Goal: Task Accomplishment & Management: Manage account settings

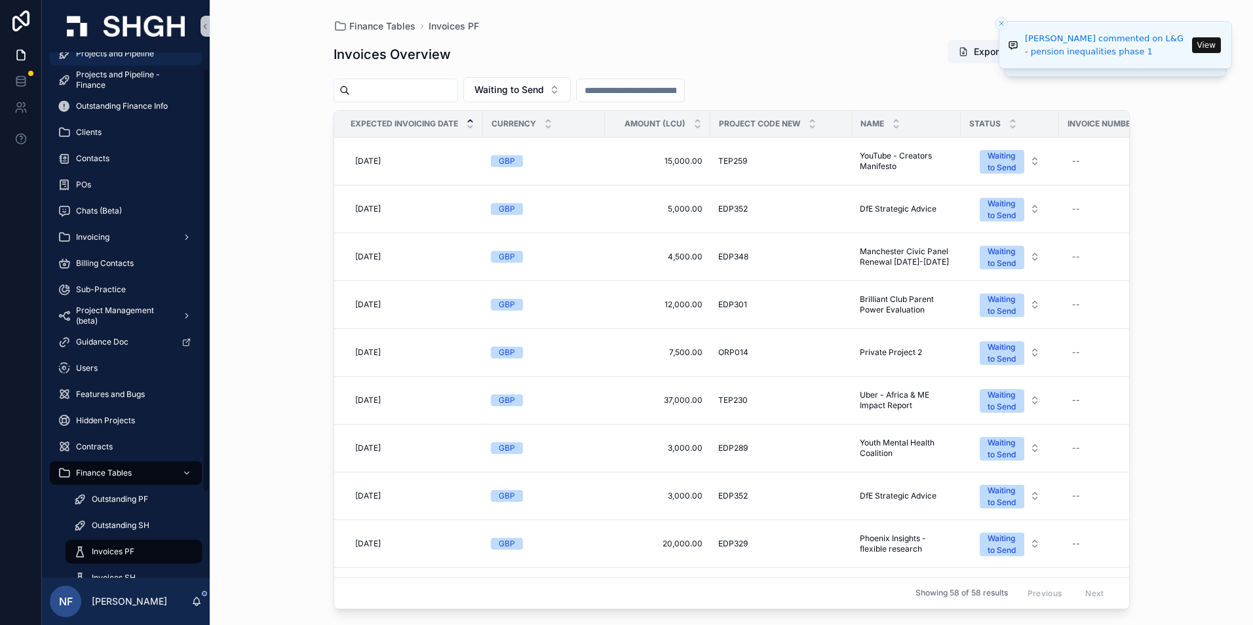
click at [132, 56] on span "Projects and Pipeline" at bounding box center [115, 54] width 78 height 10
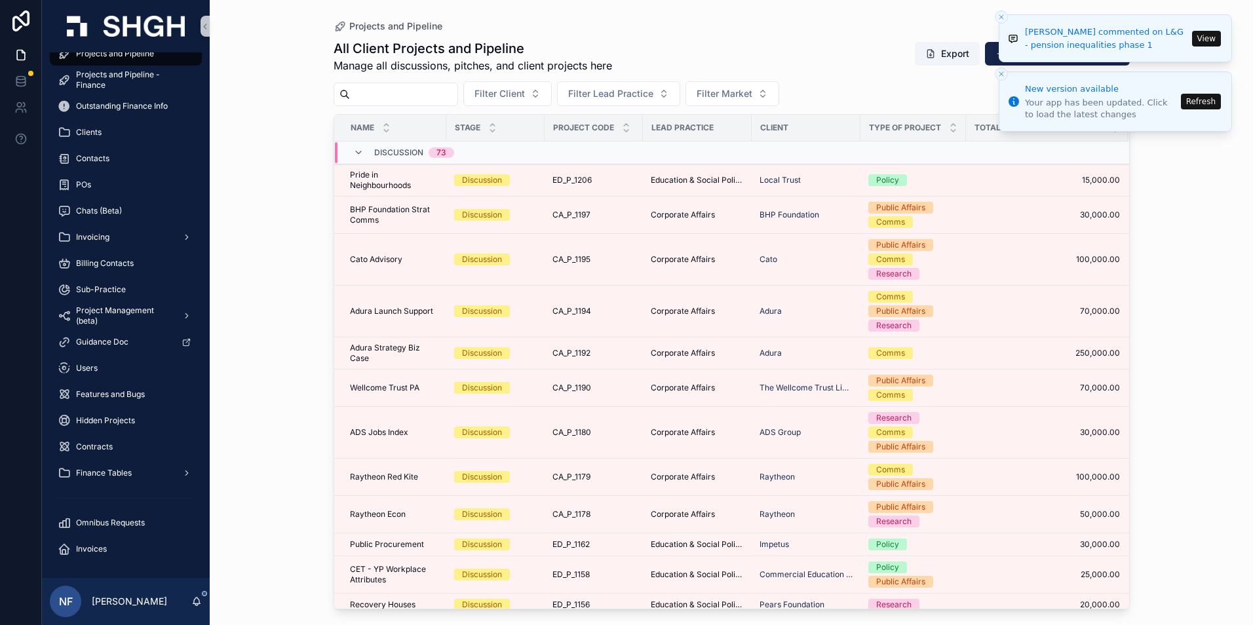
click at [1212, 41] on button "View" at bounding box center [1206, 39] width 29 height 16
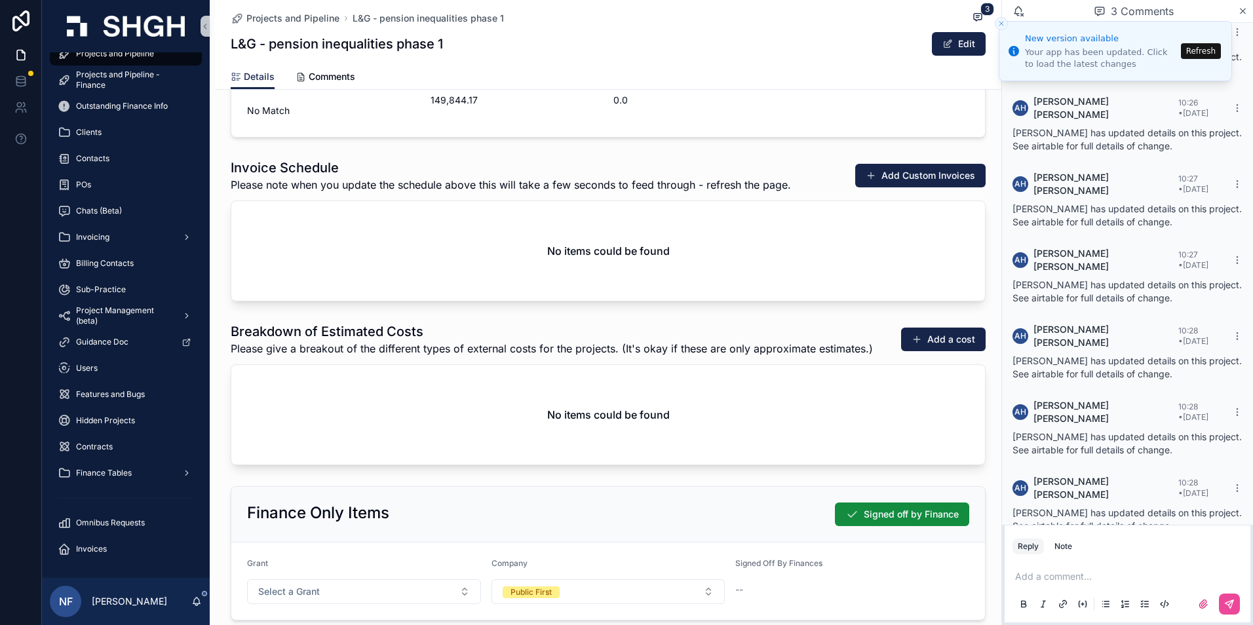
scroll to position [1442, 0]
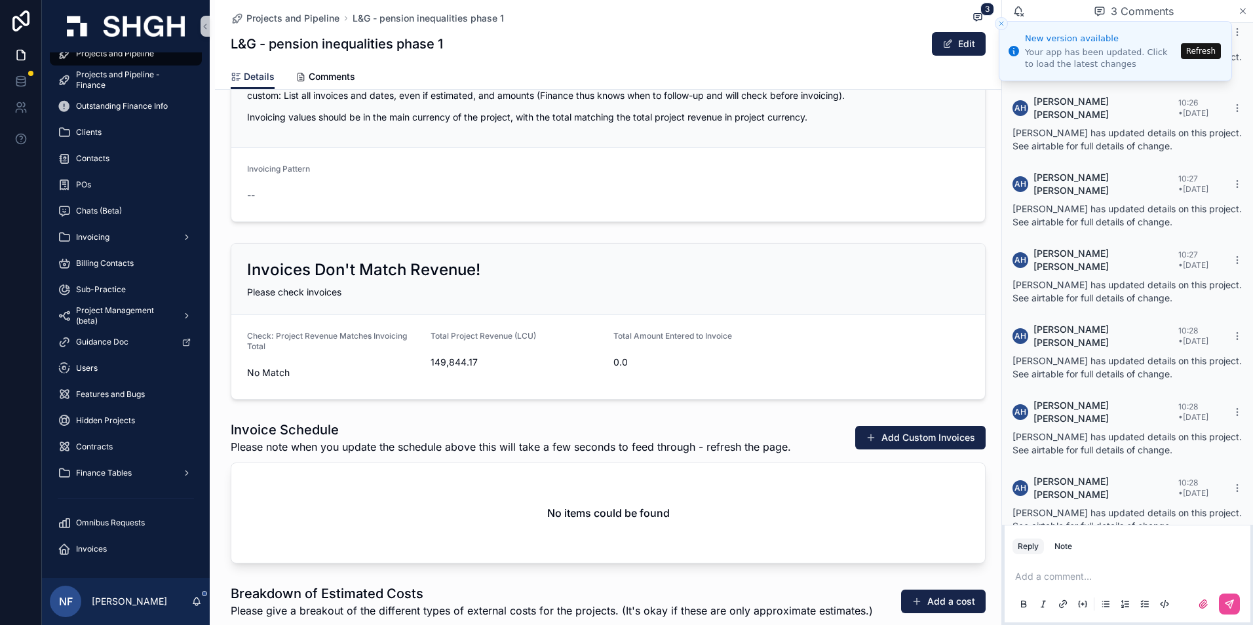
click at [1245, 8] on icon "scrollable content" at bounding box center [1243, 11] width 10 height 10
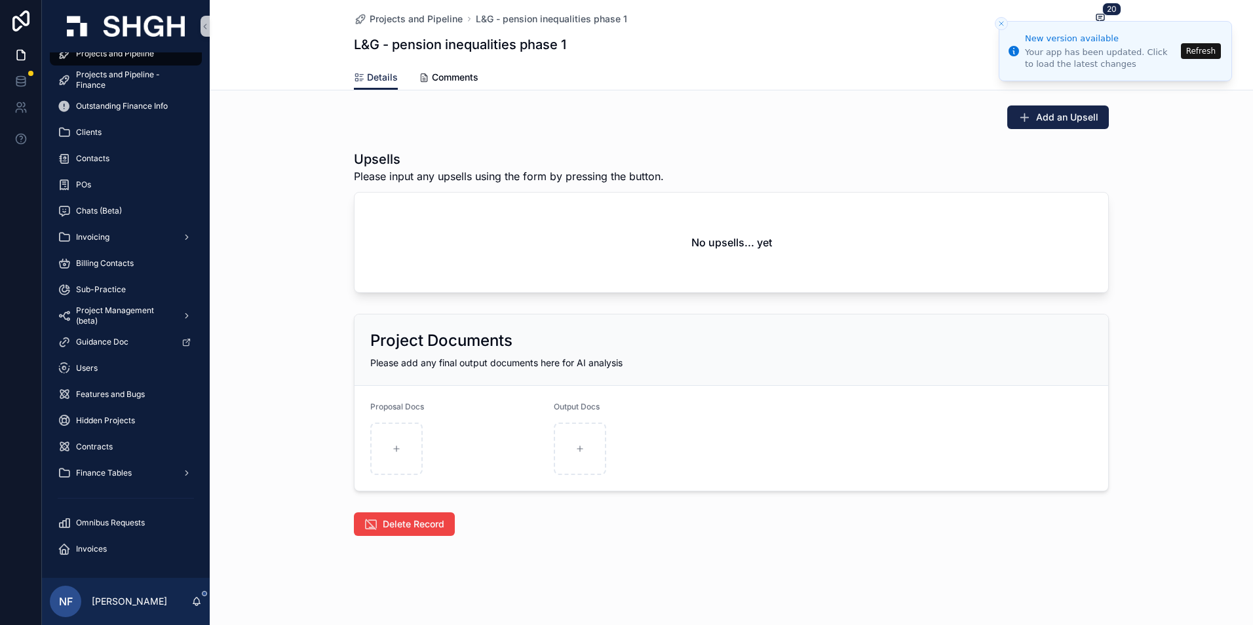
scroll to position [1835, 0]
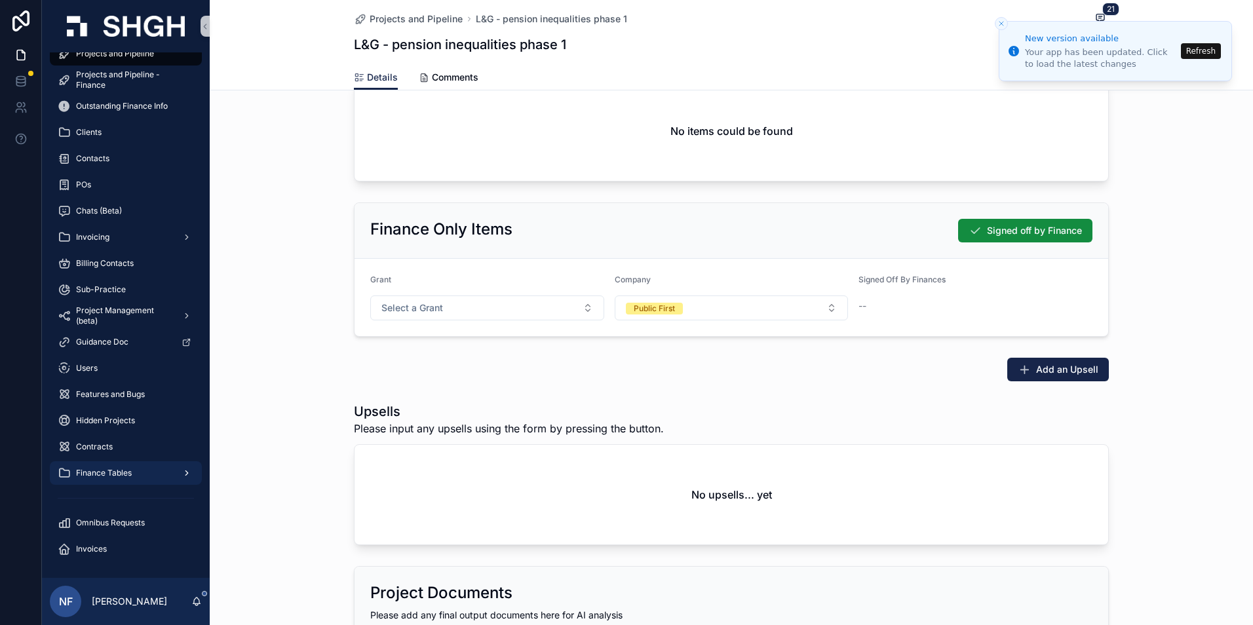
click at [106, 476] on span "Finance Tables" at bounding box center [104, 473] width 56 height 10
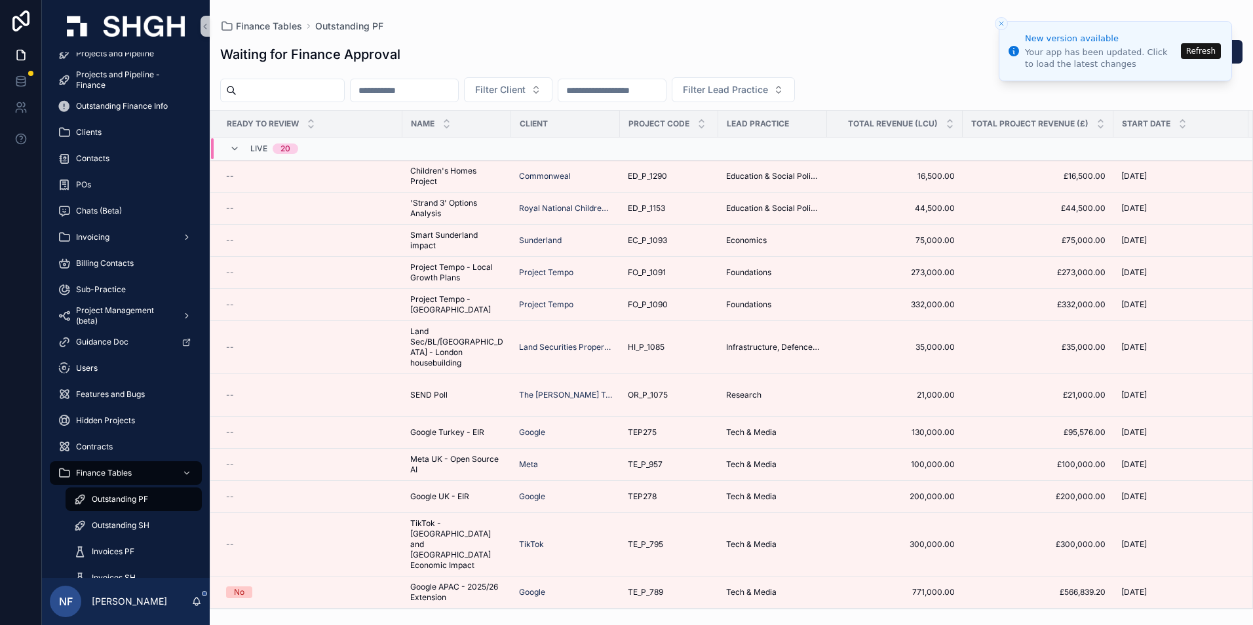
click at [107, 502] on span "Outstanding PF" at bounding box center [120, 499] width 56 height 10
click at [112, 498] on span "Outstanding PF" at bounding box center [120, 499] width 56 height 10
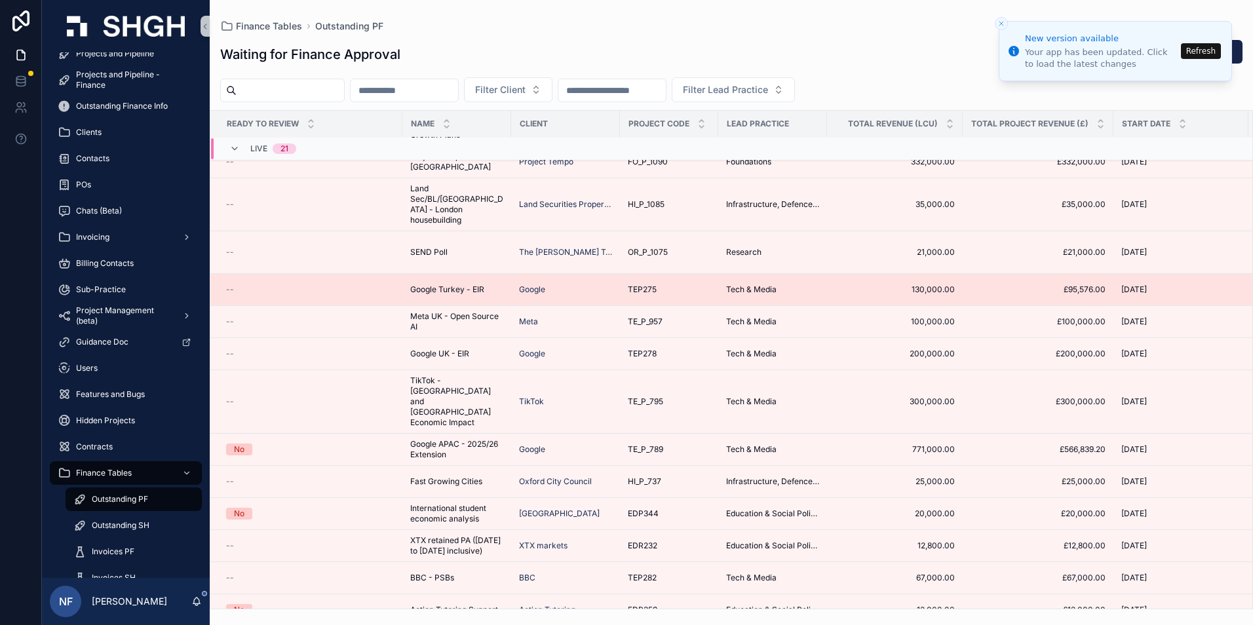
scroll to position [256, 0]
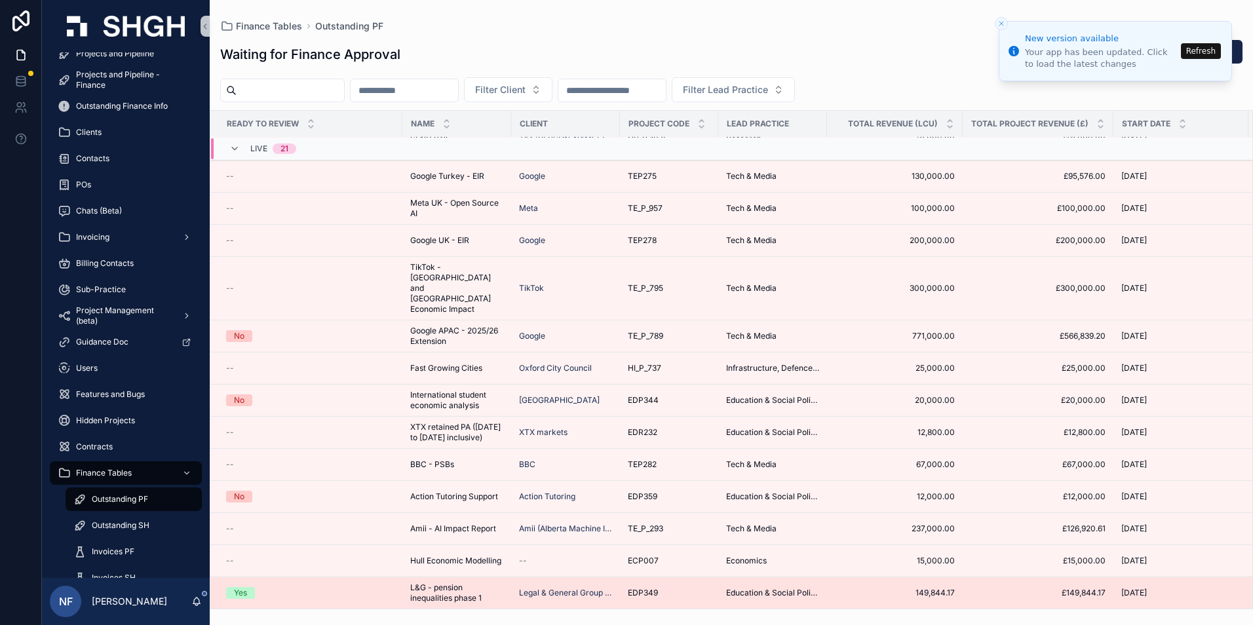
click at [251, 587] on span "Yes" at bounding box center [240, 593] width 29 height 12
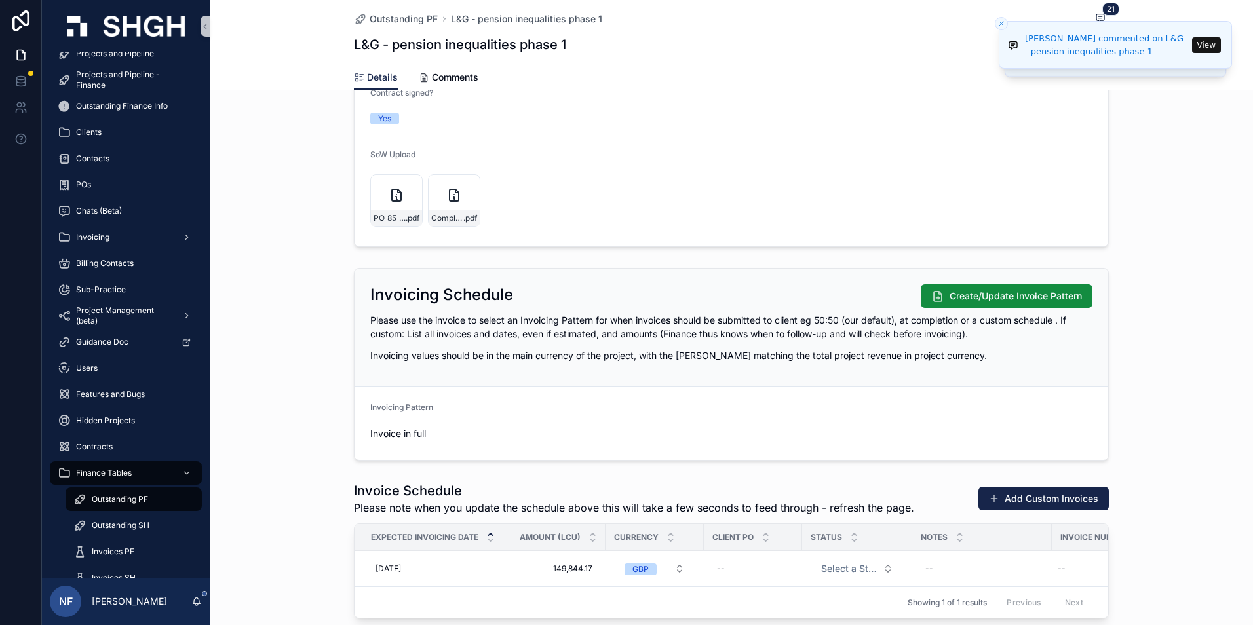
scroll to position [1245, 0]
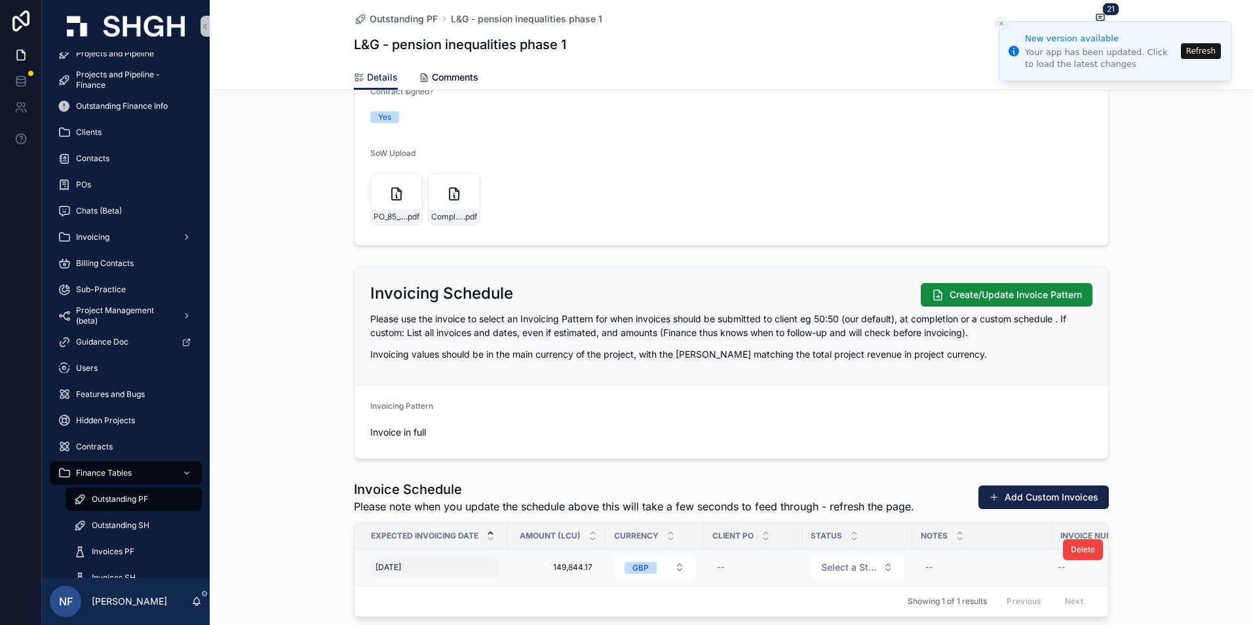
click at [401, 571] on span "[DATE]" at bounding box center [389, 567] width 26 height 10
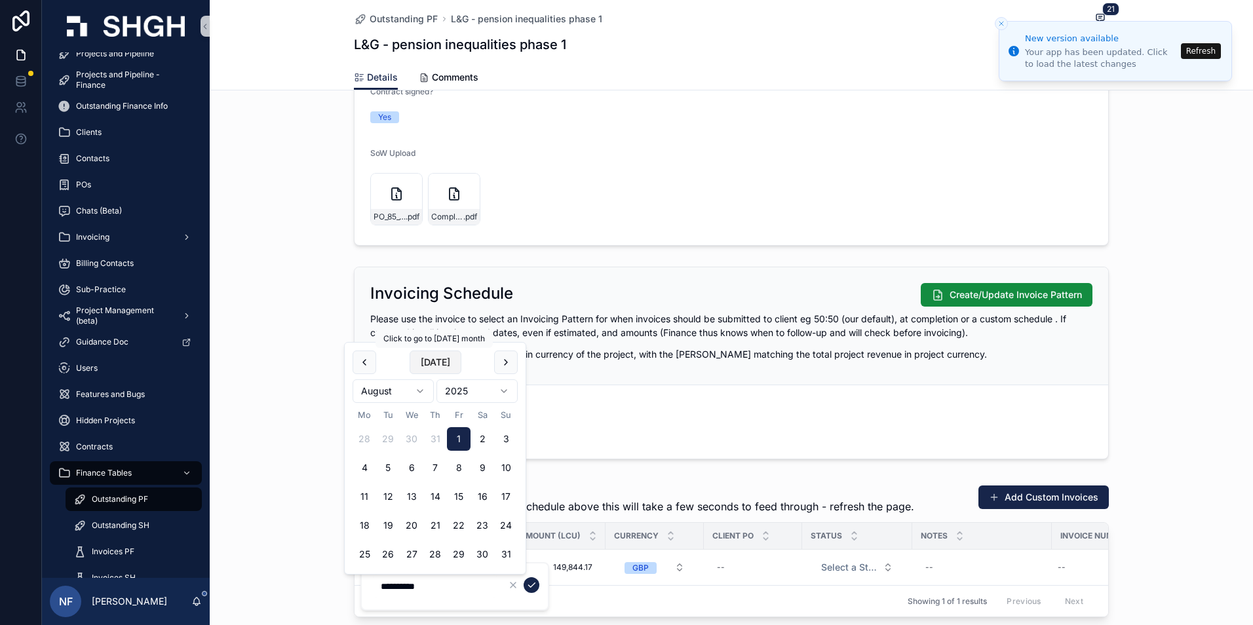
click at [446, 362] on button "Today" at bounding box center [436, 363] width 52 height 24
click at [410, 439] on button "3" at bounding box center [412, 439] width 24 height 24
type input "**********"
click at [534, 588] on icon "scrollable content" at bounding box center [531, 585] width 10 height 10
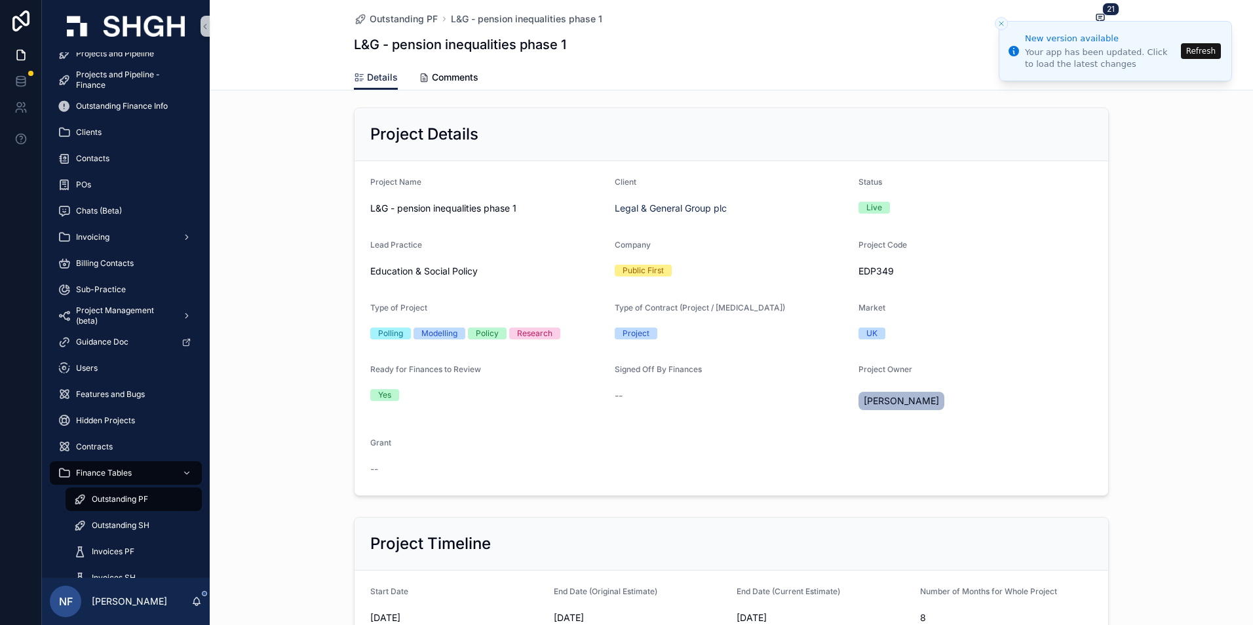
scroll to position [0, 0]
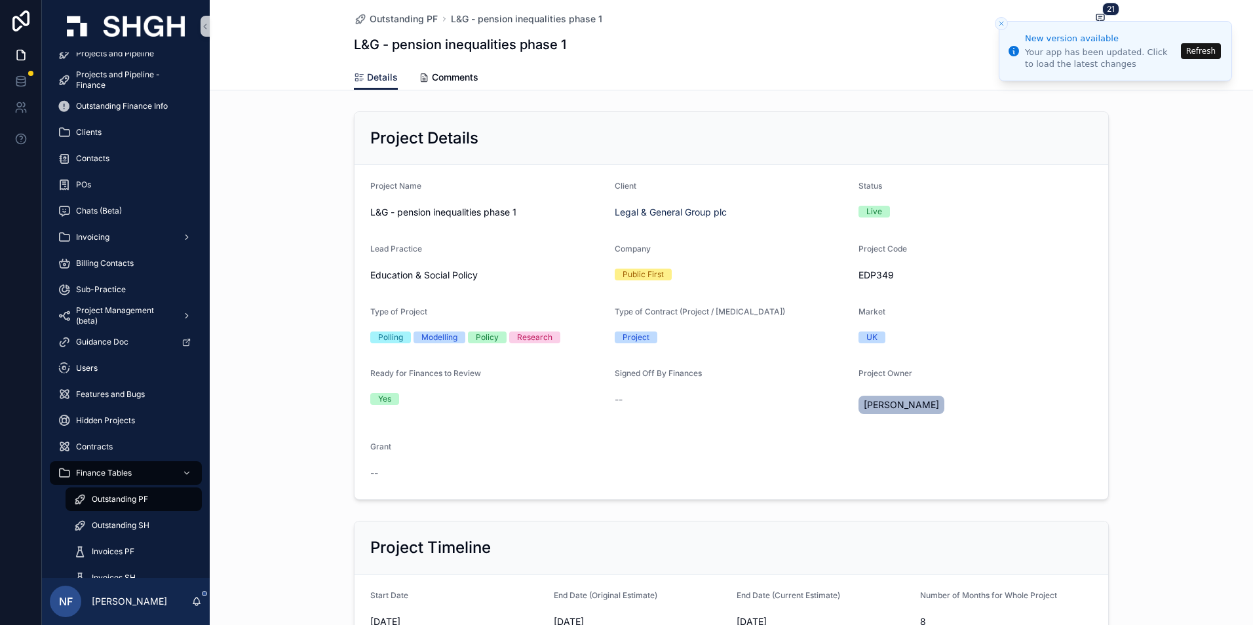
click at [896, 37] on div "L&G - pension inequalities phase 1 Edit" at bounding box center [731, 44] width 755 height 25
click at [998, 23] on icon "Close toast" at bounding box center [1002, 24] width 8 height 8
click at [1001, 25] on icon "Close toast" at bounding box center [1002, 24] width 8 height 8
click at [1207, 50] on button "Refresh" at bounding box center [1201, 51] width 40 height 16
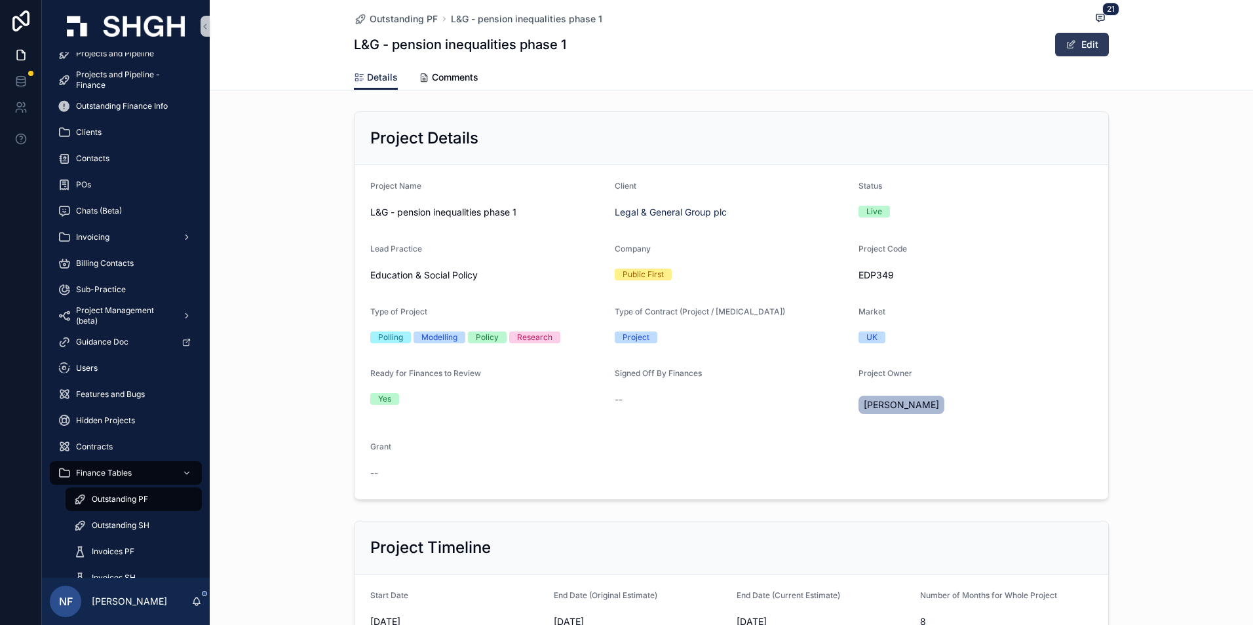
click at [1093, 43] on button "Edit" at bounding box center [1082, 45] width 54 height 24
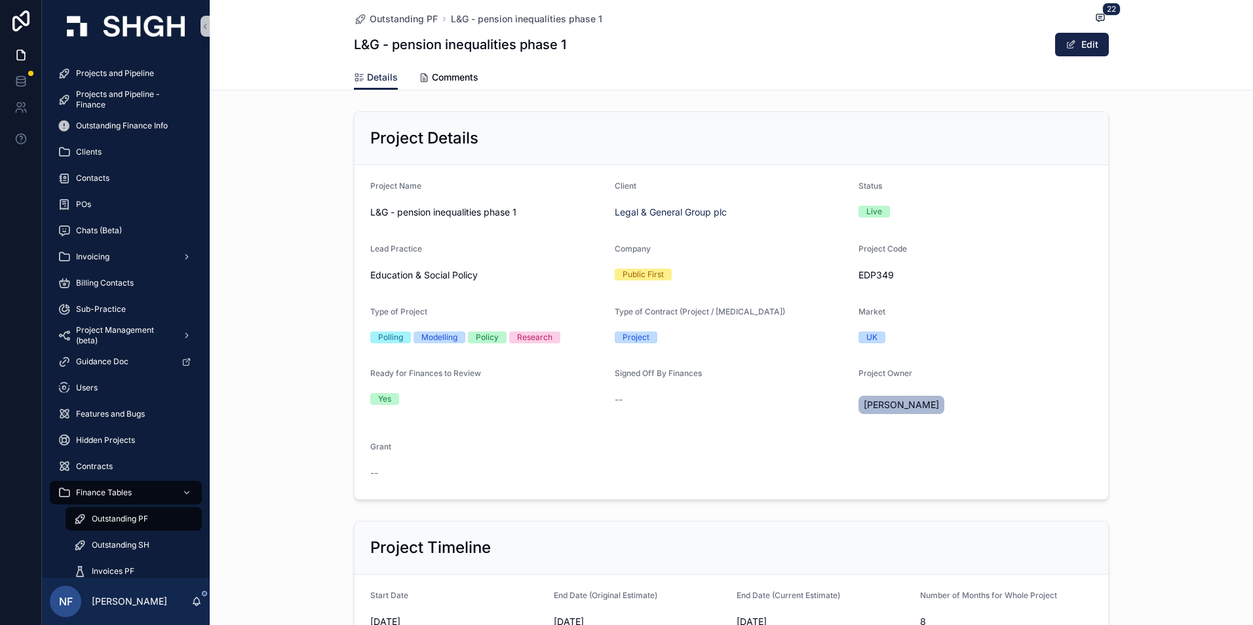
click at [686, 376] on span "Signed Off By Finances" at bounding box center [658, 373] width 87 height 10
click at [1091, 31] on div "Outstanding PF L&G - pension inequalities phase 1 22 L&G - pension inequalities…" at bounding box center [731, 32] width 755 height 65
click at [1087, 41] on button "Edit" at bounding box center [1082, 45] width 54 height 24
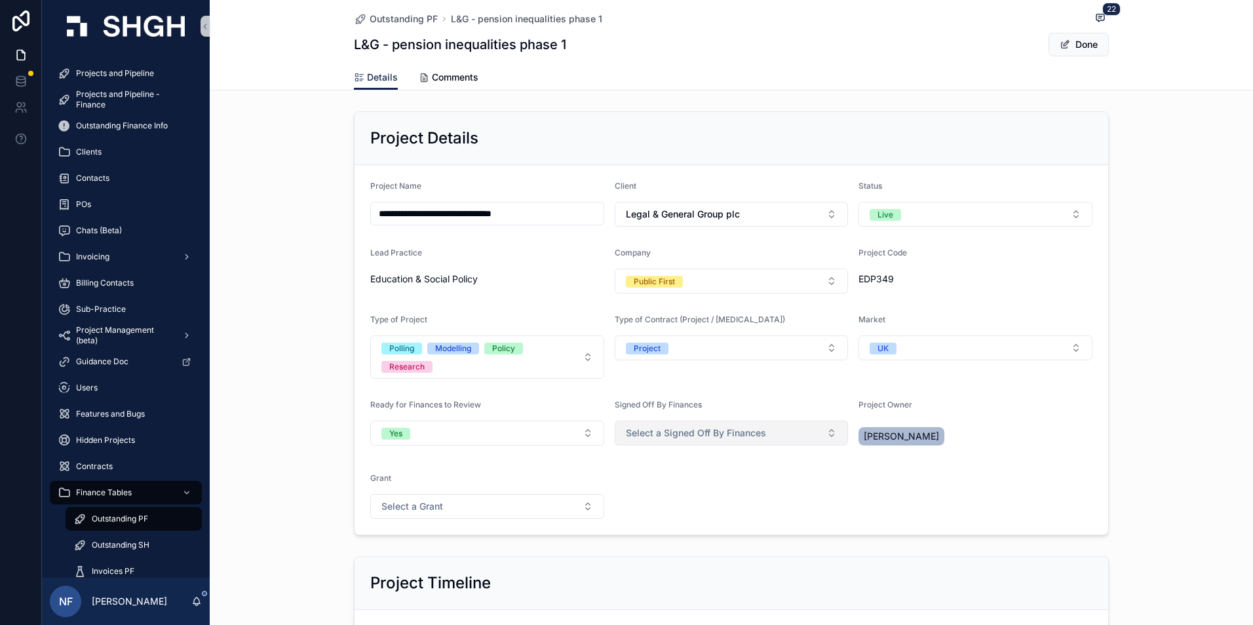
click at [756, 423] on button "Select a Signed Off By Finances" at bounding box center [732, 433] width 234 height 25
click at [655, 481] on div "Yes" at bounding box center [726, 486] width 227 height 20
click at [1080, 41] on button "Done" at bounding box center [1079, 45] width 60 height 24
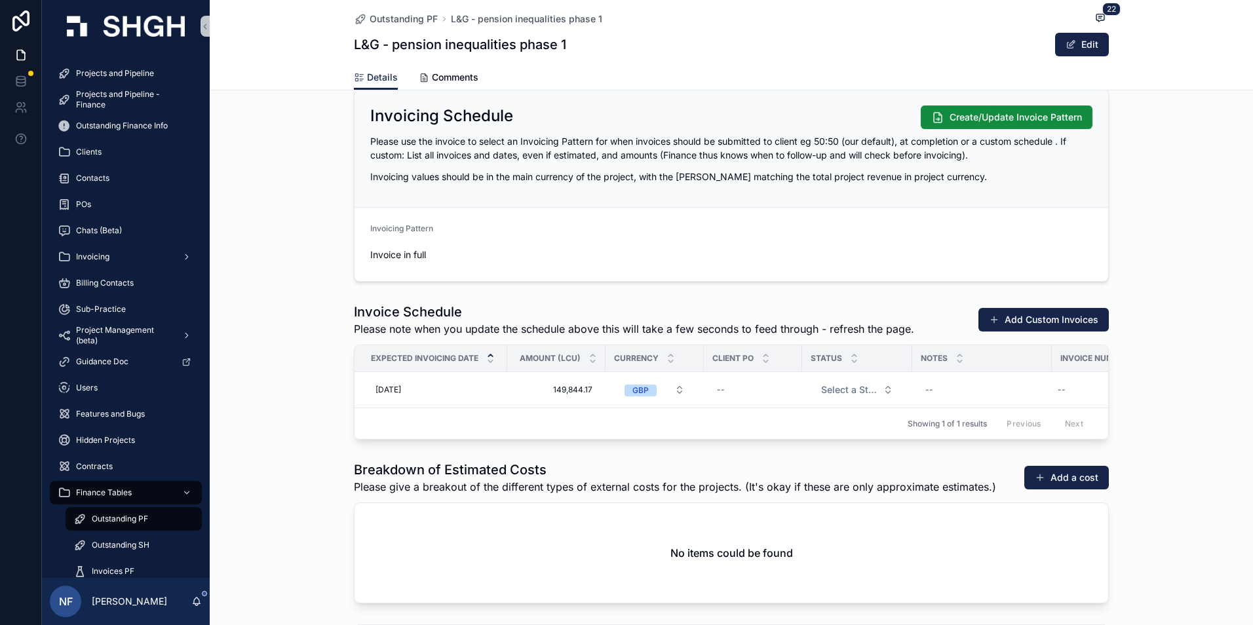
scroll to position [1442, 0]
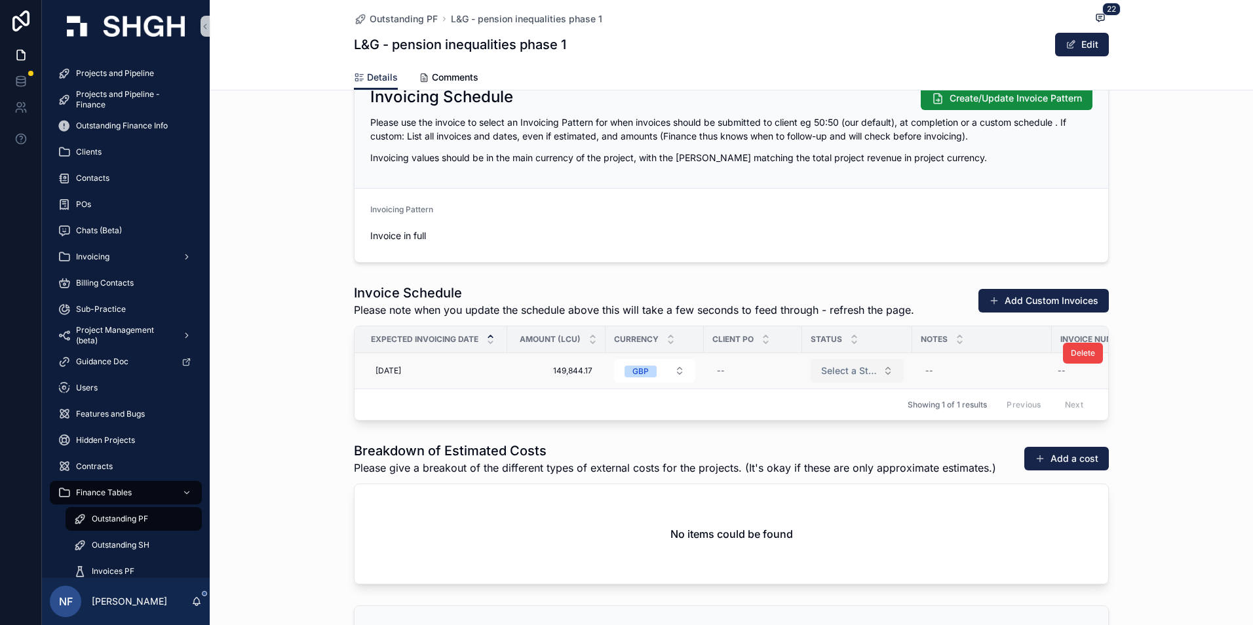
click at [839, 369] on span "Select a Status" at bounding box center [849, 370] width 56 height 13
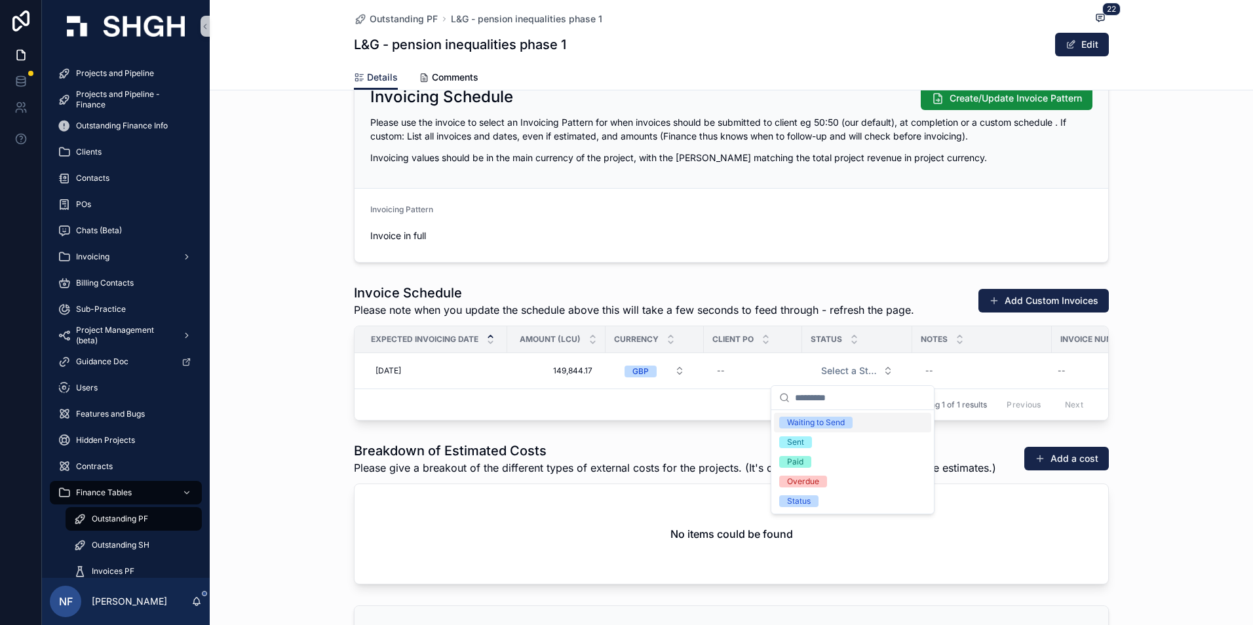
click at [808, 423] on div "Waiting to Send" at bounding box center [816, 423] width 58 height 12
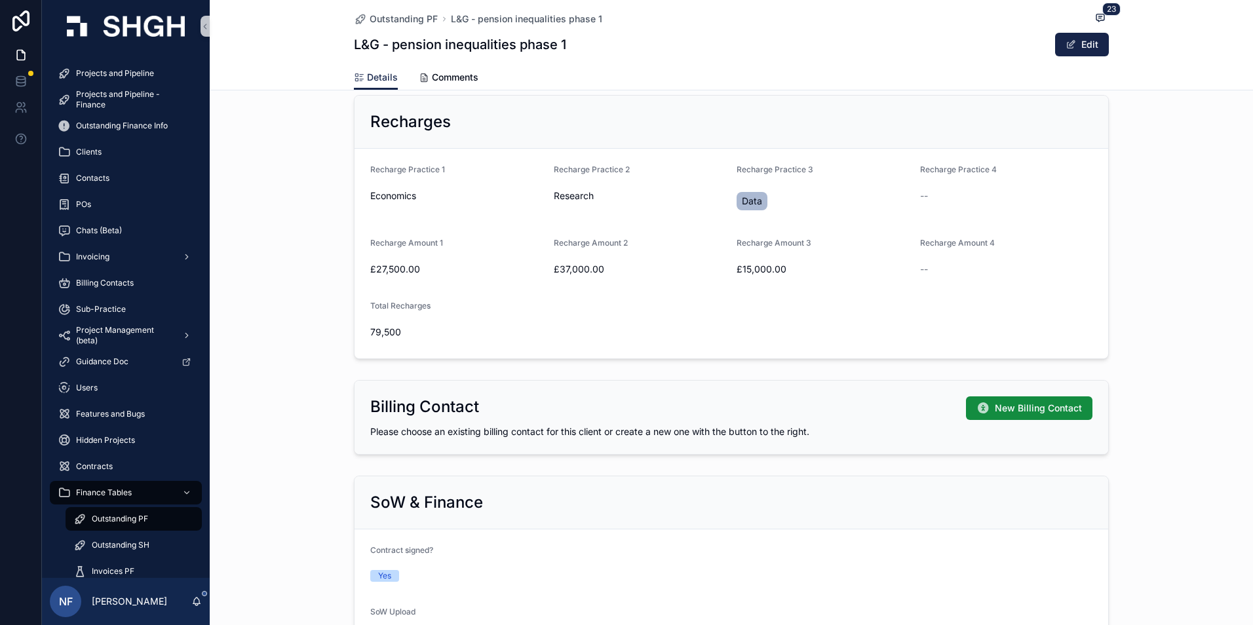
scroll to position [1114, 0]
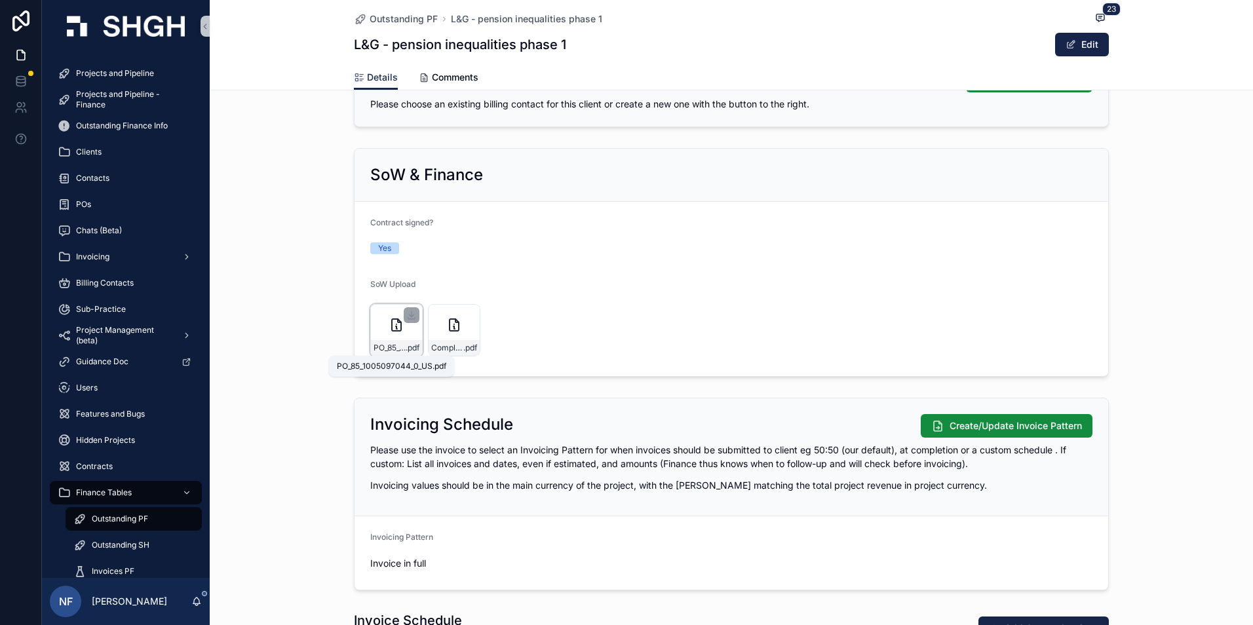
click at [387, 345] on span "PO_85_1005097044_0_US" at bounding box center [390, 348] width 32 height 10
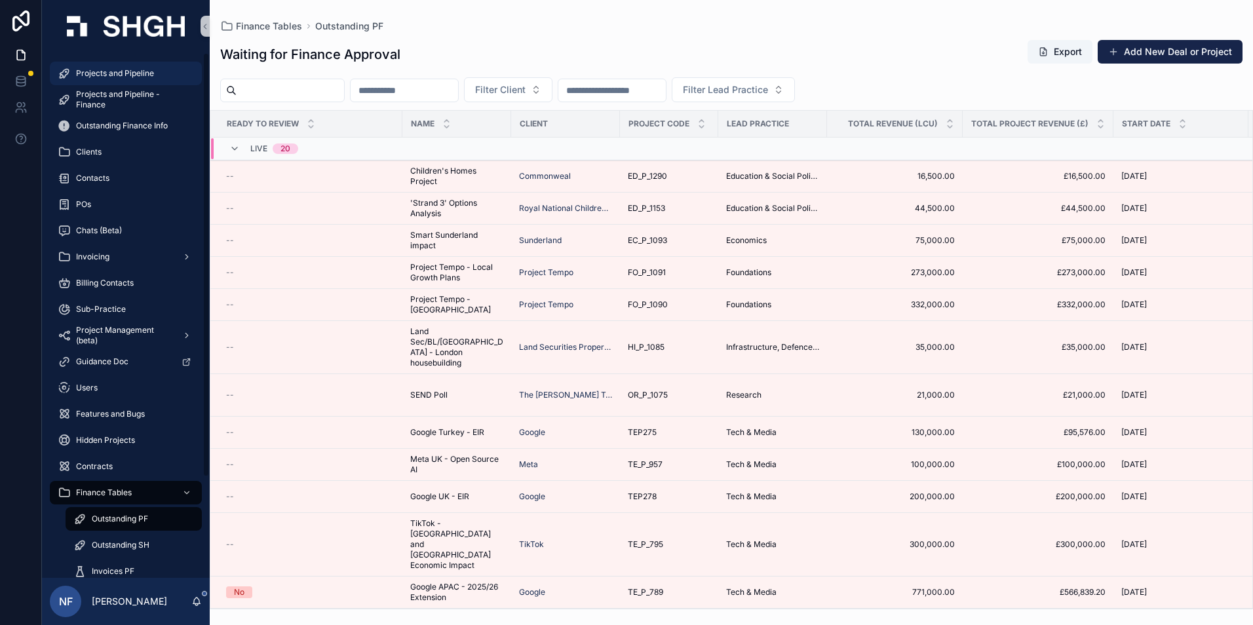
click at [124, 73] on span "Projects and Pipeline" at bounding box center [115, 73] width 78 height 10
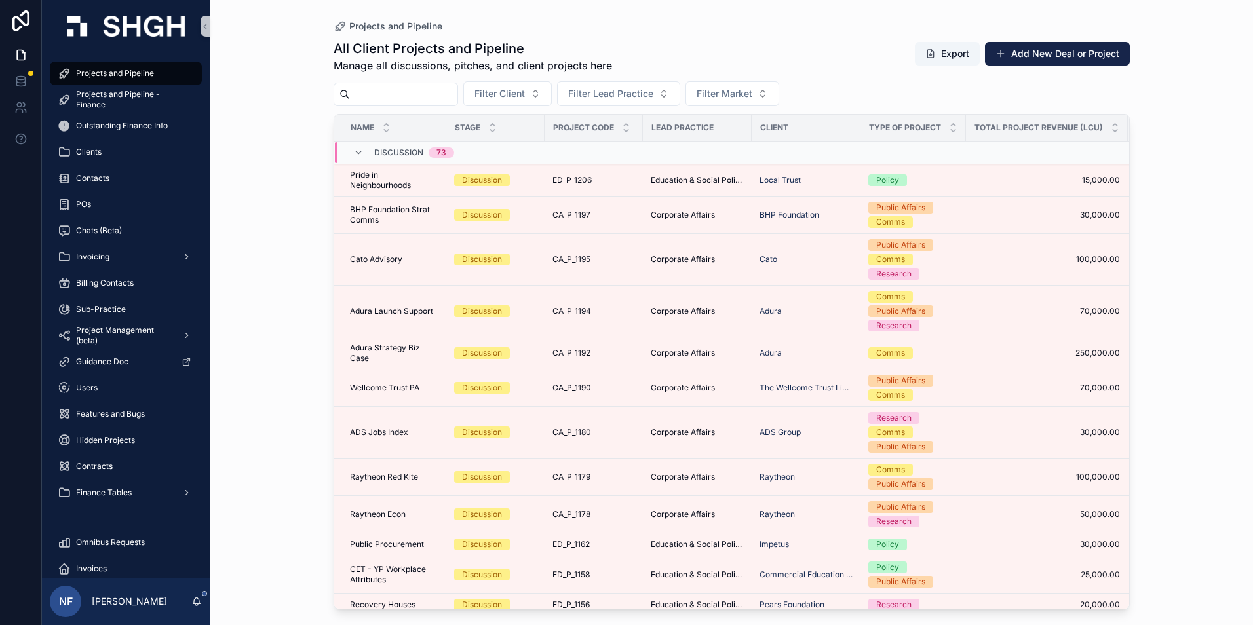
click at [400, 102] on input "scrollable content" at bounding box center [403, 94] width 107 height 18
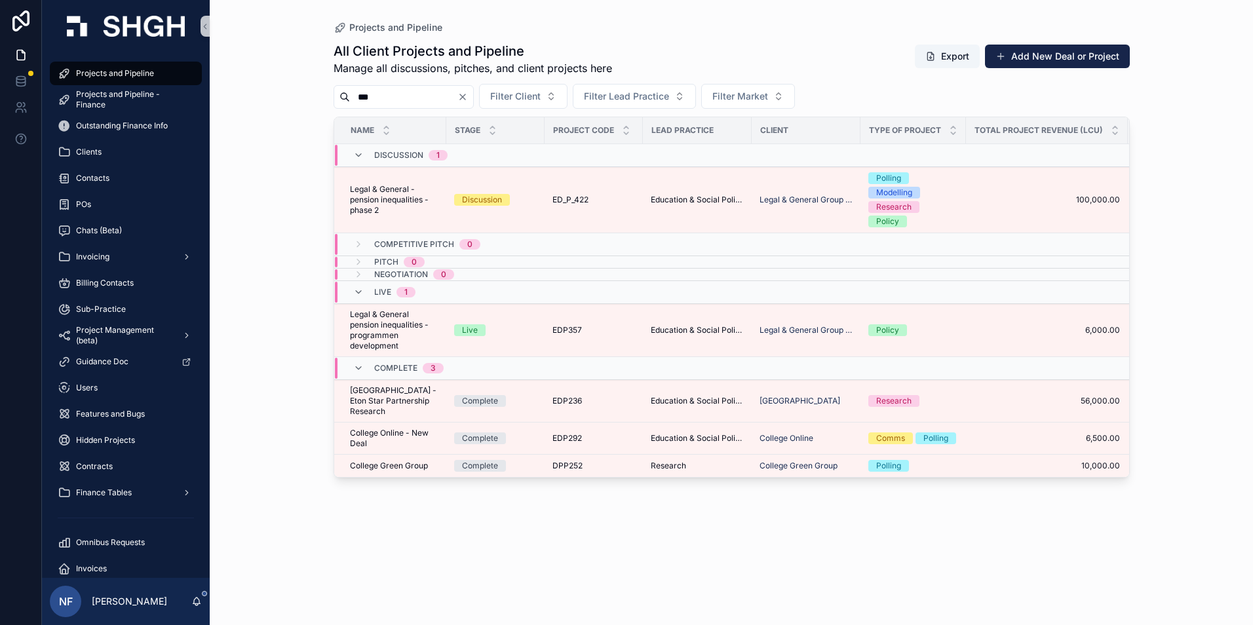
click at [384, 88] on input "***" at bounding box center [403, 97] width 107 height 18
type input "*"
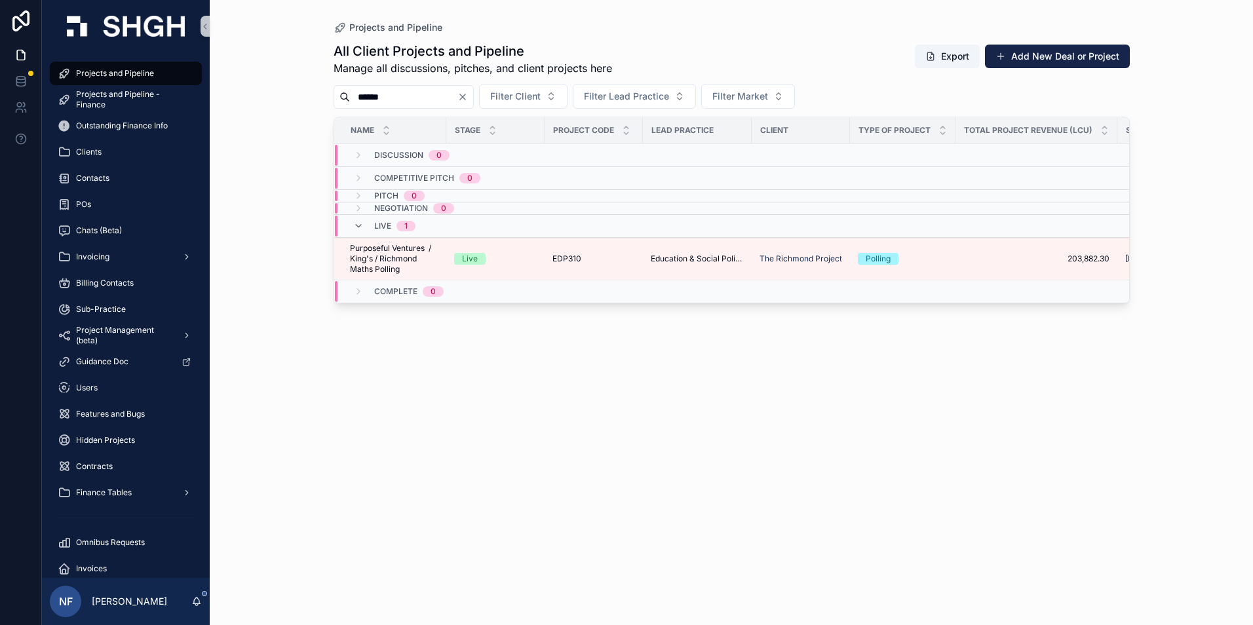
click at [400, 101] on input "******" at bounding box center [403, 97] width 107 height 18
type input "******"
click at [407, 98] on input "******" at bounding box center [403, 97] width 107 height 18
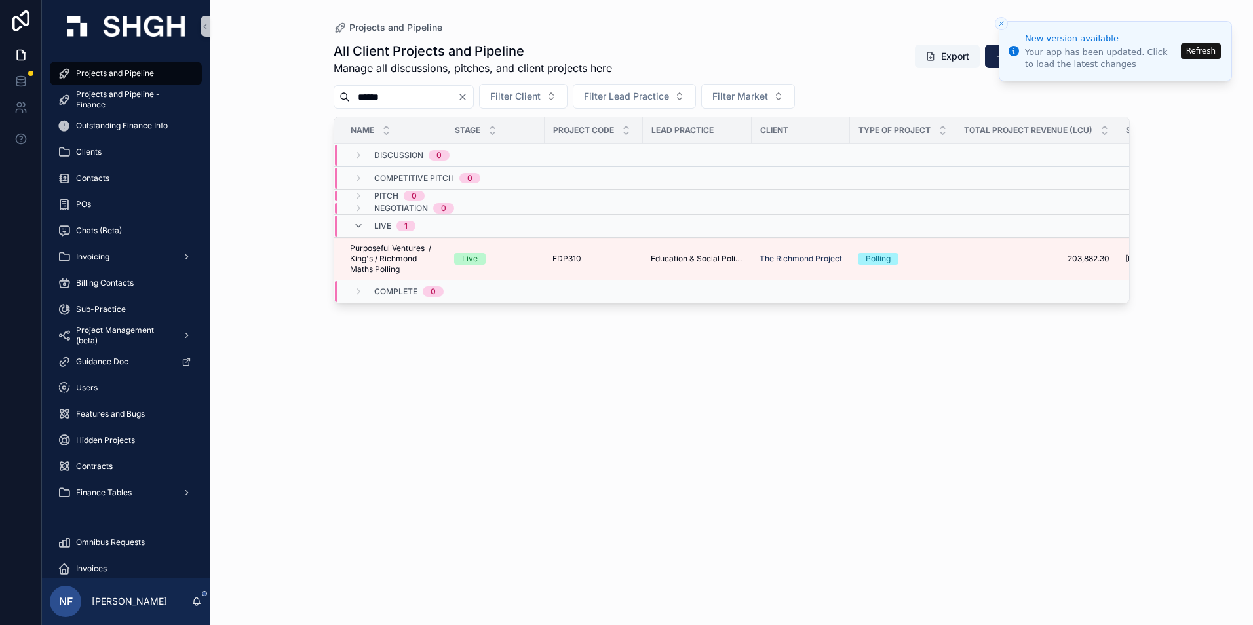
click at [408, 96] on input "******" at bounding box center [403, 97] width 107 height 18
type input "*"
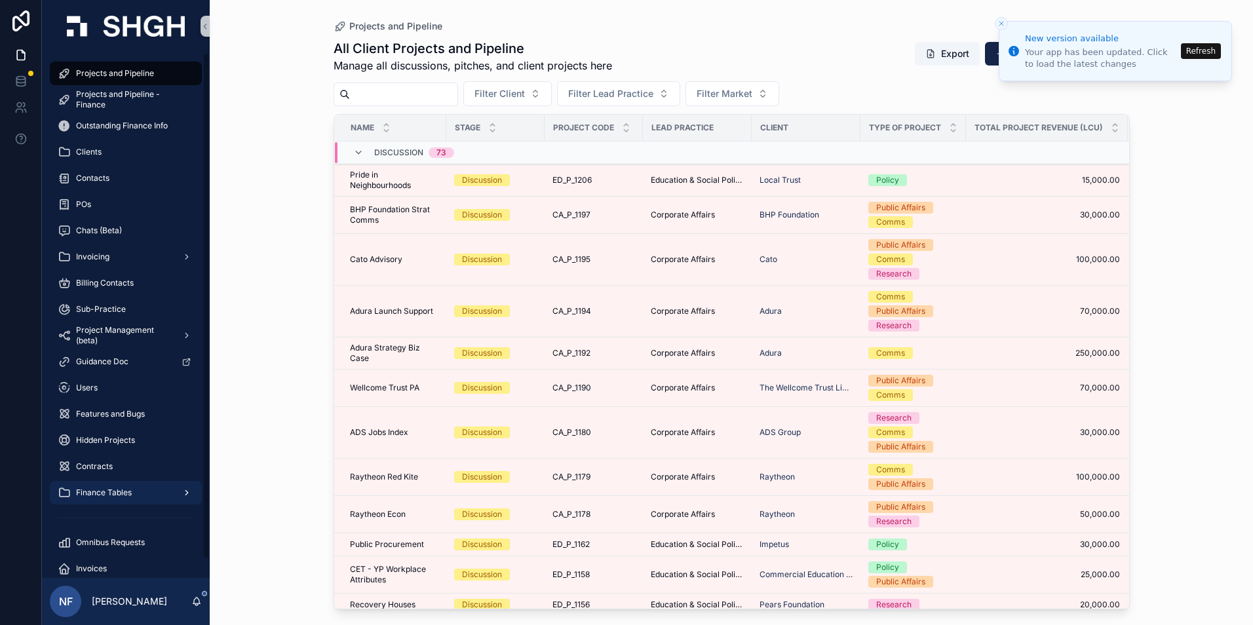
click at [112, 498] on span "Finance Tables" at bounding box center [104, 493] width 56 height 10
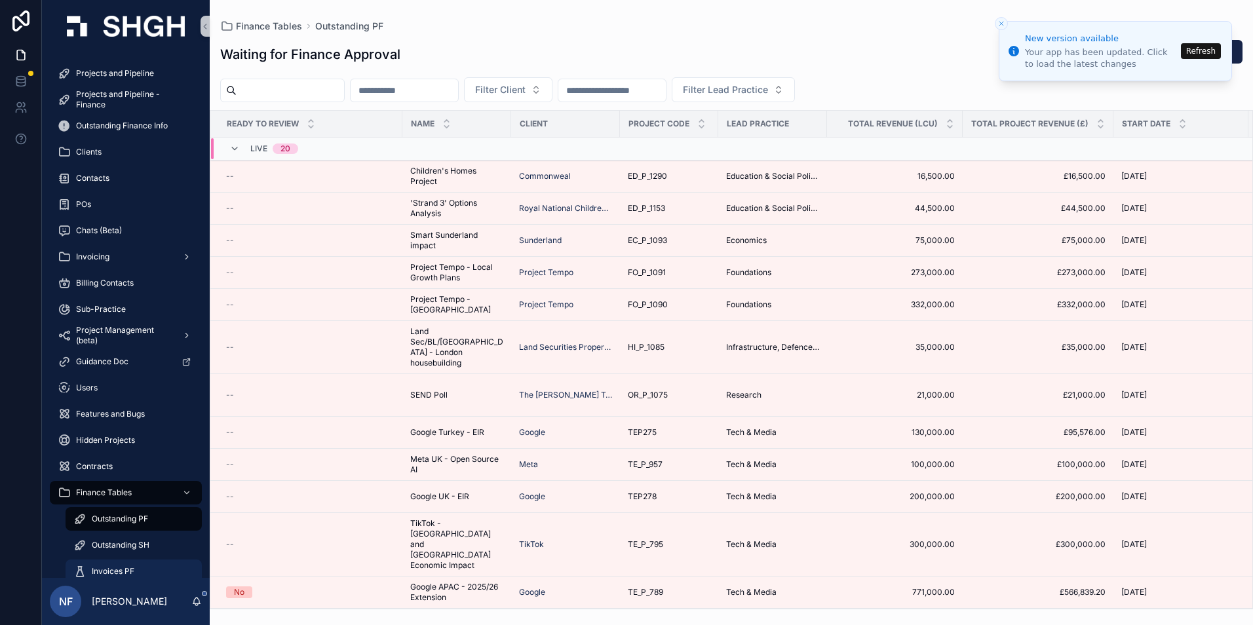
click at [109, 574] on span "Invoices PF" at bounding box center [113, 571] width 43 height 10
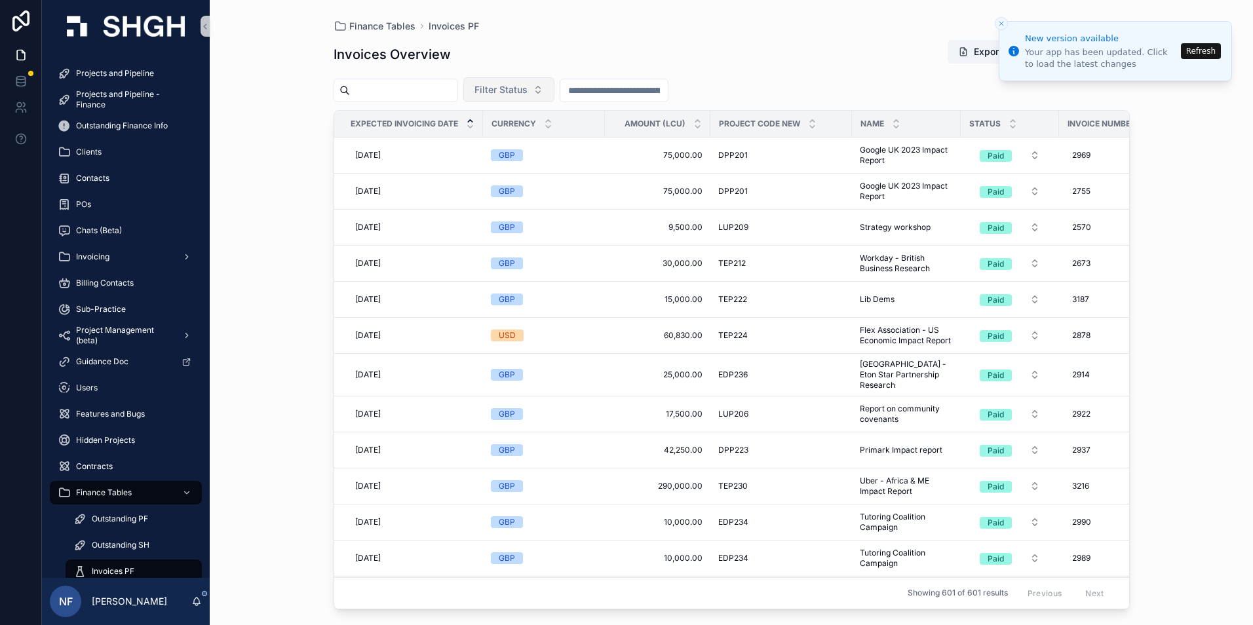
click at [526, 100] on button "Filter Status" at bounding box center [508, 89] width 91 height 25
click at [528, 141] on div "Waiting to Send" at bounding box center [541, 142] width 157 height 21
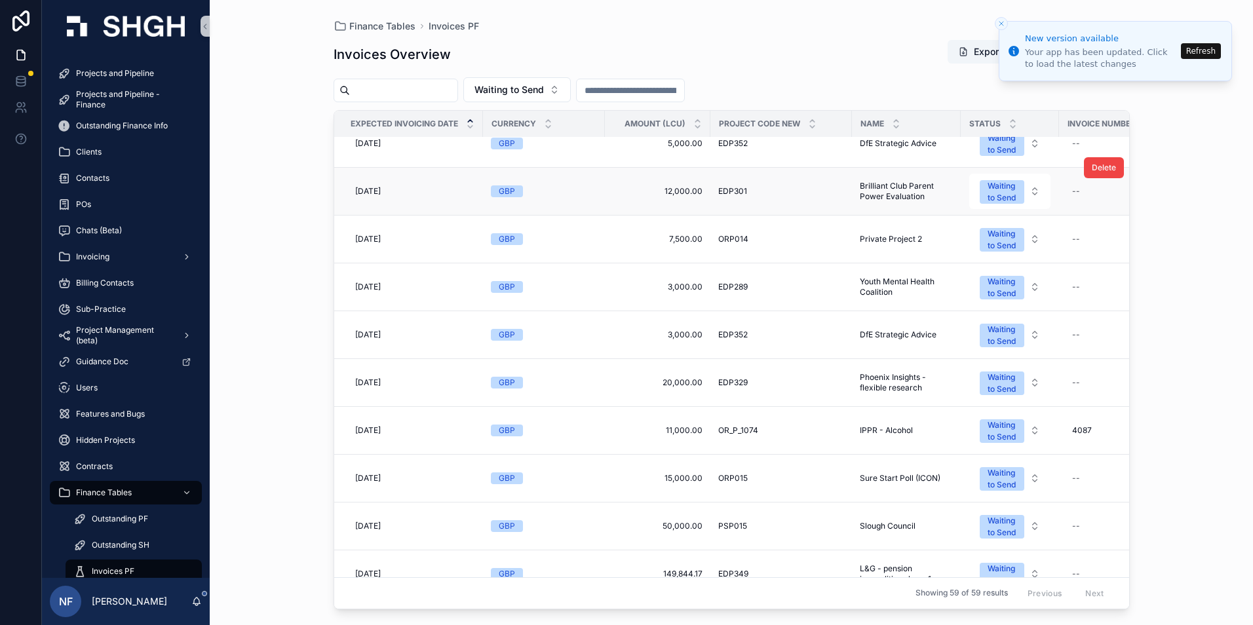
scroll to position [131, 0]
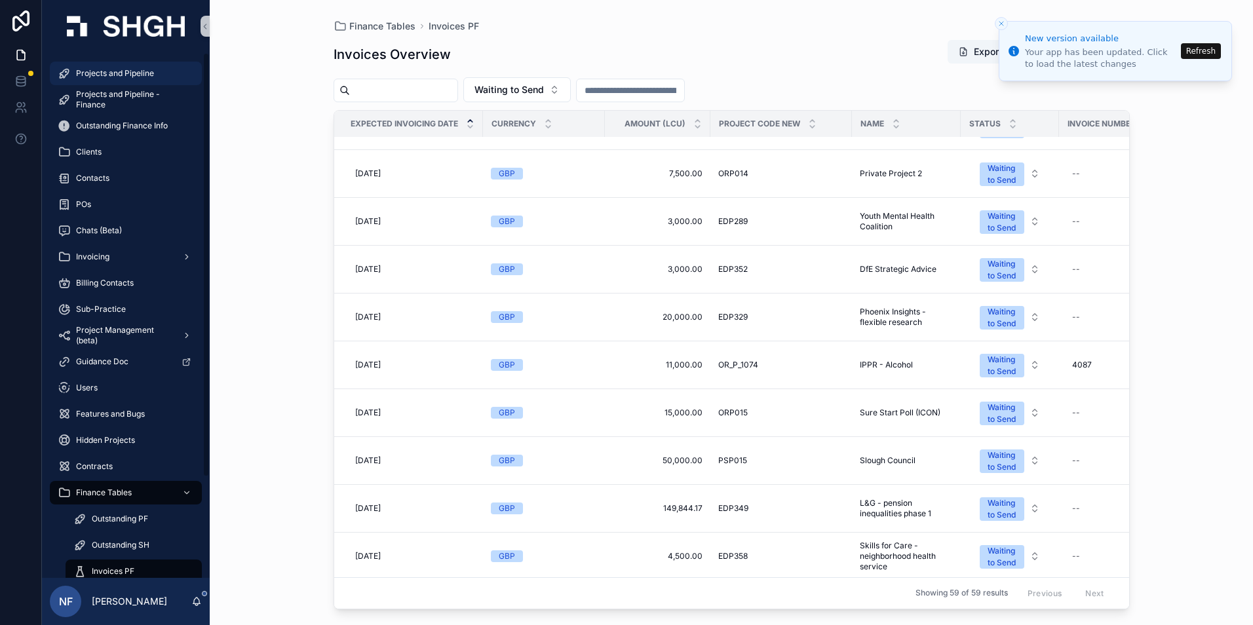
click at [117, 78] on span "Projects and Pipeline" at bounding box center [115, 73] width 78 height 10
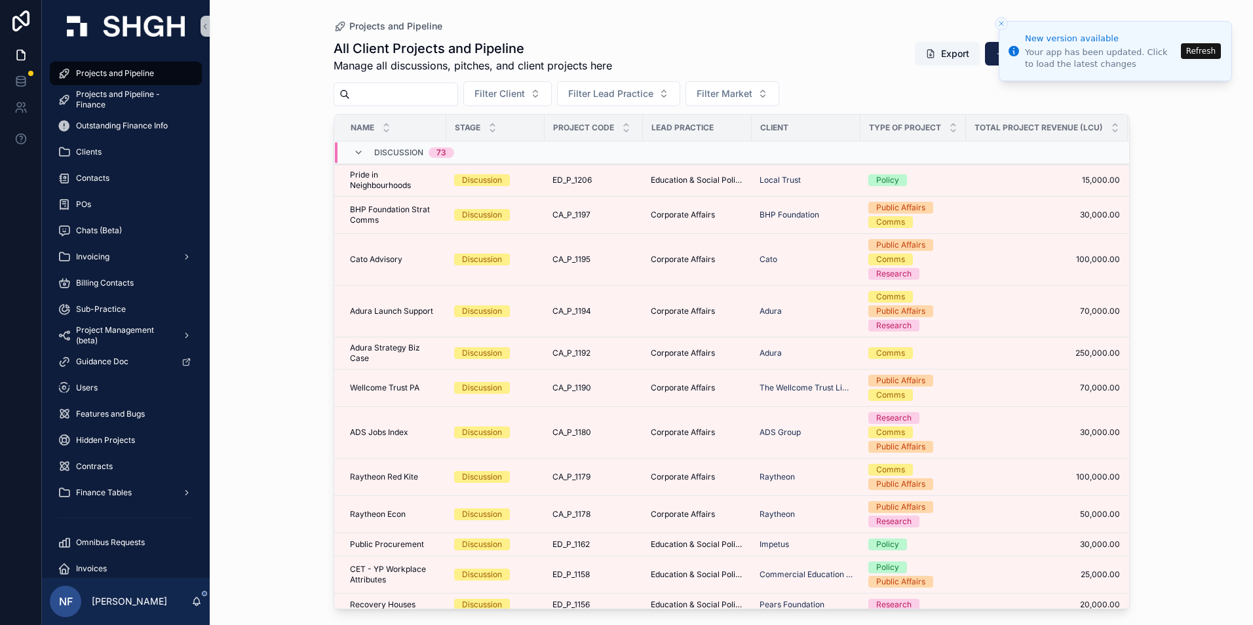
click at [376, 90] on input "scrollable content" at bounding box center [403, 94] width 107 height 18
type input "******"
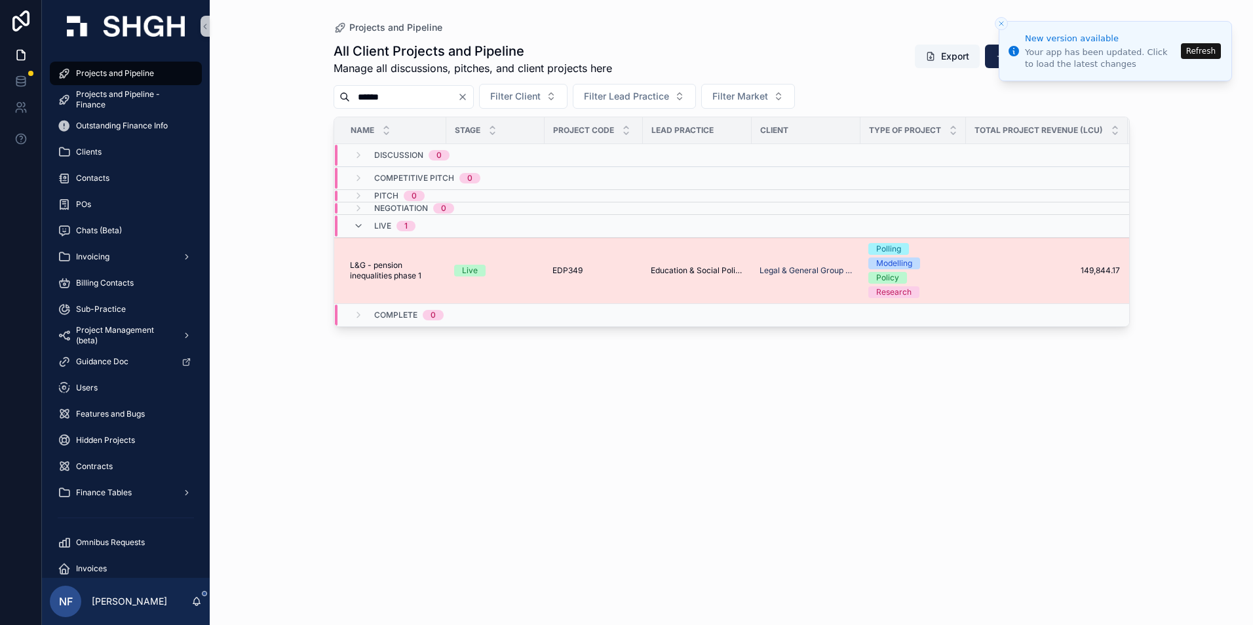
click at [366, 268] on span "L&G - pension inequalities phase 1" at bounding box center [394, 270] width 88 height 21
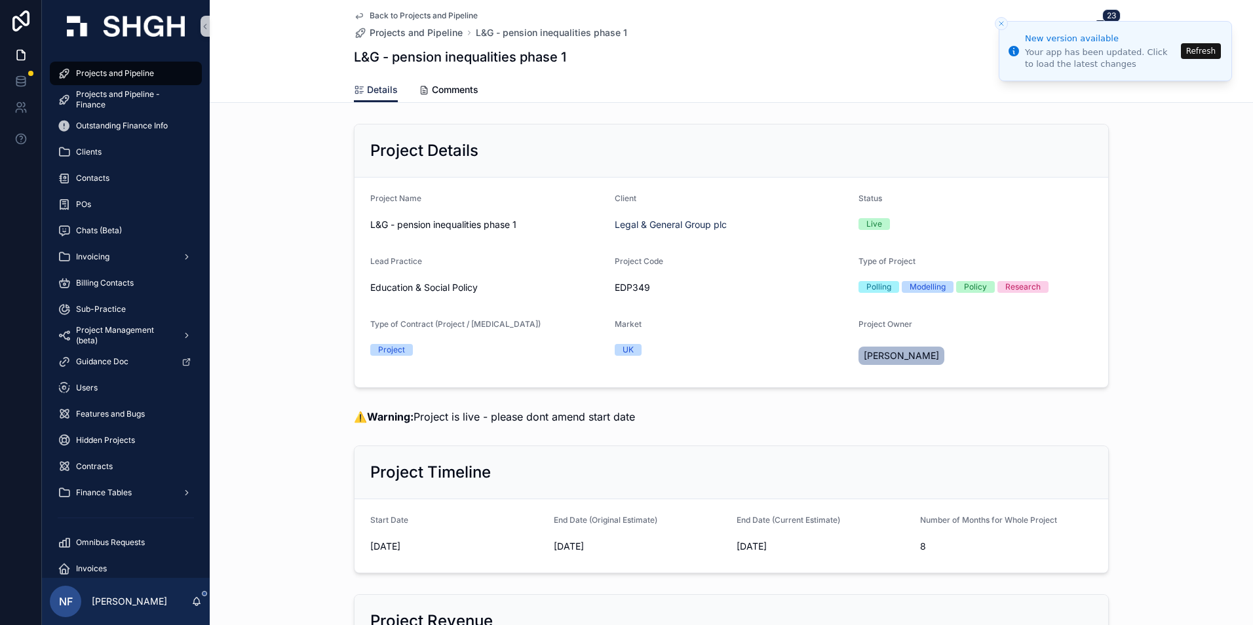
click at [1007, 22] on button "Close toast" at bounding box center [1001, 23] width 13 height 13
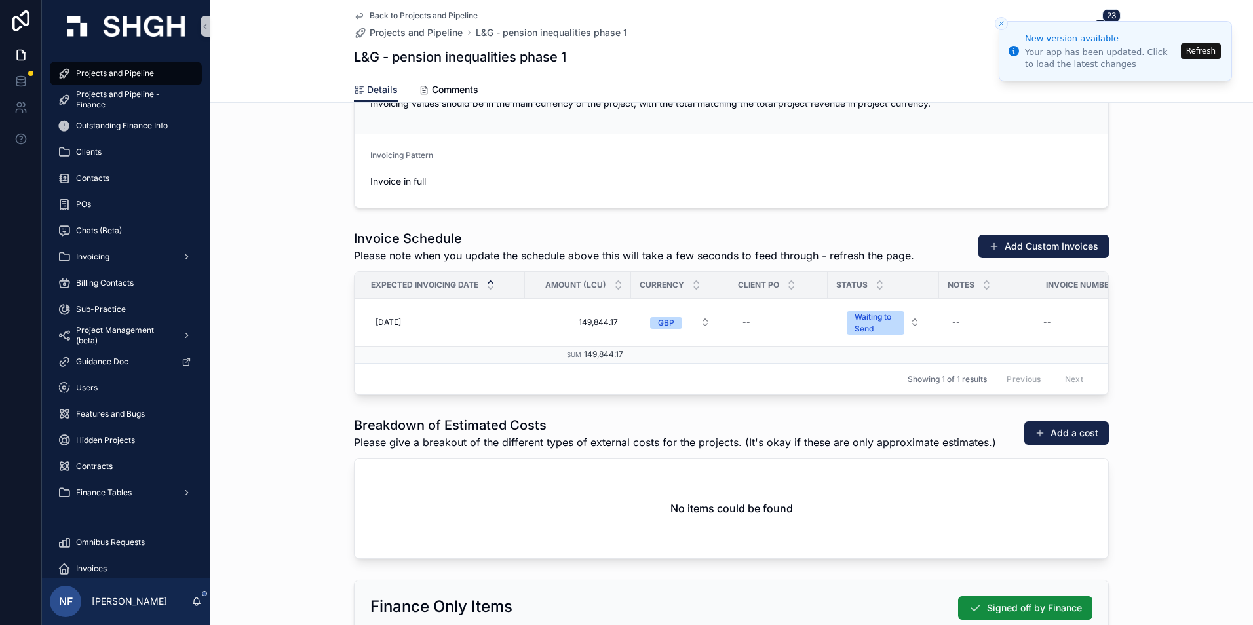
scroll to position [1508, 0]
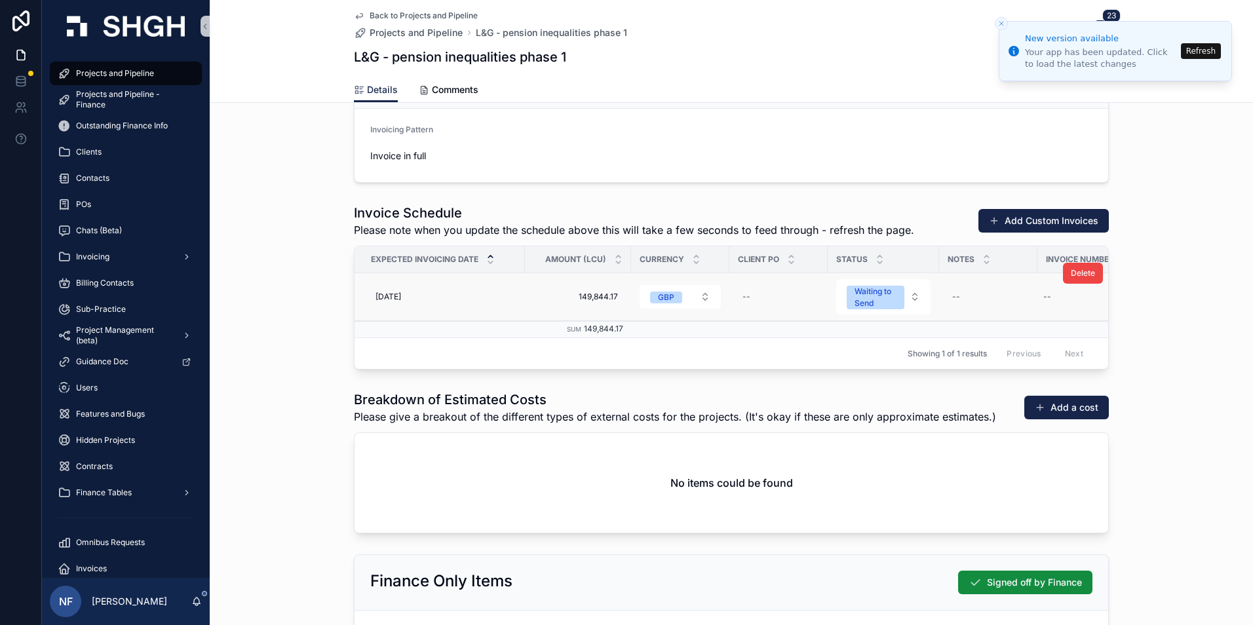
click at [1064, 291] on div "Delete" at bounding box center [1083, 273] width 40 height 47
click at [1057, 293] on div "--" at bounding box center [1086, 296] width 96 height 21
type input "****"
click at [1194, 319] on icon "scrollable content" at bounding box center [1199, 314] width 10 height 10
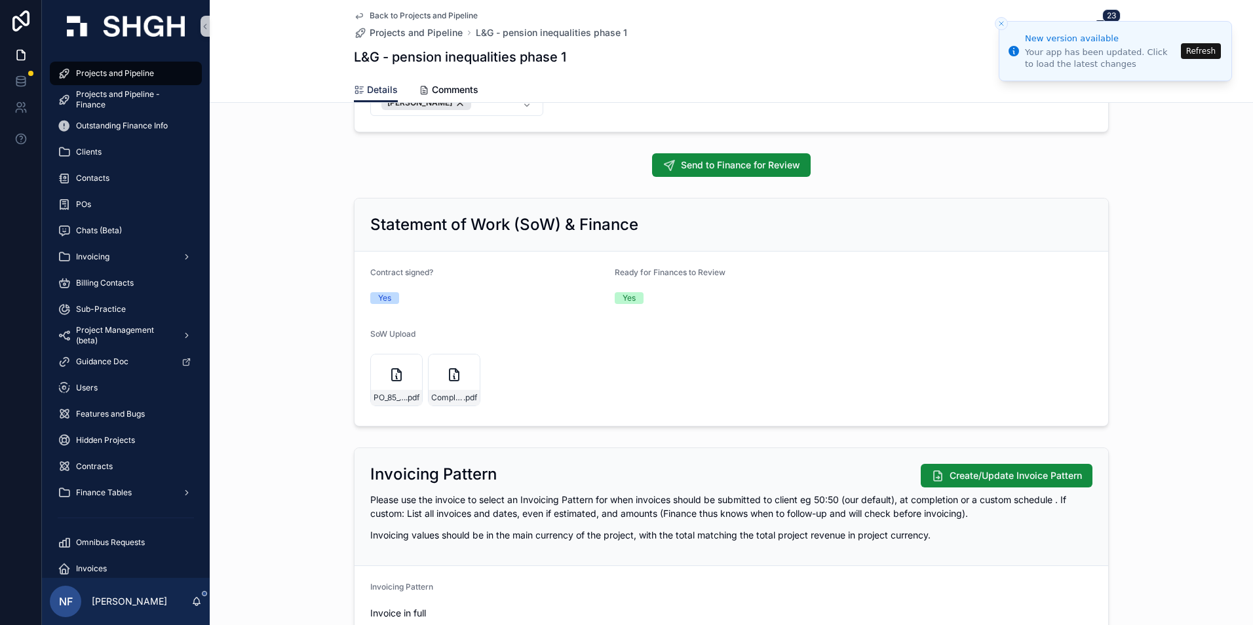
scroll to position [1049, 0]
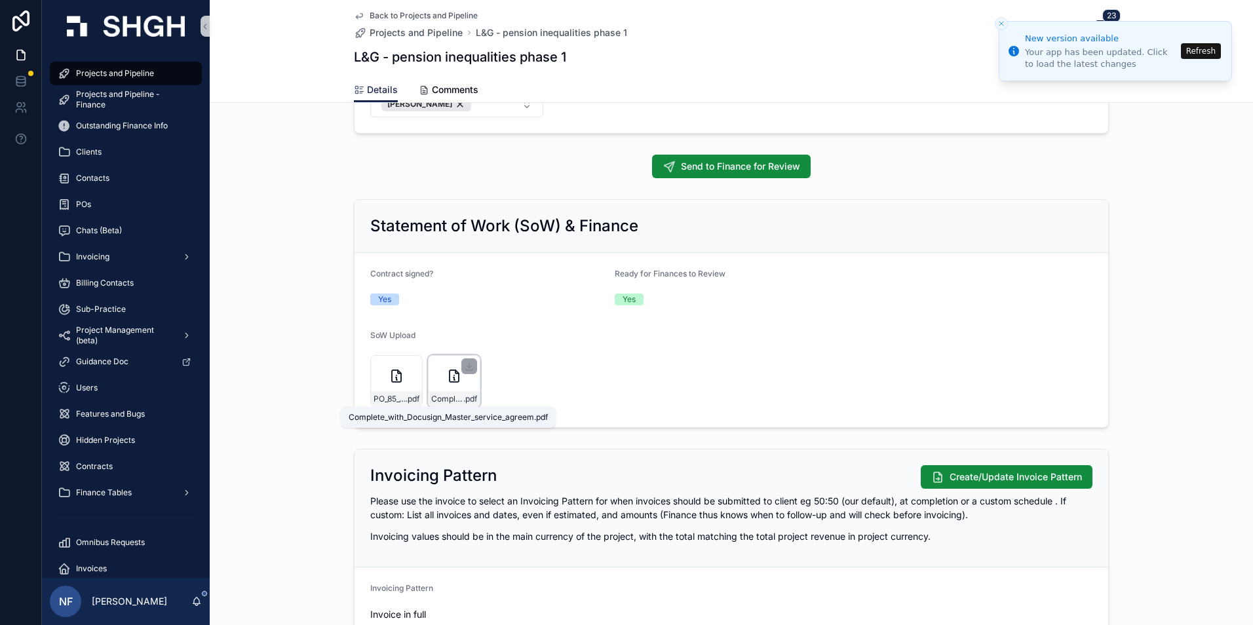
click at [433, 395] on span "Complete_with_Docusign_Master_service_agreem" at bounding box center [447, 399] width 32 height 10
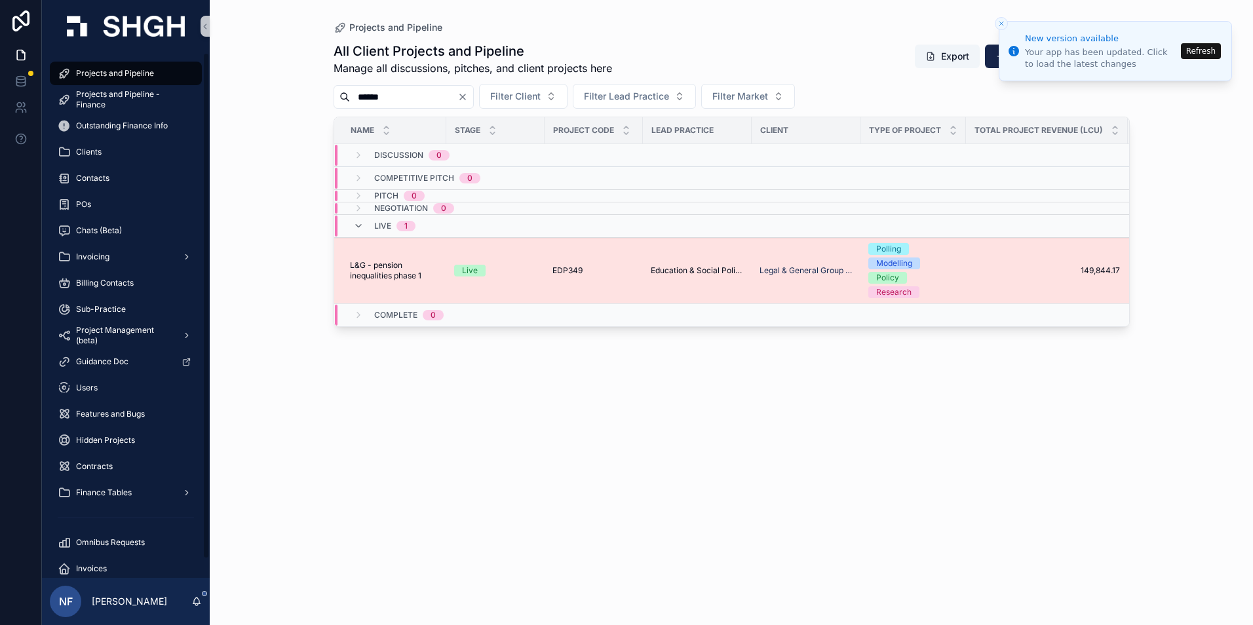
click at [387, 275] on span "L&G - pension inequalities phase 1" at bounding box center [394, 270] width 88 height 21
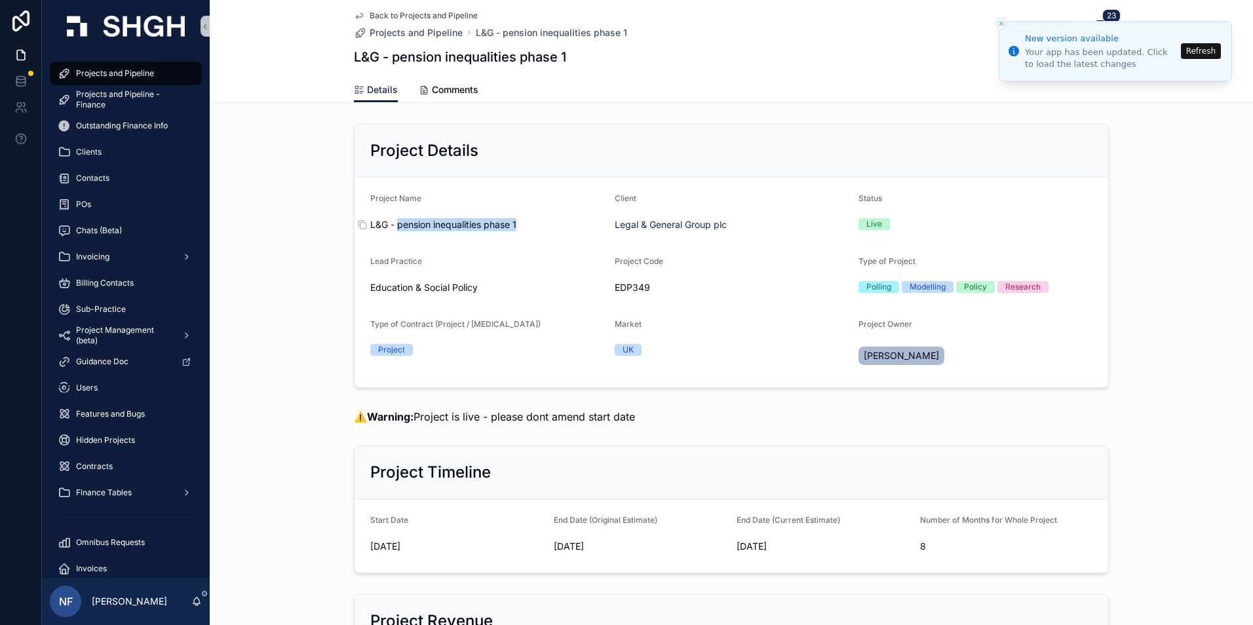
drag, startPoint x: 392, startPoint y: 227, endPoint x: 514, endPoint y: 226, distance: 121.9
click at [514, 226] on span "L&G - pension inequalities phase 1" at bounding box center [487, 224] width 234 height 13
copy span "pension inequalities phase 1"
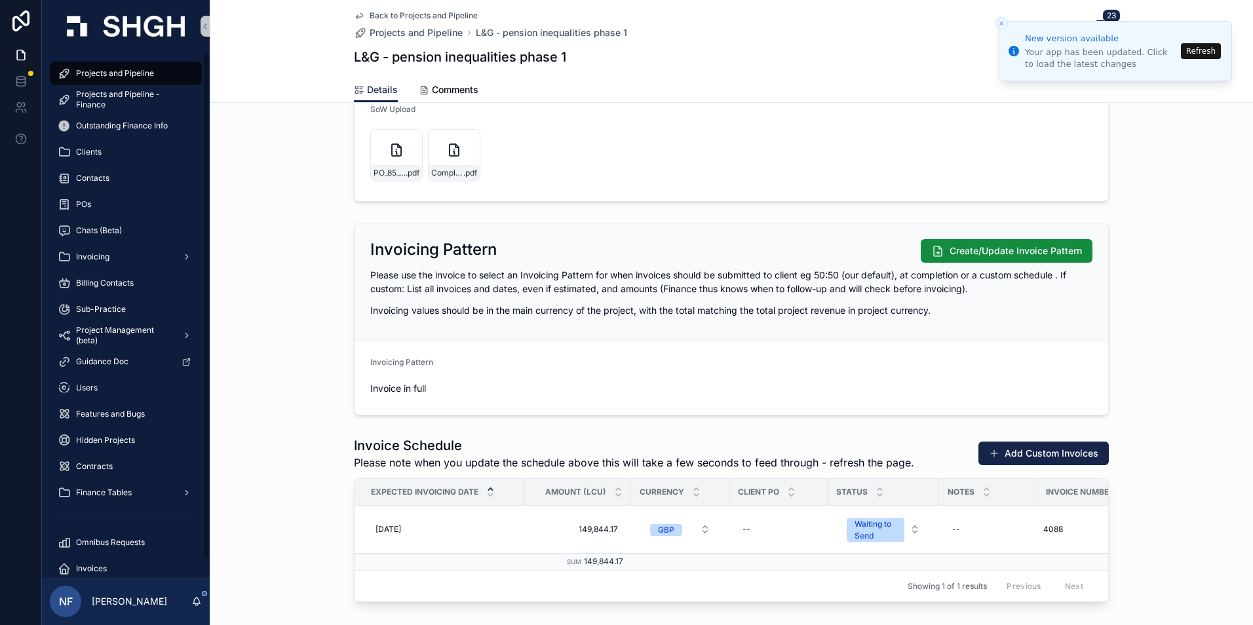
scroll to position [1114, 0]
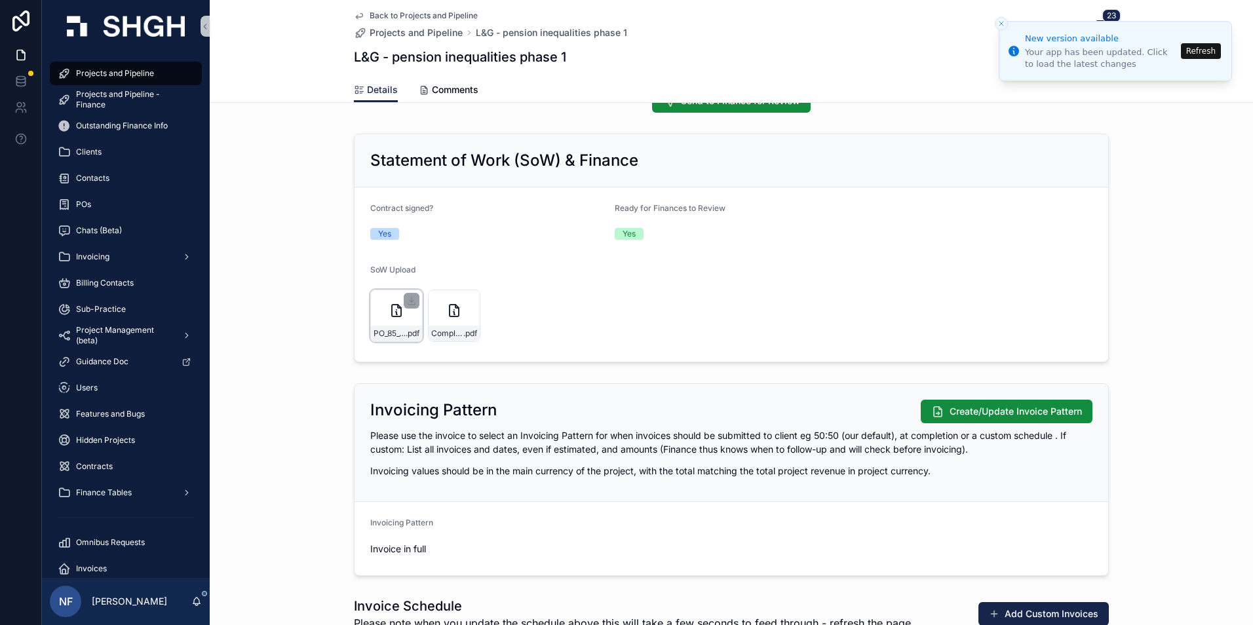
click at [380, 336] on span "PO_85_1005097044_0_US" at bounding box center [390, 333] width 32 height 10
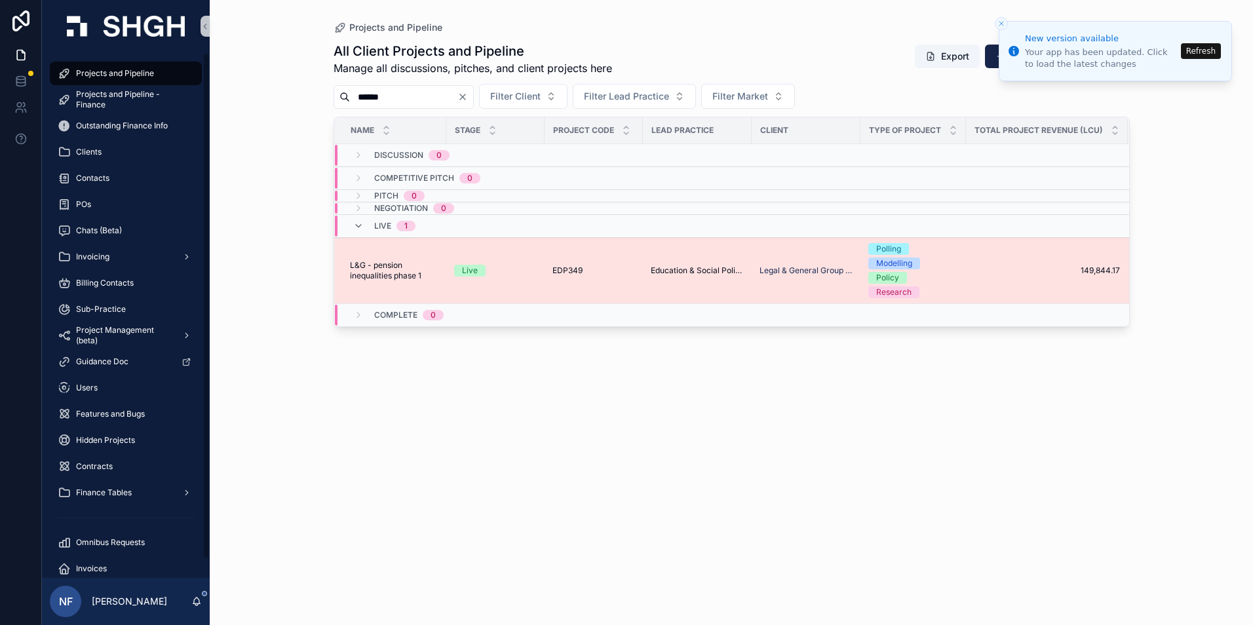
click at [374, 267] on span "L&G - pension inequalities phase 1" at bounding box center [394, 270] width 88 height 21
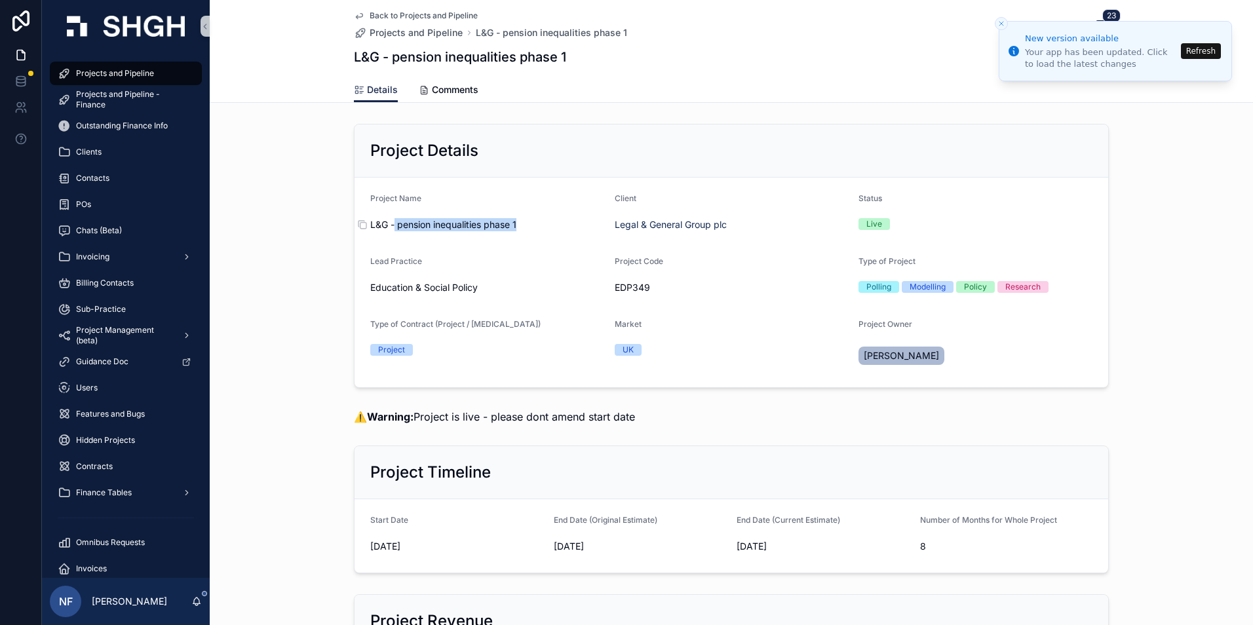
drag, startPoint x: 390, startPoint y: 222, endPoint x: 517, endPoint y: 221, distance: 126.5
click at [517, 221] on span "L&G - pension inequalities phase 1" at bounding box center [487, 224] width 234 height 13
drag, startPoint x: 517, startPoint y: 221, endPoint x: 509, endPoint y: 224, distance: 7.9
copy span "pension inequalities phase 1"
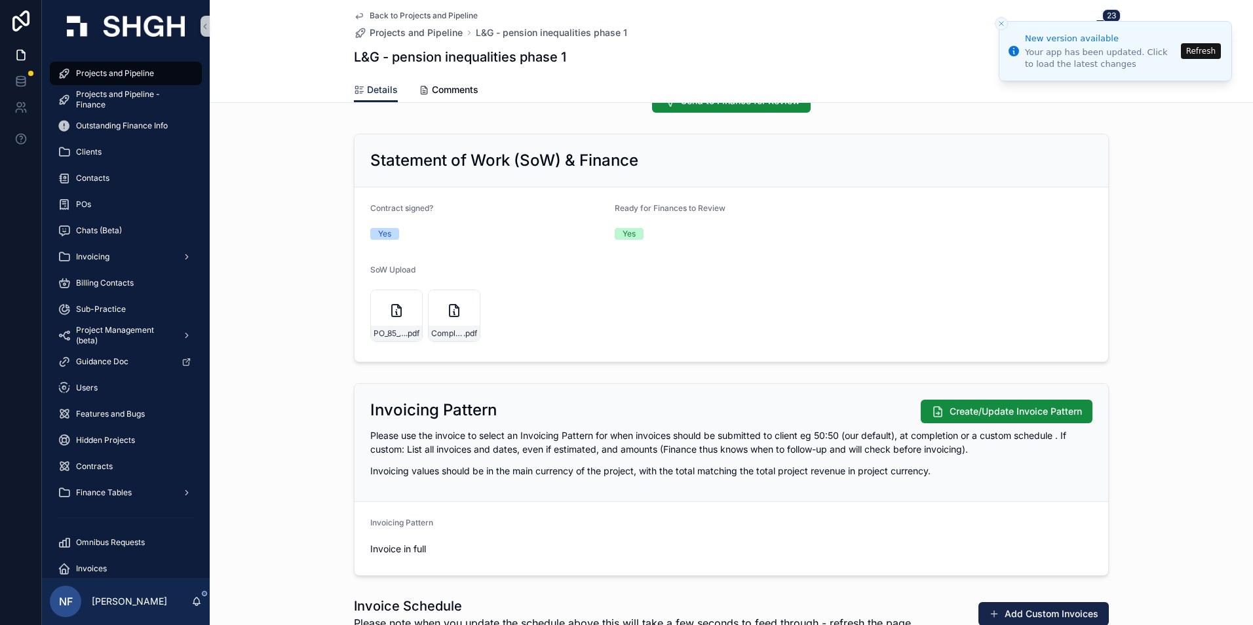
scroll to position [1311, 0]
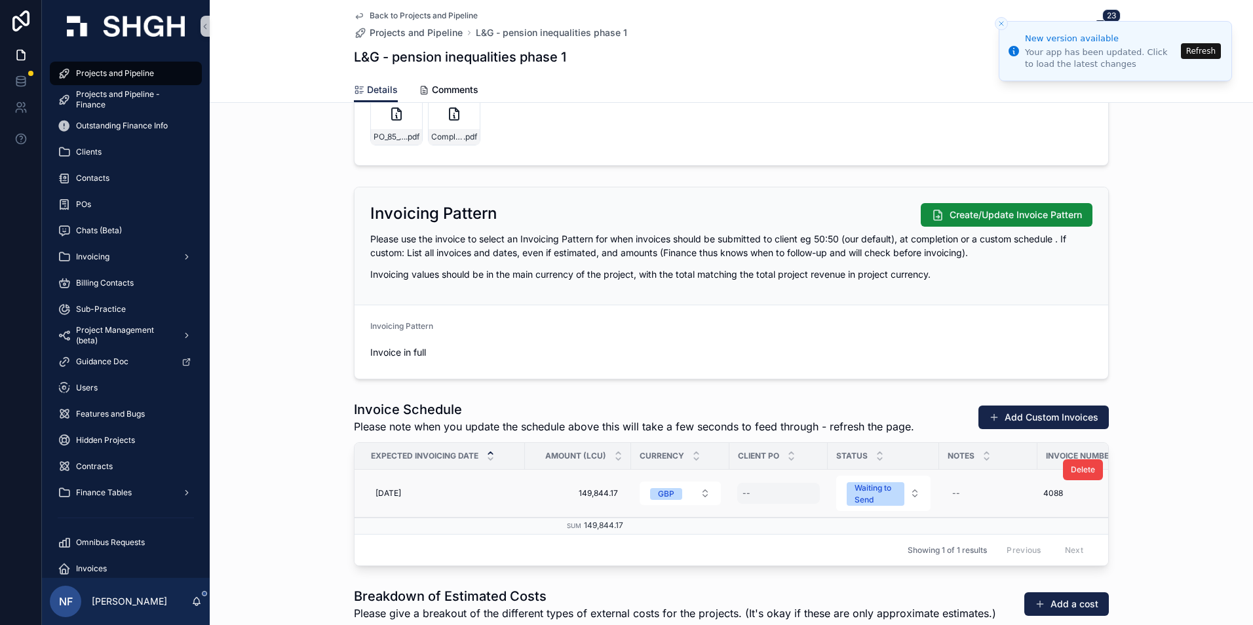
click at [751, 487] on div "--" at bounding box center [778, 493] width 83 height 21
type input "*"
click at [743, 494] on div "--" at bounding box center [747, 493] width 8 height 10
type input "**********"
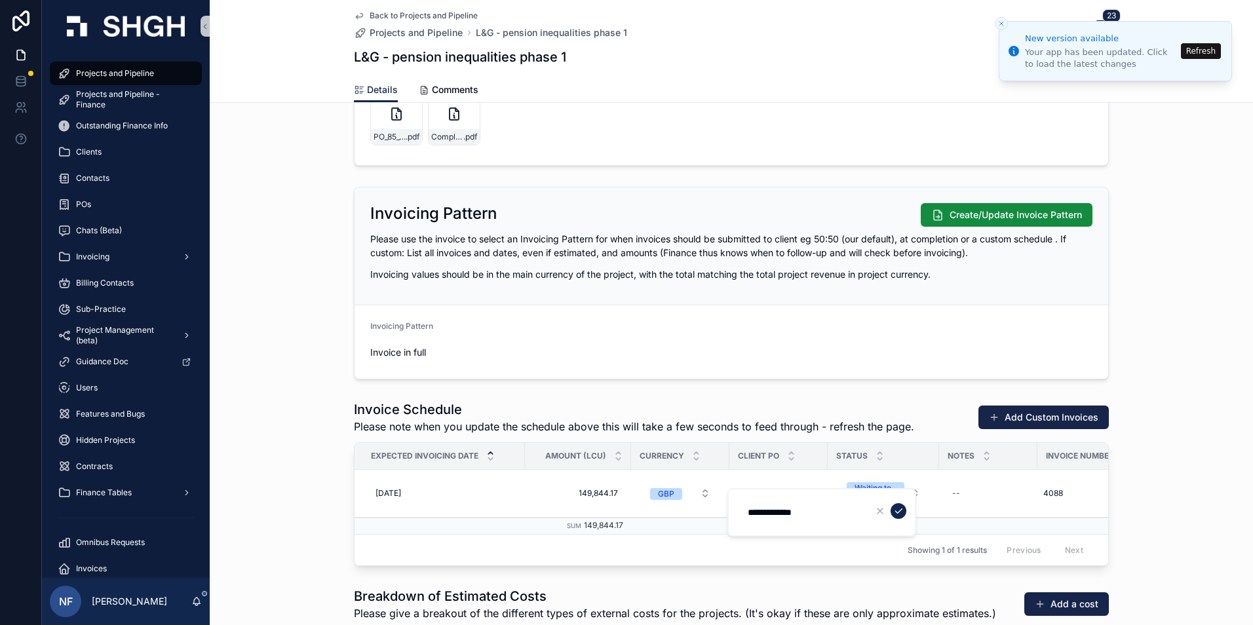
click at [903, 517] on button "scrollable content" at bounding box center [899, 511] width 16 height 16
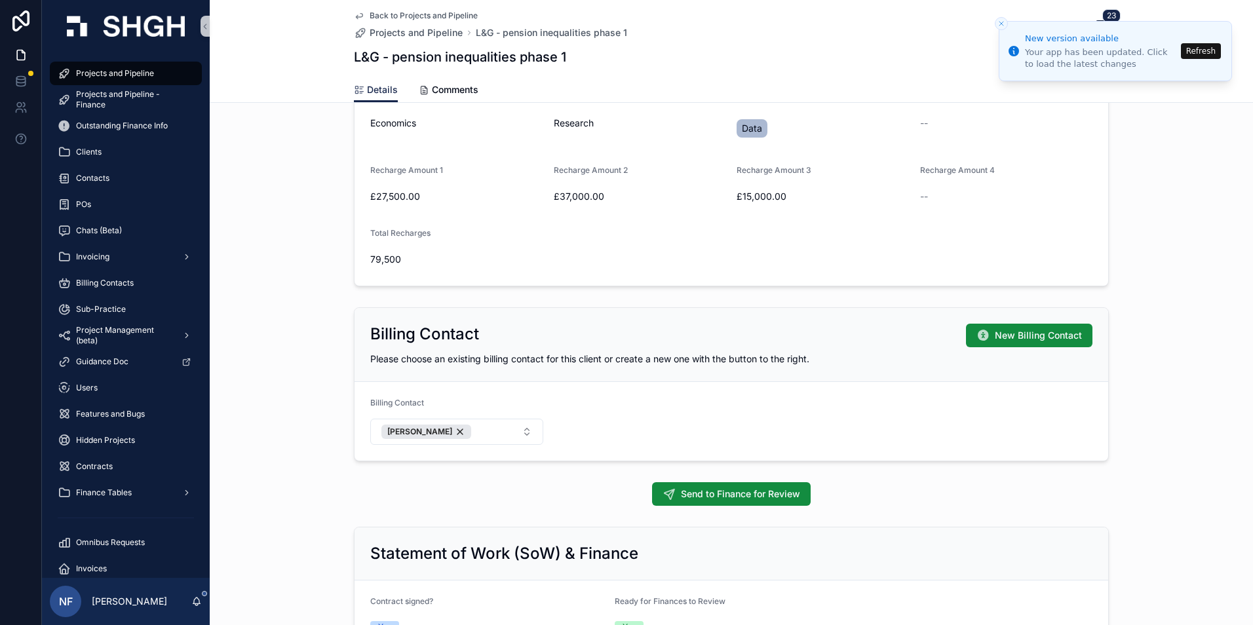
scroll to position [590, 0]
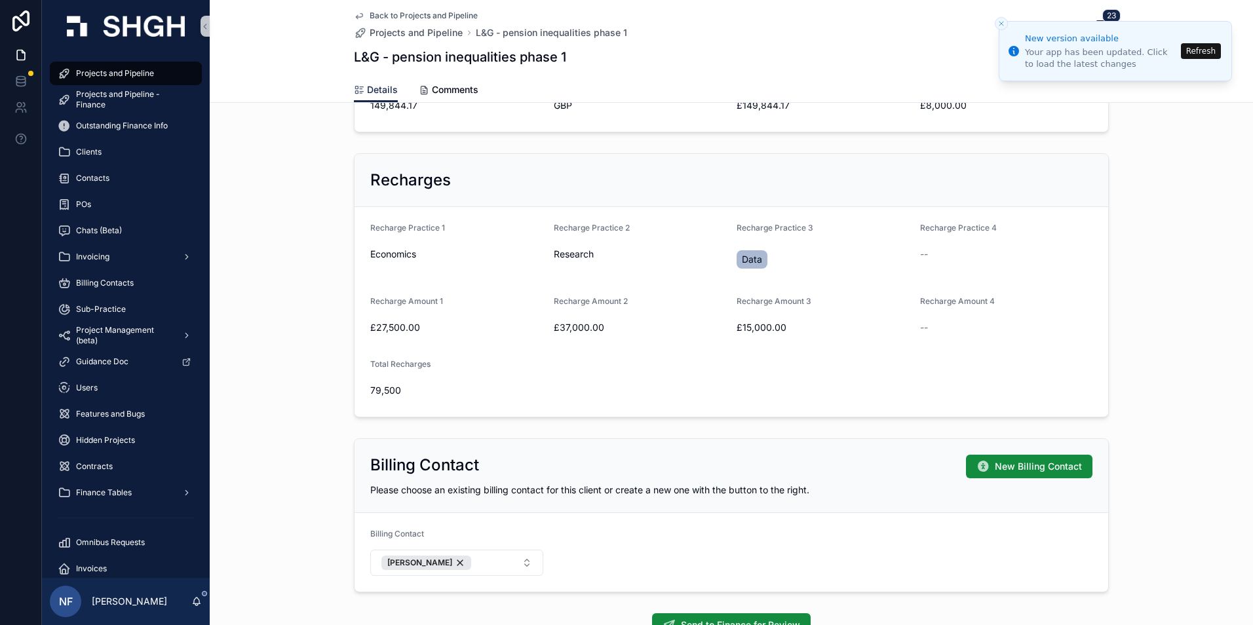
click at [1207, 44] on button "Refresh" at bounding box center [1201, 51] width 40 height 16
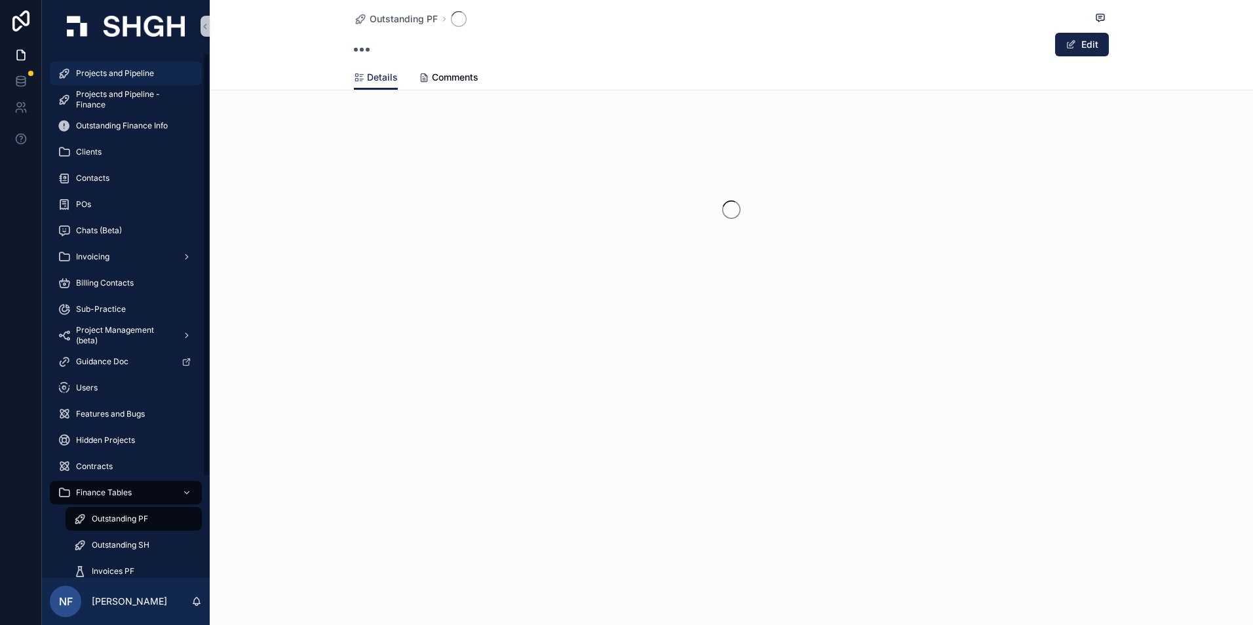
click at [132, 73] on span "Projects and Pipeline" at bounding box center [115, 73] width 78 height 10
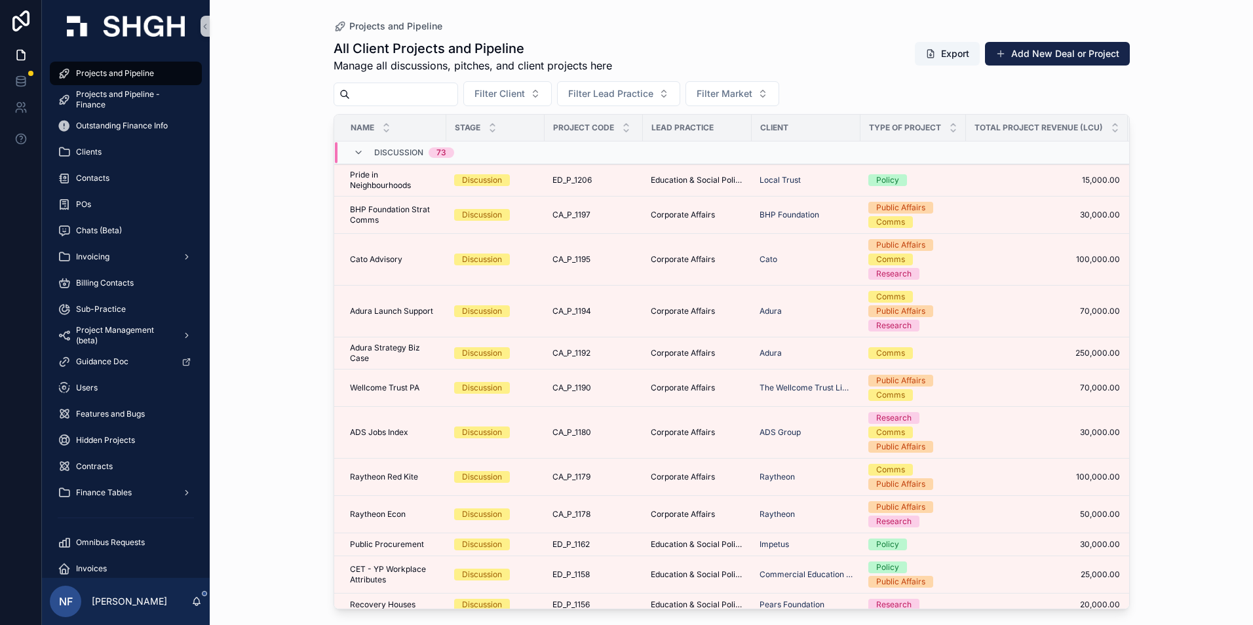
click at [380, 96] on input "scrollable content" at bounding box center [403, 94] width 107 height 18
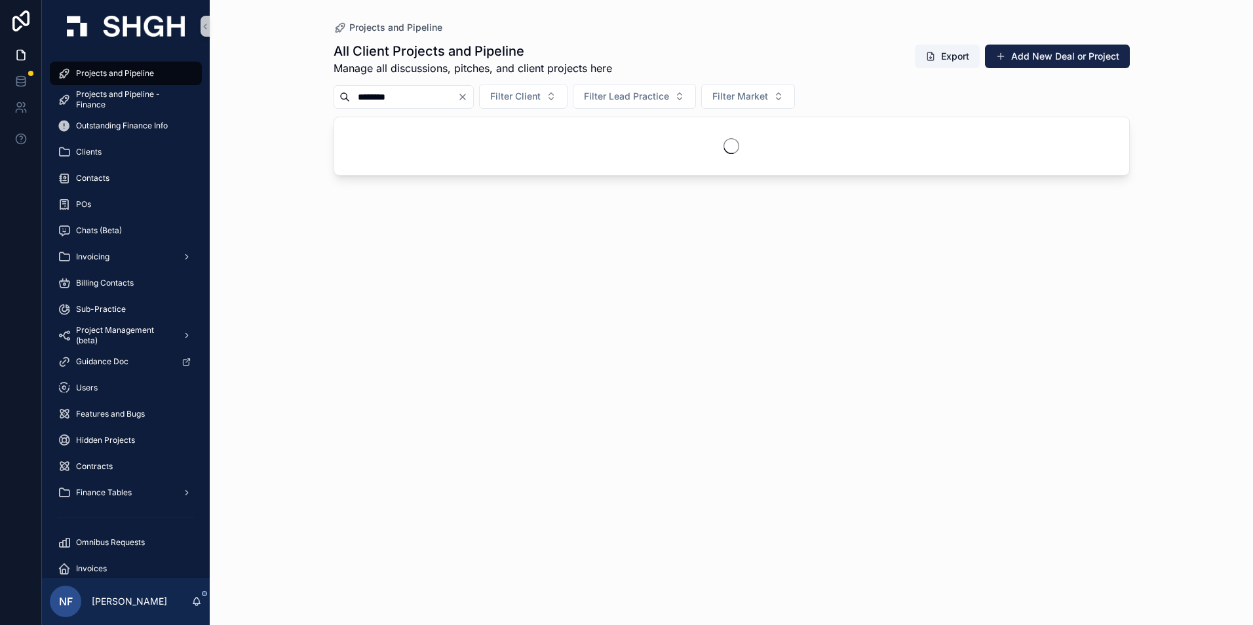
click at [383, 98] on input "********" at bounding box center [403, 97] width 107 height 18
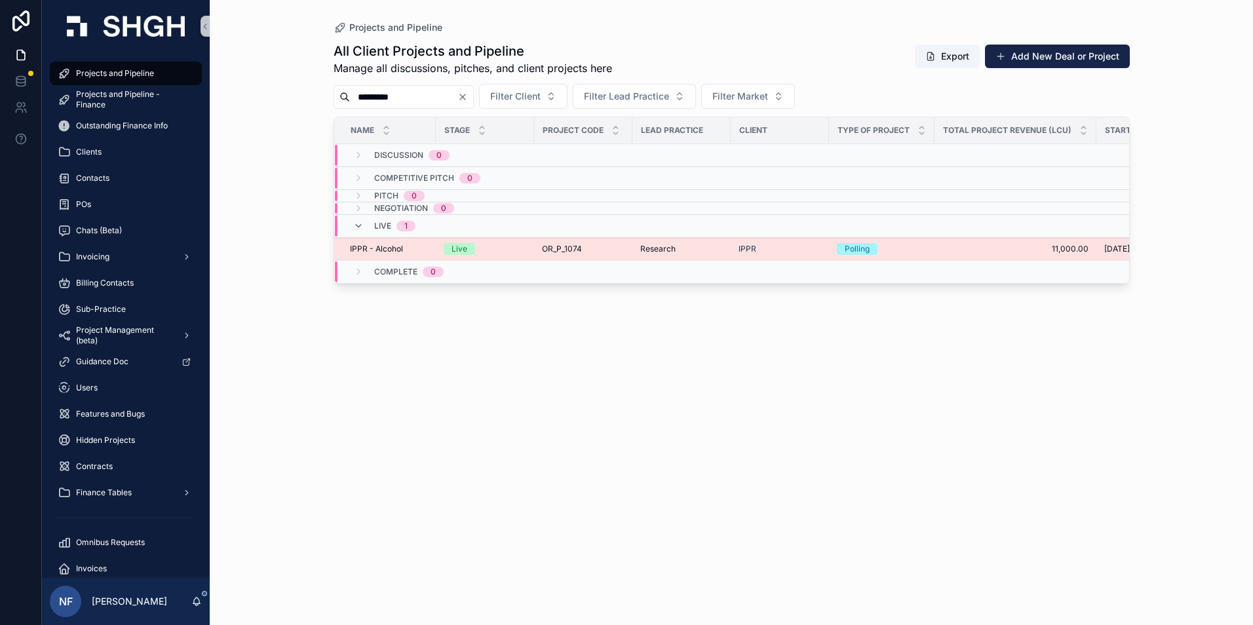
type input "*********"
click at [366, 250] on span "IPPR - Alcohol" at bounding box center [376, 249] width 53 height 10
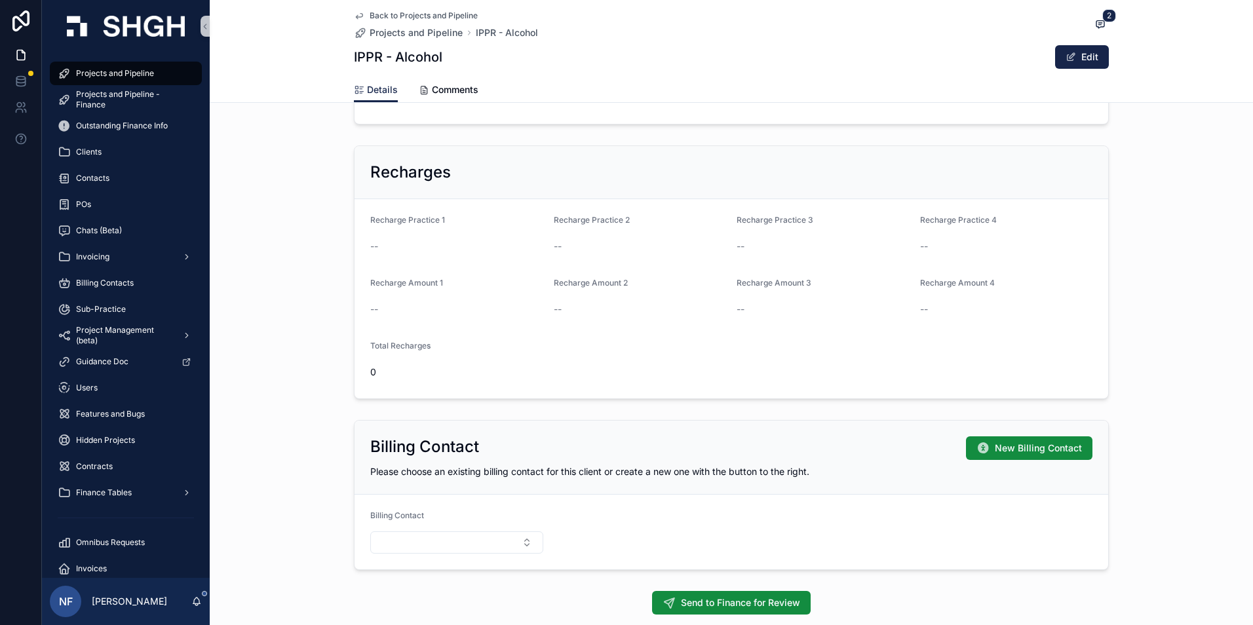
scroll to position [852, 0]
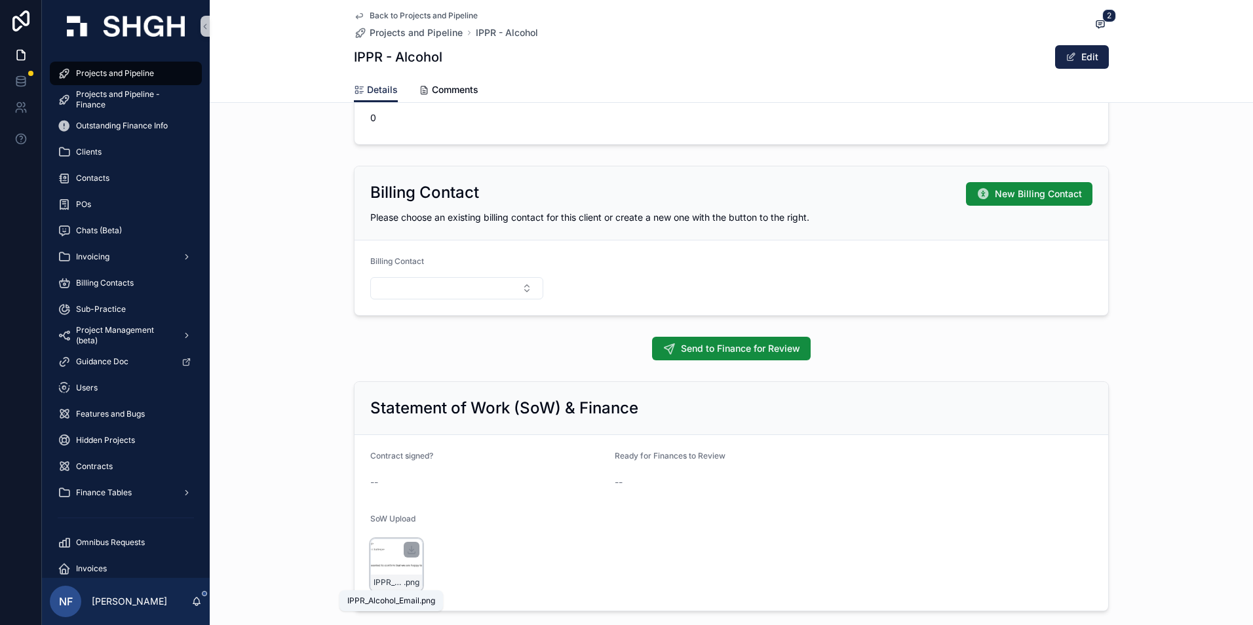
click at [395, 572] on div "IPPR_Alcohol_Email .png" at bounding box center [396, 565] width 52 height 52
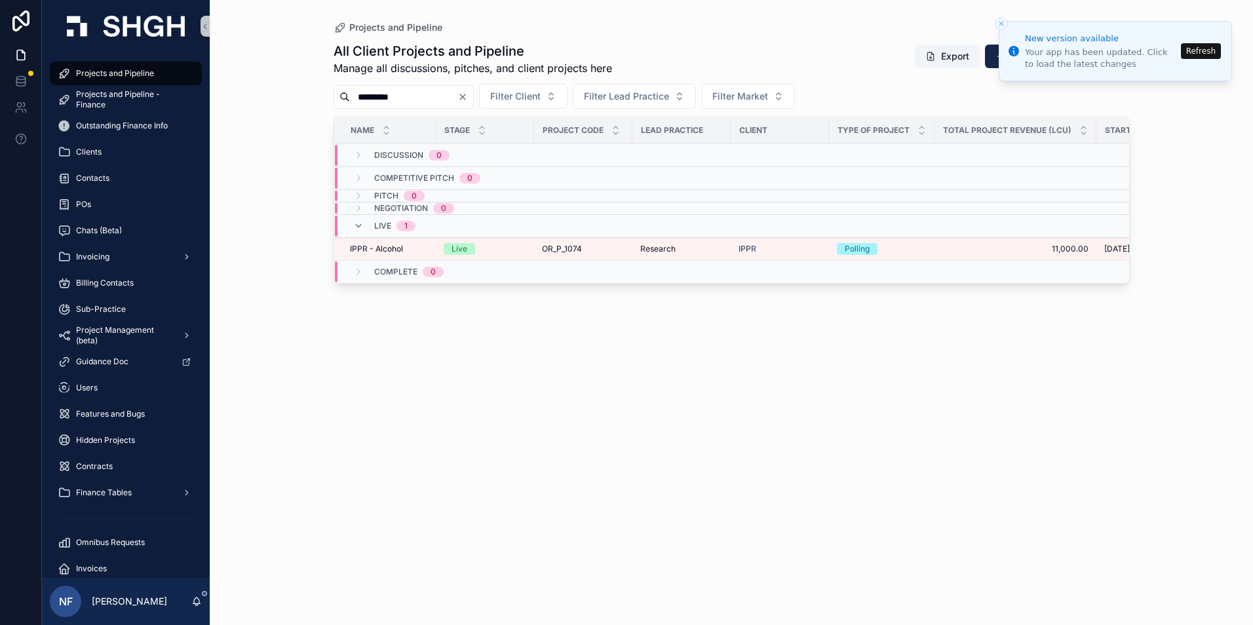
type input "********"
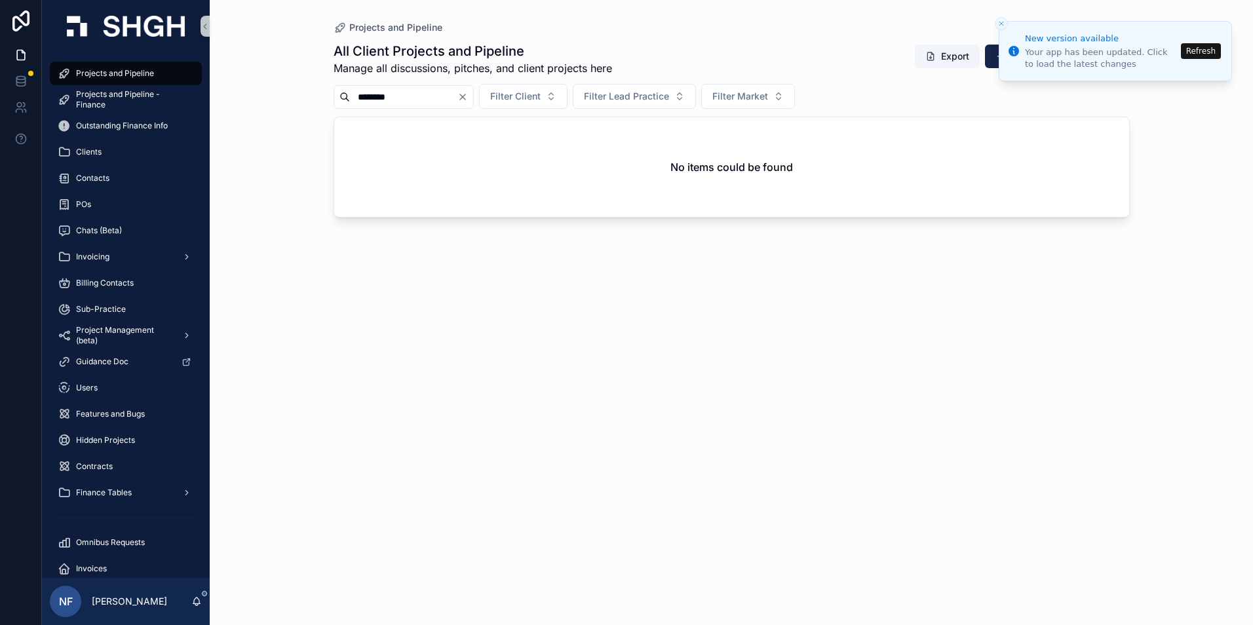
click at [1199, 50] on button "Refresh" at bounding box center [1201, 51] width 40 height 16
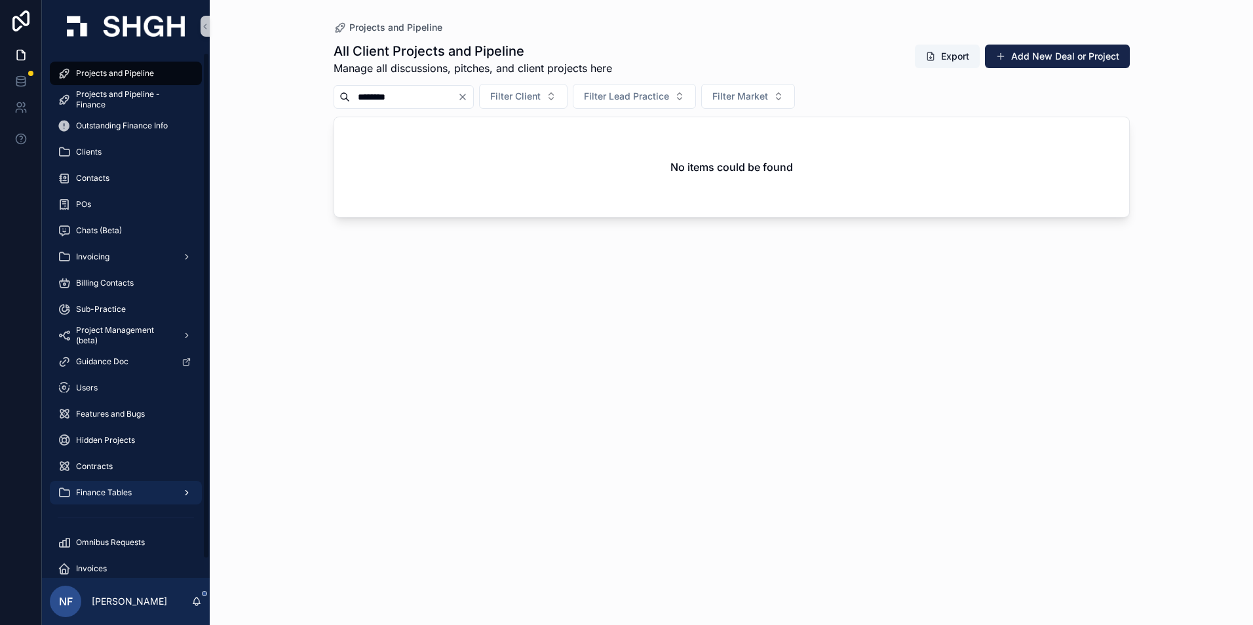
click at [107, 490] on span "Finance Tables" at bounding box center [104, 493] width 56 height 10
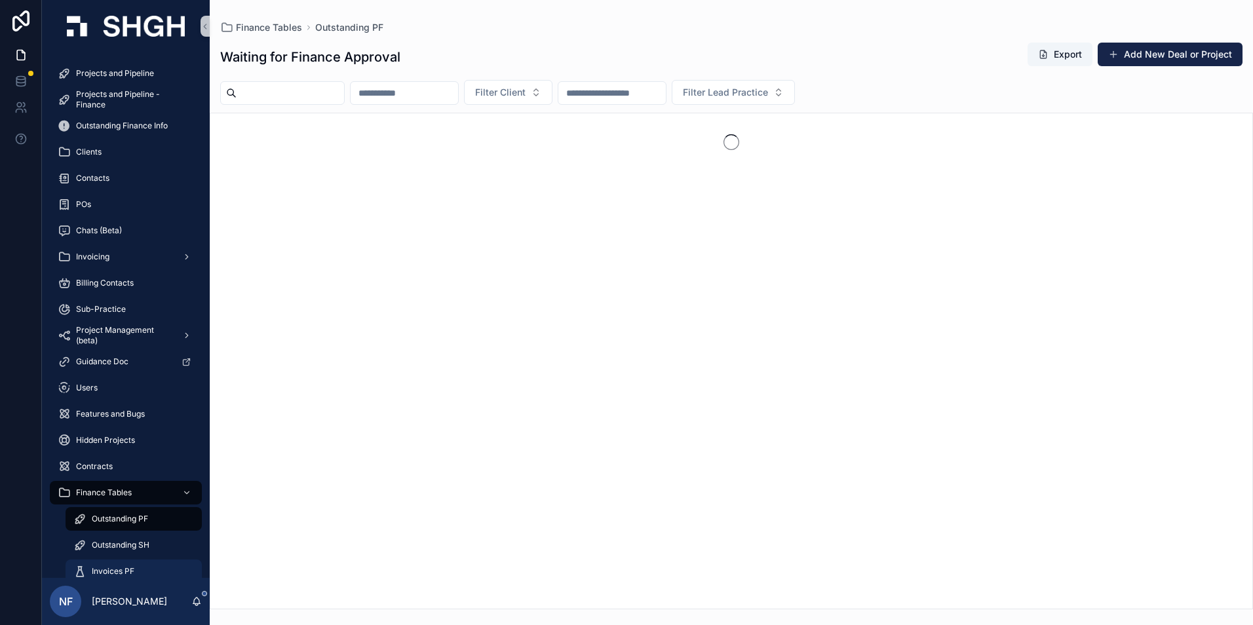
click at [104, 568] on span "Invoices PF" at bounding box center [113, 571] width 43 height 10
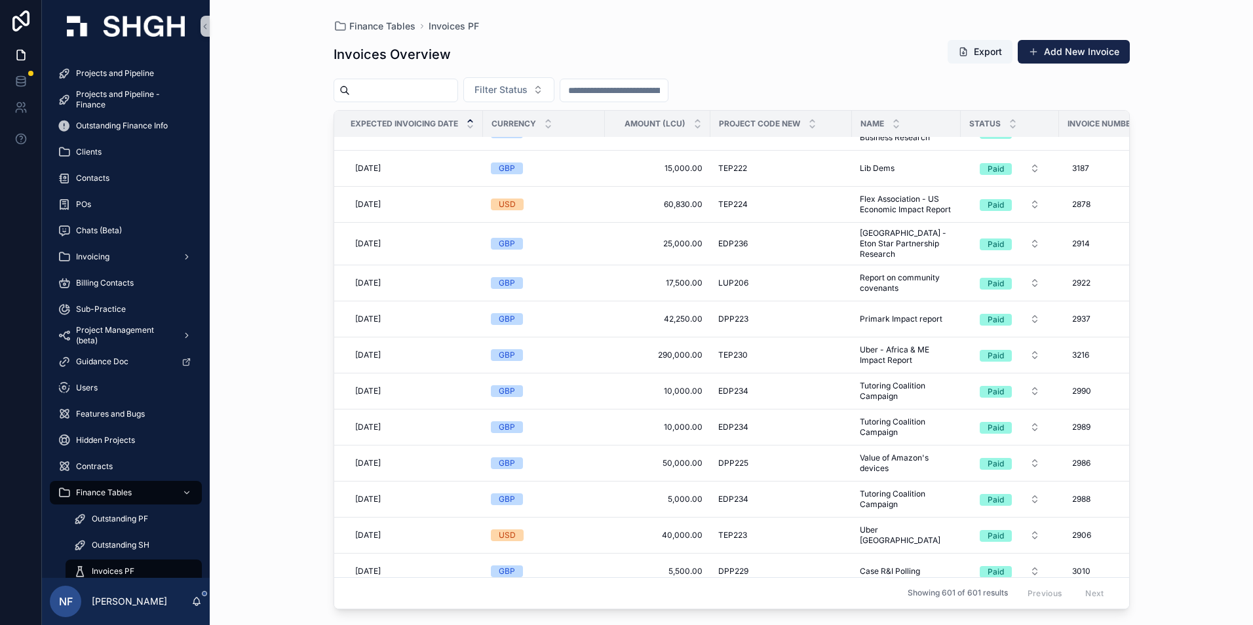
scroll to position [66, 0]
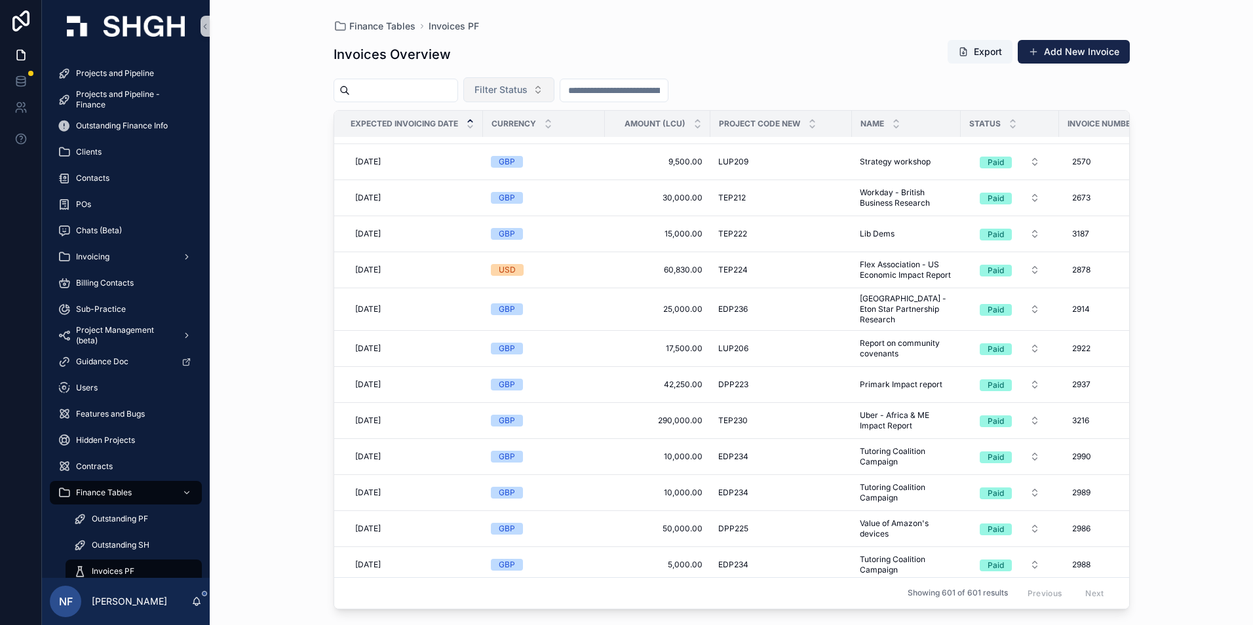
click at [549, 97] on button "Filter Status" at bounding box center [508, 89] width 91 height 25
click at [531, 148] on div "Waiting to Send" at bounding box center [541, 142] width 157 height 21
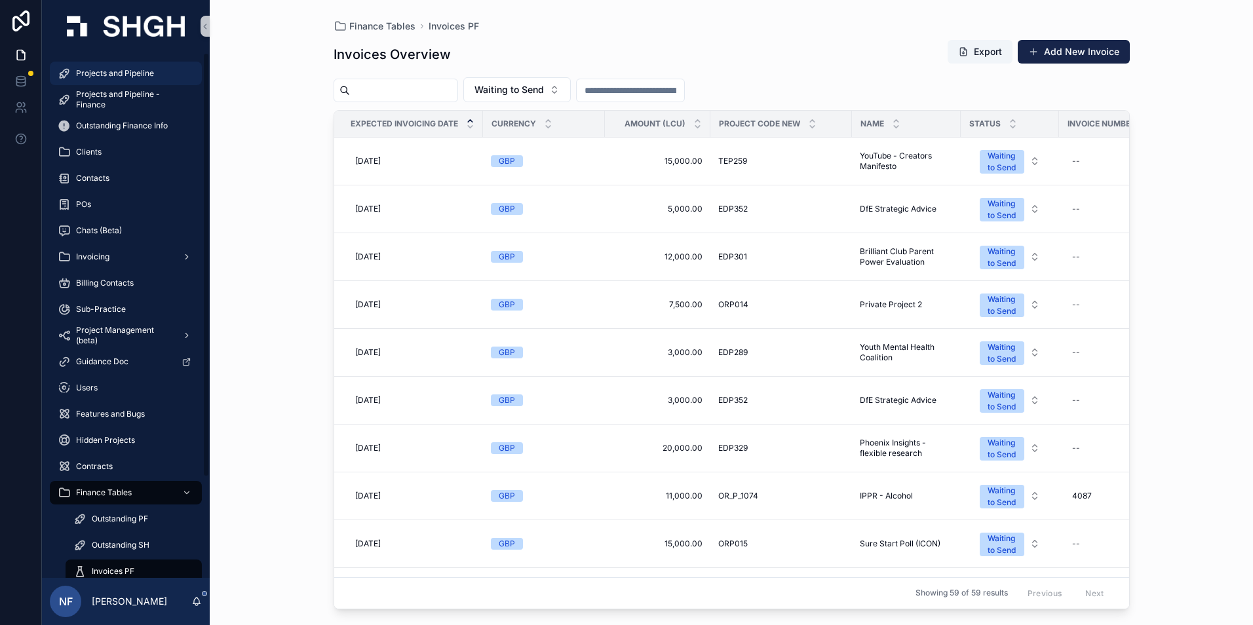
click at [98, 75] on span "Projects and Pipeline" at bounding box center [115, 73] width 78 height 10
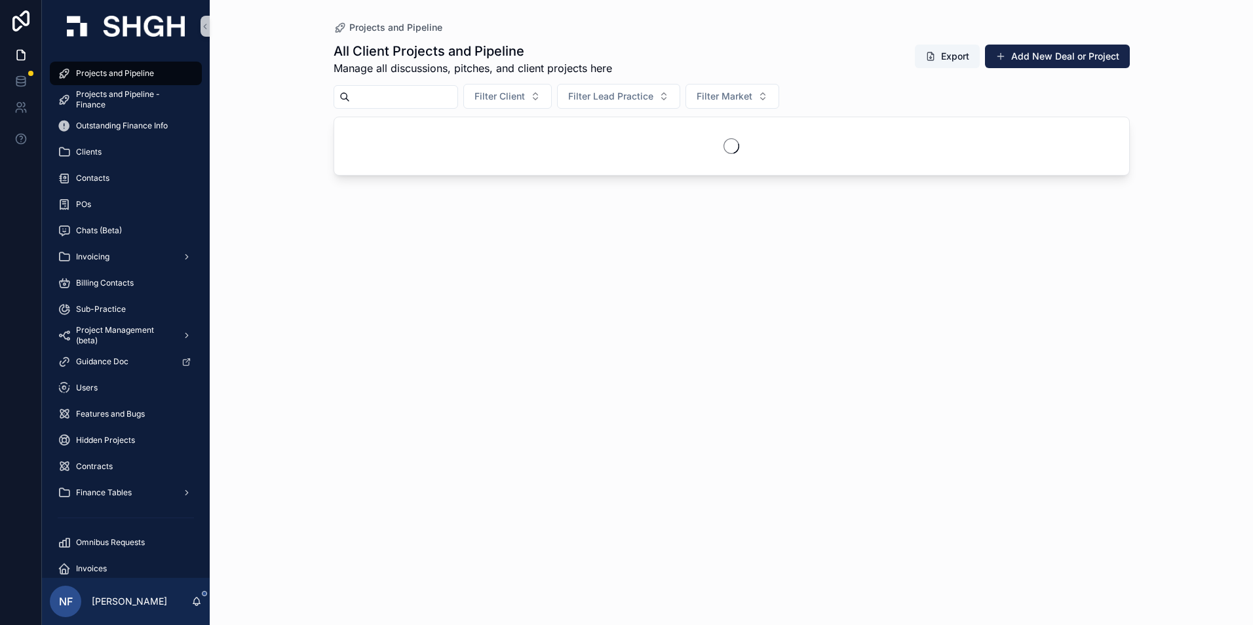
click at [427, 92] on input "scrollable content" at bounding box center [403, 97] width 107 height 18
type input "******"
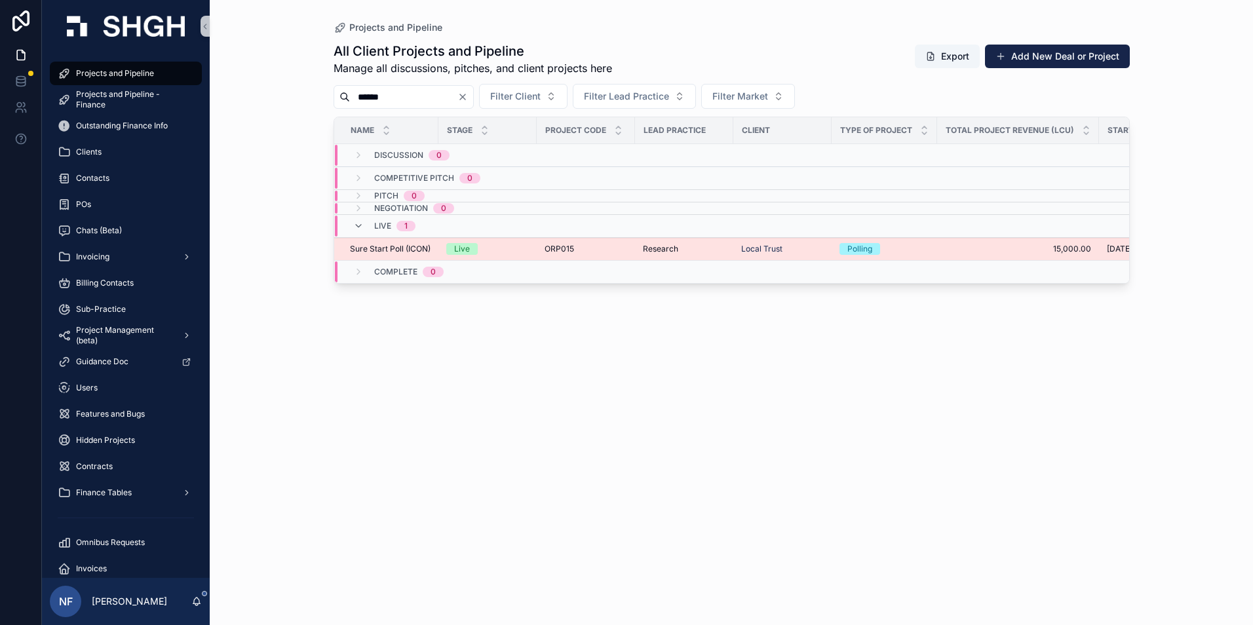
click at [401, 250] on span "Sure Start Poll (ICON)" at bounding box center [390, 249] width 81 height 10
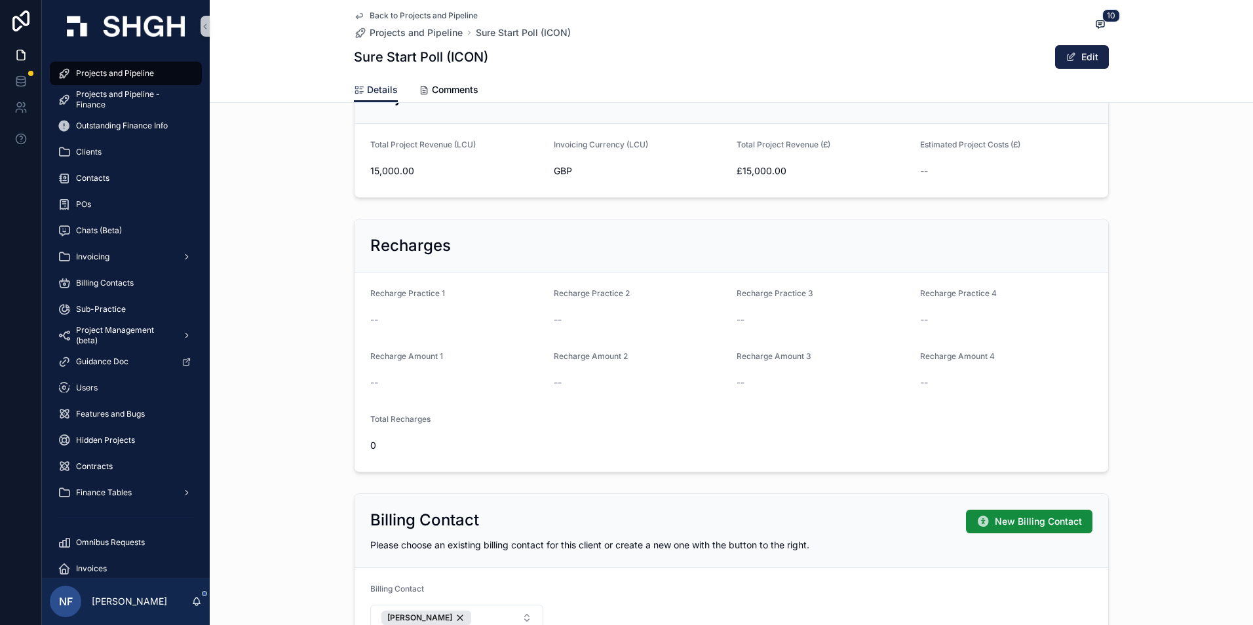
scroll to position [721, 0]
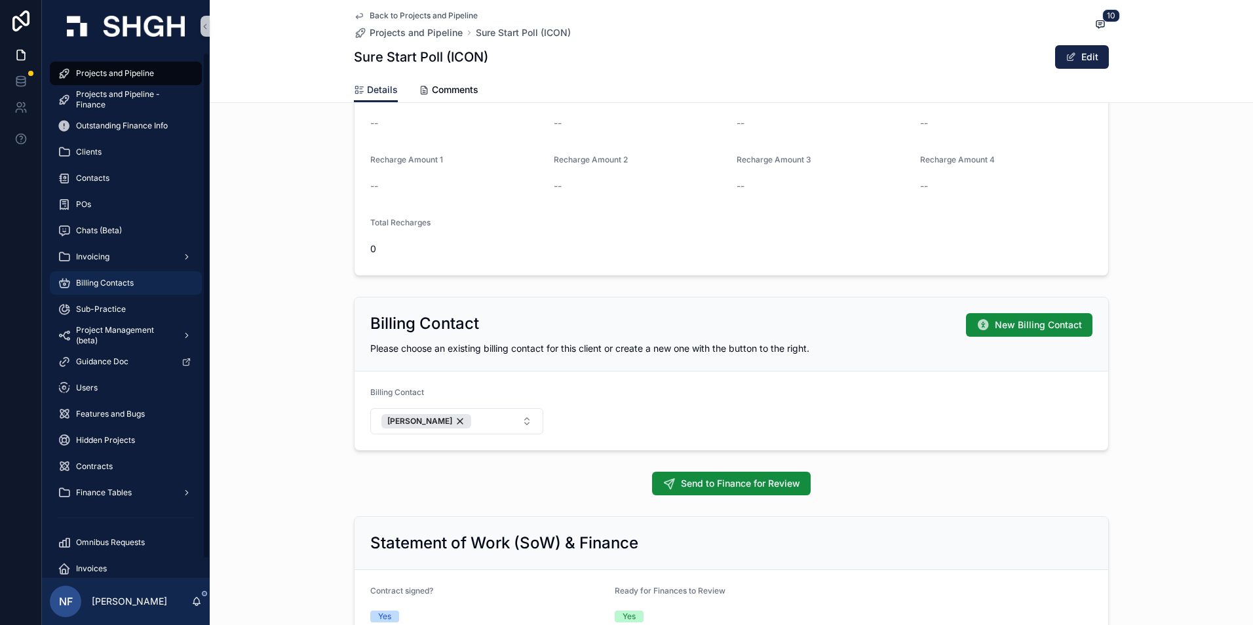
click at [107, 277] on div "Billing Contacts" at bounding box center [126, 283] width 136 height 21
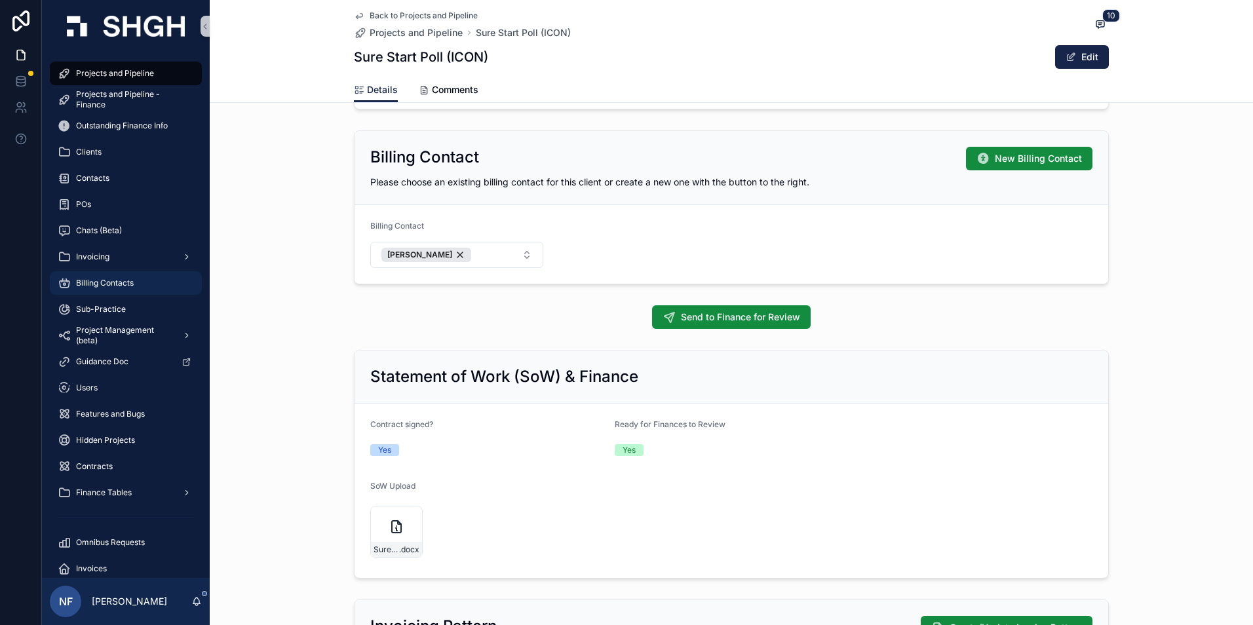
scroll to position [918, 0]
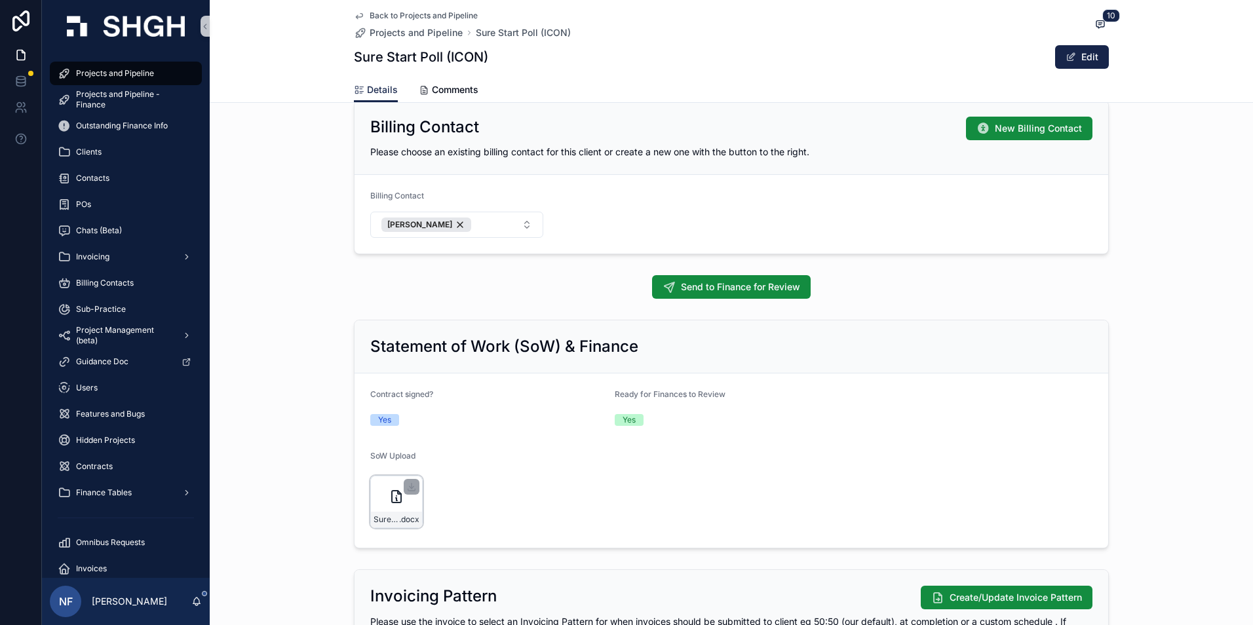
click at [385, 513] on div "Sure-Start-Poll-SoW-BG .docx" at bounding box center [396, 520] width 51 height 16
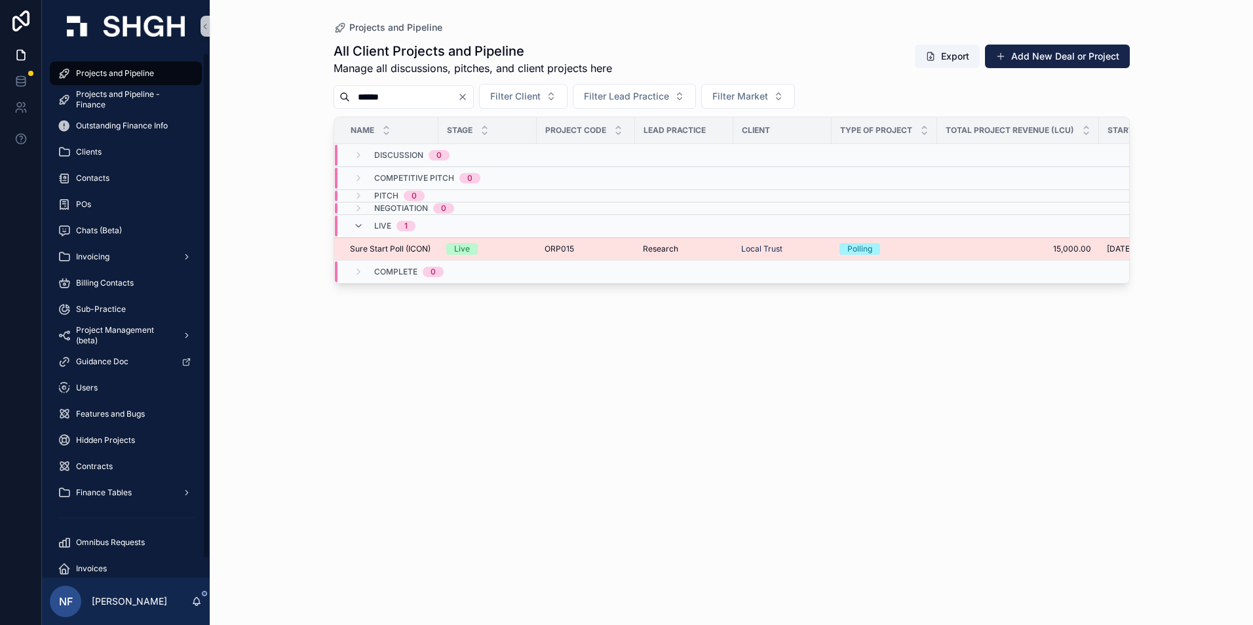
click at [385, 254] on span "Sure Start Poll (ICON)" at bounding box center [390, 249] width 81 height 10
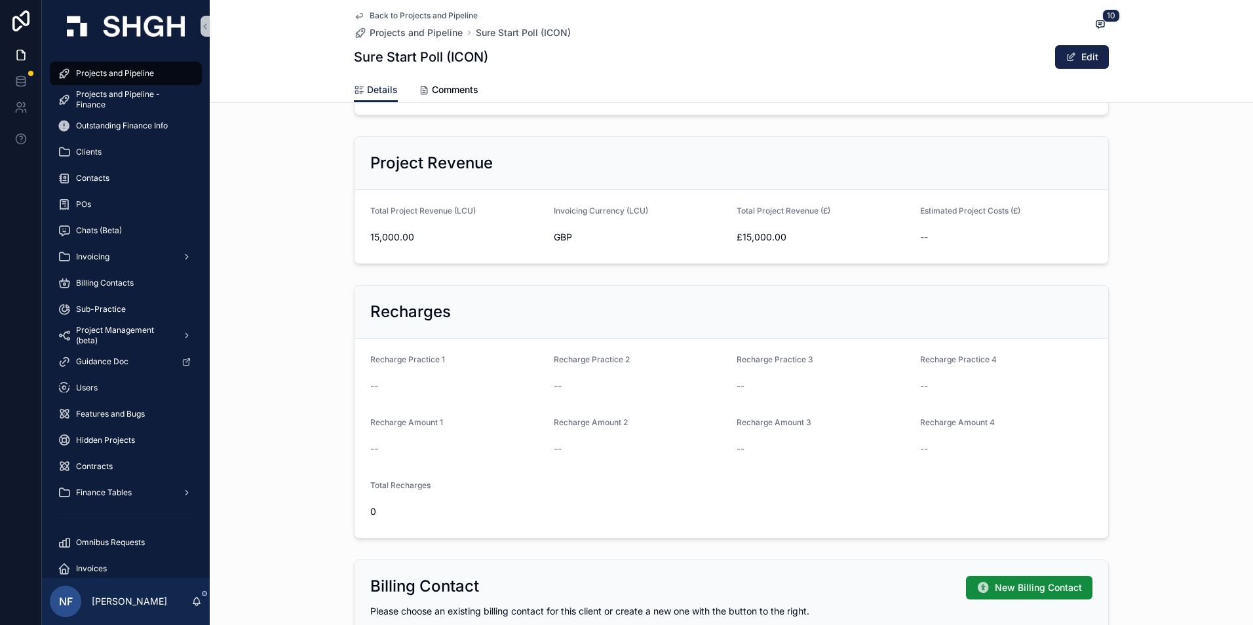
scroll to position [459, 0]
click at [102, 286] on span "Billing Contacts" at bounding box center [105, 283] width 58 height 10
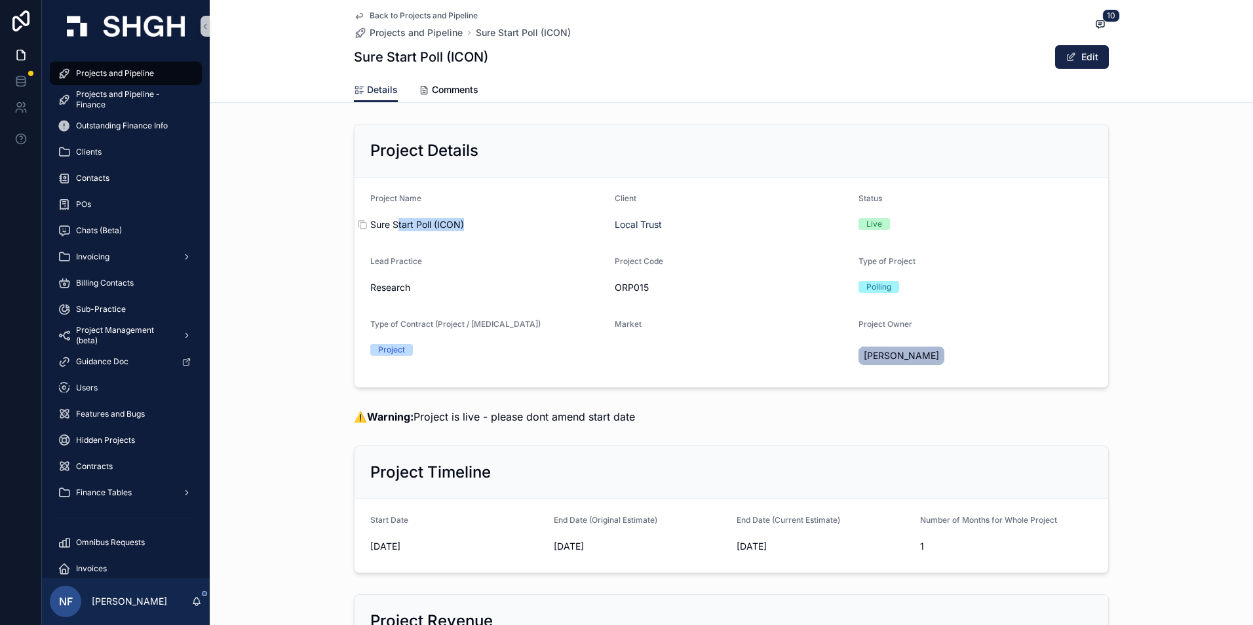
drag, startPoint x: 364, startPoint y: 222, endPoint x: 391, endPoint y: 222, distance: 27.5
click at [391, 222] on div "Sure Start Poll (ICON)" at bounding box center [487, 224] width 234 height 13
drag, startPoint x: 391, startPoint y: 222, endPoint x: 428, endPoint y: 248, distance: 45.1
click at [428, 248] on form "Project Name Sure Start Poll (ICON) Client Local Trust Status Live Lead Practic…" at bounding box center [732, 283] width 754 height 210
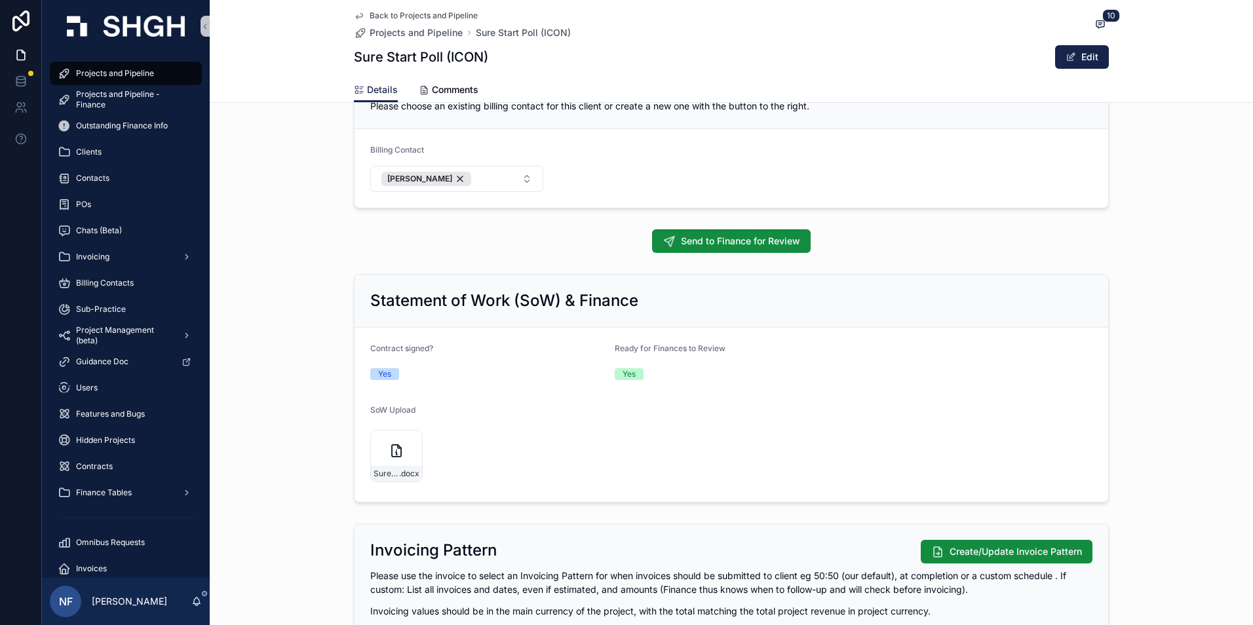
scroll to position [983, 0]
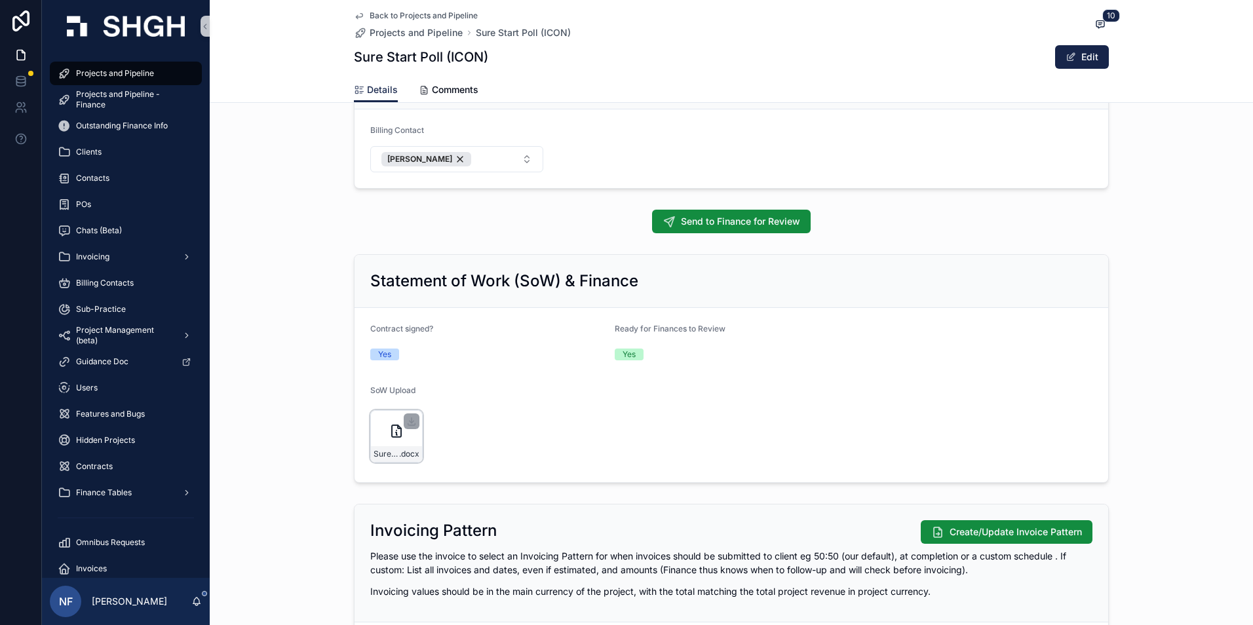
click at [372, 442] on div "Sure-Start-Poll-SoW-BG .docx" at bounding box center [396, 436] width 52 height 52
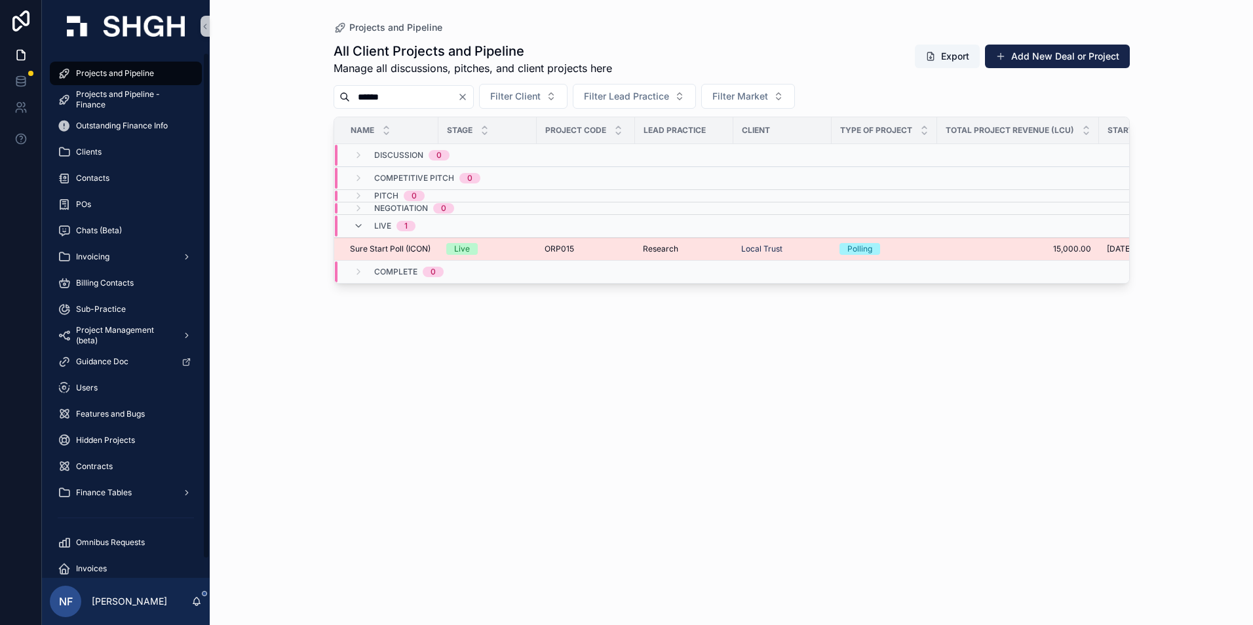
click at [383, 251] on span "Sure Start Poll (ICON)" at bounding box center [390, 249] width 81 height 10
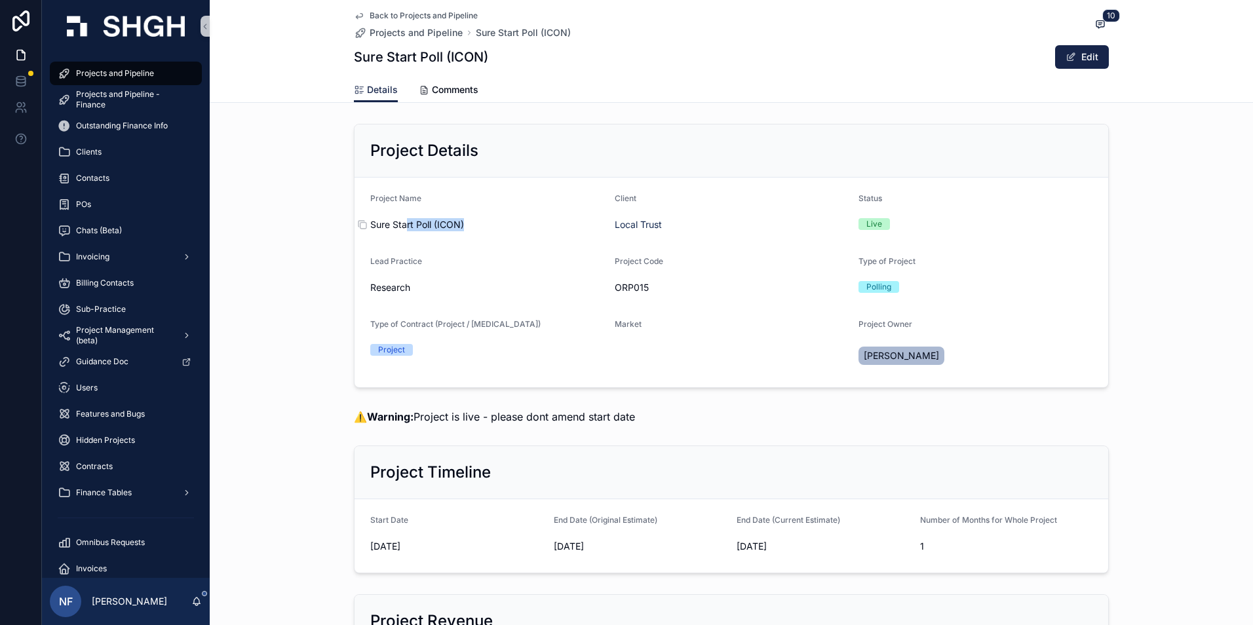
drag, startPoint x: 366, startPoint y: 221, endPoint x: 402, endPoint y: 221, distance: 35.4
click at [402, 221] on div "Sure Start Poll (ICON)" at bounding box center [487, 224] width 234 height 13
drag, startPoint x: 402, startPoint y: 221, endPoint x: 405, endPoint y: 250, distance: 29.0
click at [407, 251] on form "Project Name Sure Start Poll (ICON) Client Local Trust Status Live Lead Practic…" at bounding box center [732, 283] width 754 height 210
drag, startPoint x: 366, startPoint y: 222, endPoint x: 375, endPoint y: 222, distance: 9.2
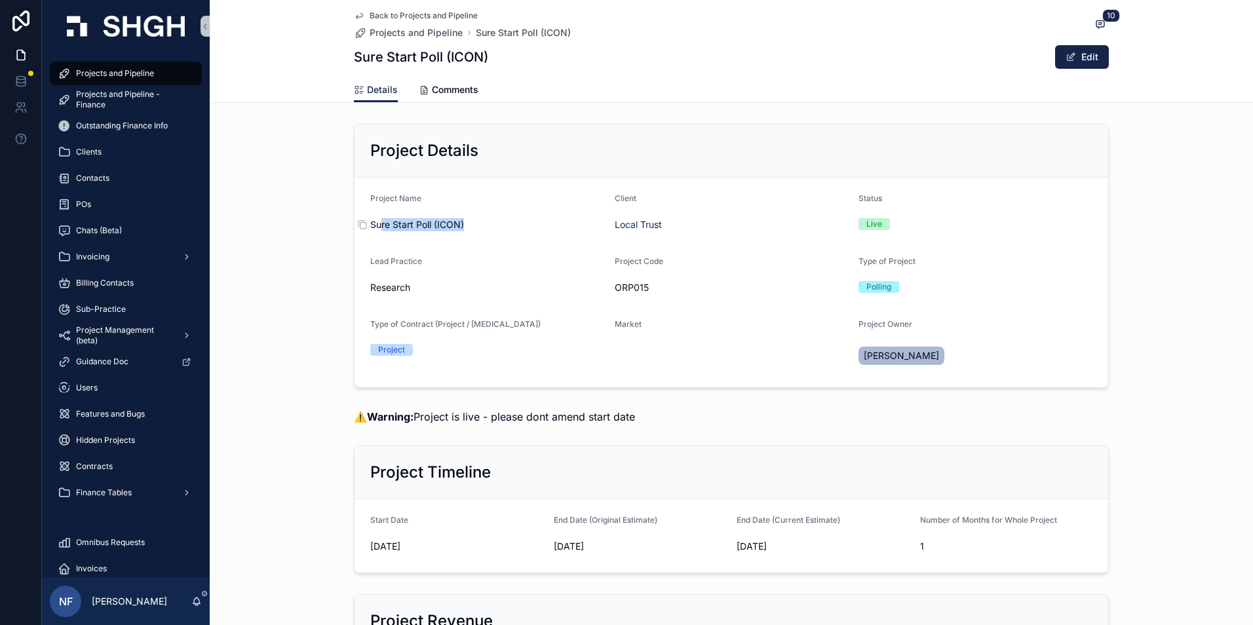
click at [375, 222] on div "Sure Start Poll (ICON)" at bounding box center [487, 224] width 234 height 13
drag, startPoint x: 375, startPoint y: 222, endPoint x: 362, endPoint y: 237, distance: 19.1
click at [380, 265] on span "Lead Practice" at bounding box center [396, 261] width 52 height 10
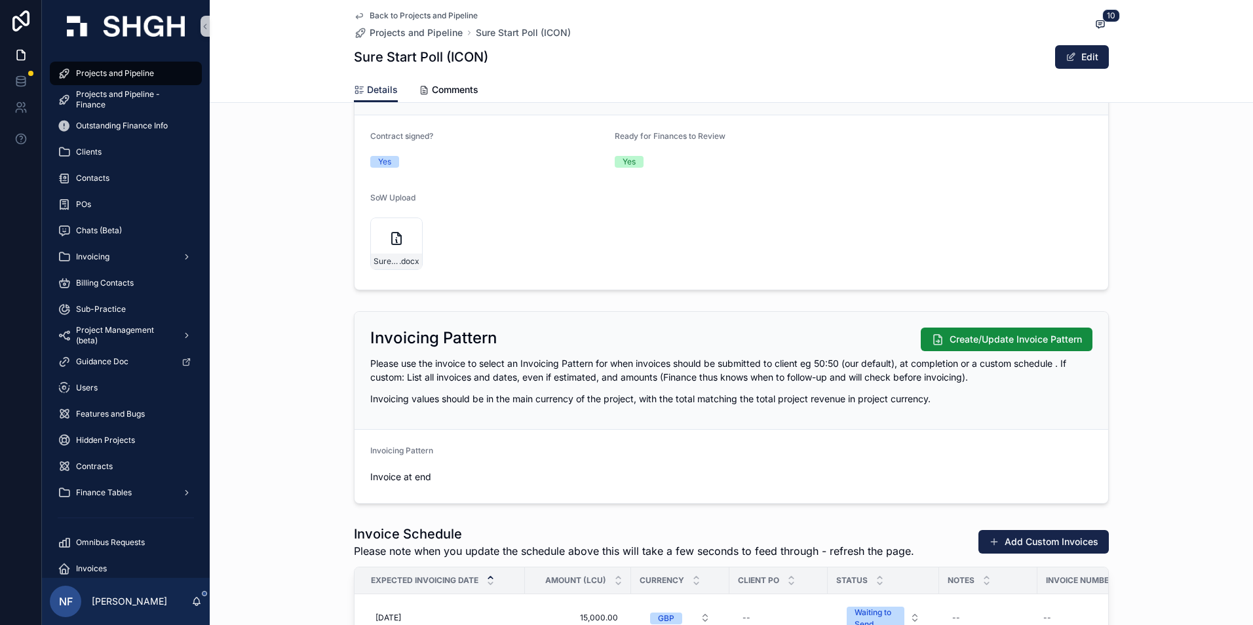
scroll to position [1245, 0]
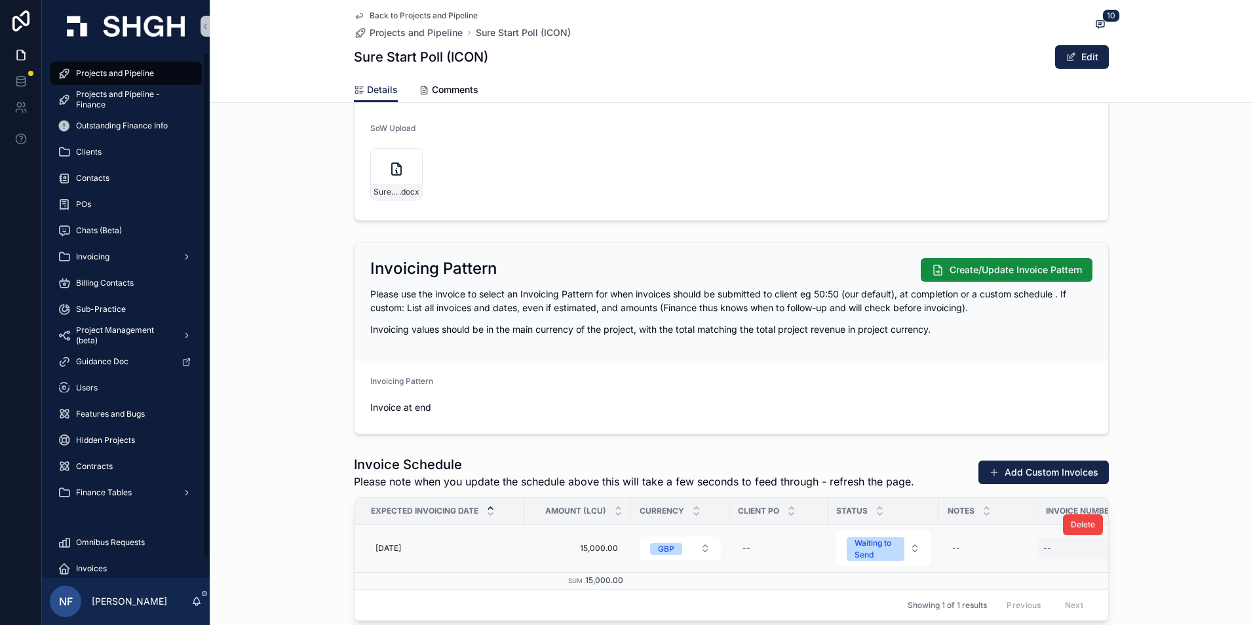
click at [1081, 549] on div "--" at bounding box center [1086, 548] width 96 height 21
type input "****"
click at [1205, 568] on button "scrollable content" at bounding box center [1200, 566] width 16 height 16
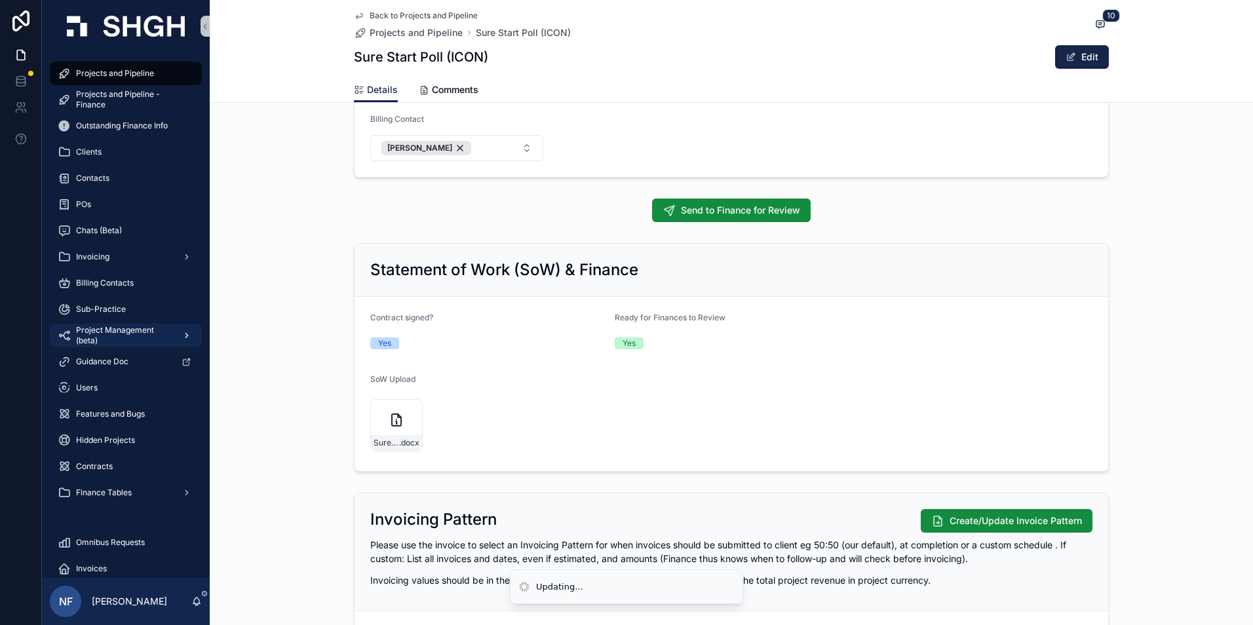
scroll to position [983, 0]
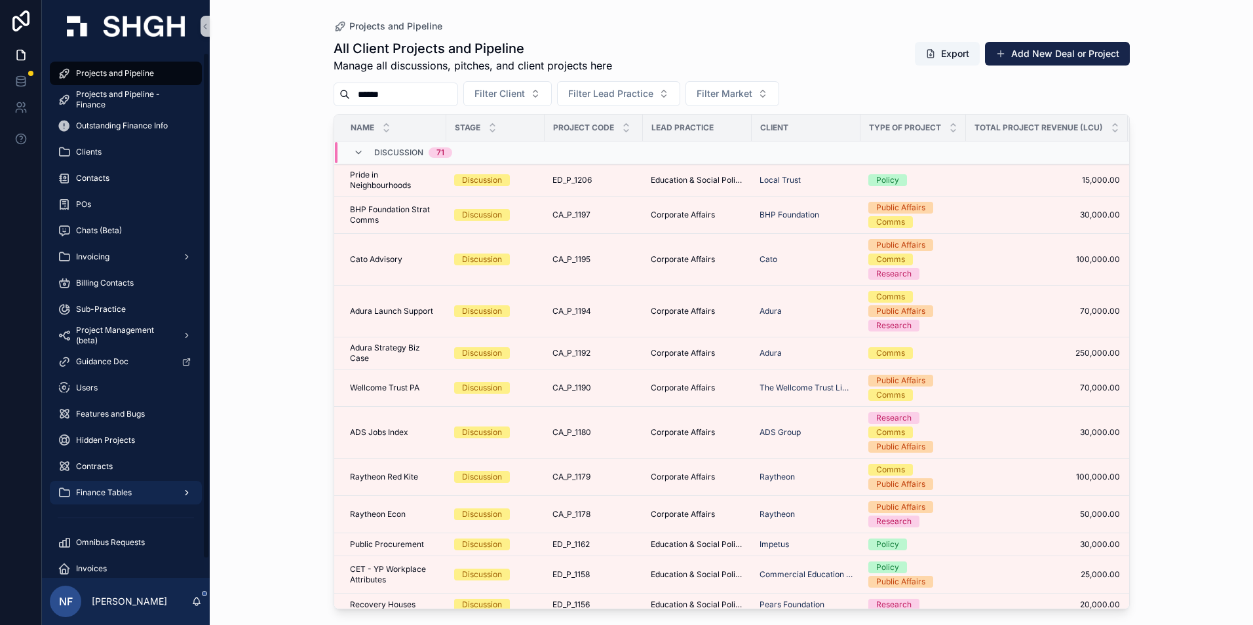
click at [94, 487] on div "Finance Tables" at bounding box center [126, 492] width 136 height 21
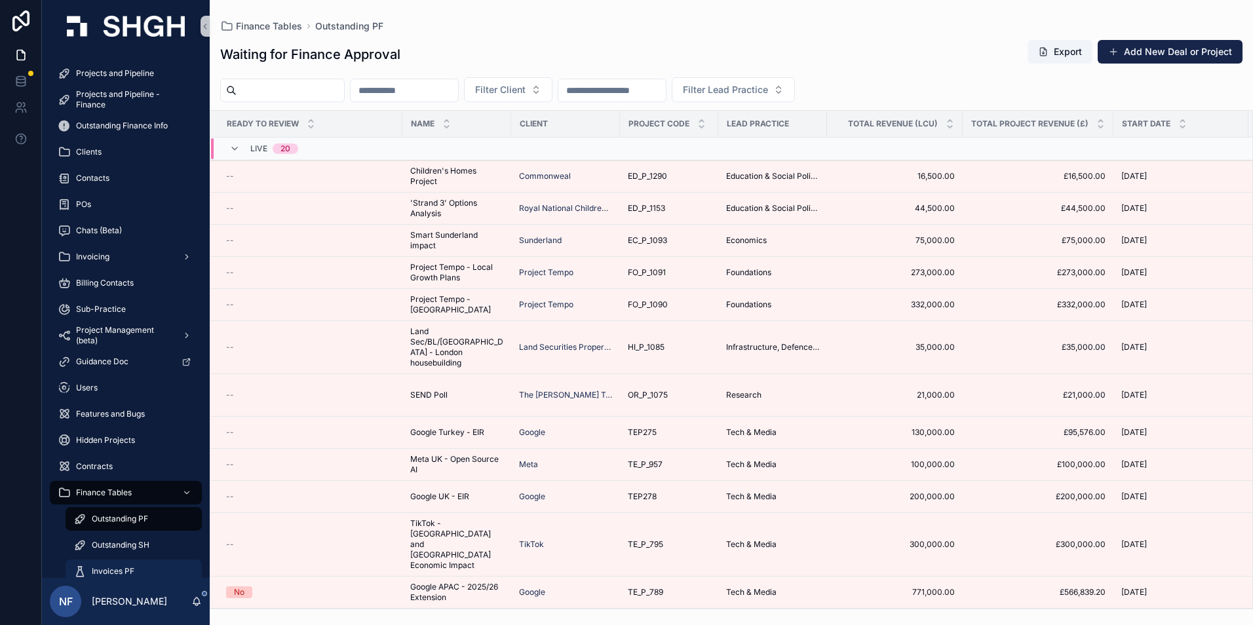
click at [100, 564] on div "Invoices PF" at bounding box center [134, 571] width 152 height 26
click at [102, 564] on div "Invoices PF" at bounding box center [133, 571] width 121 height 21
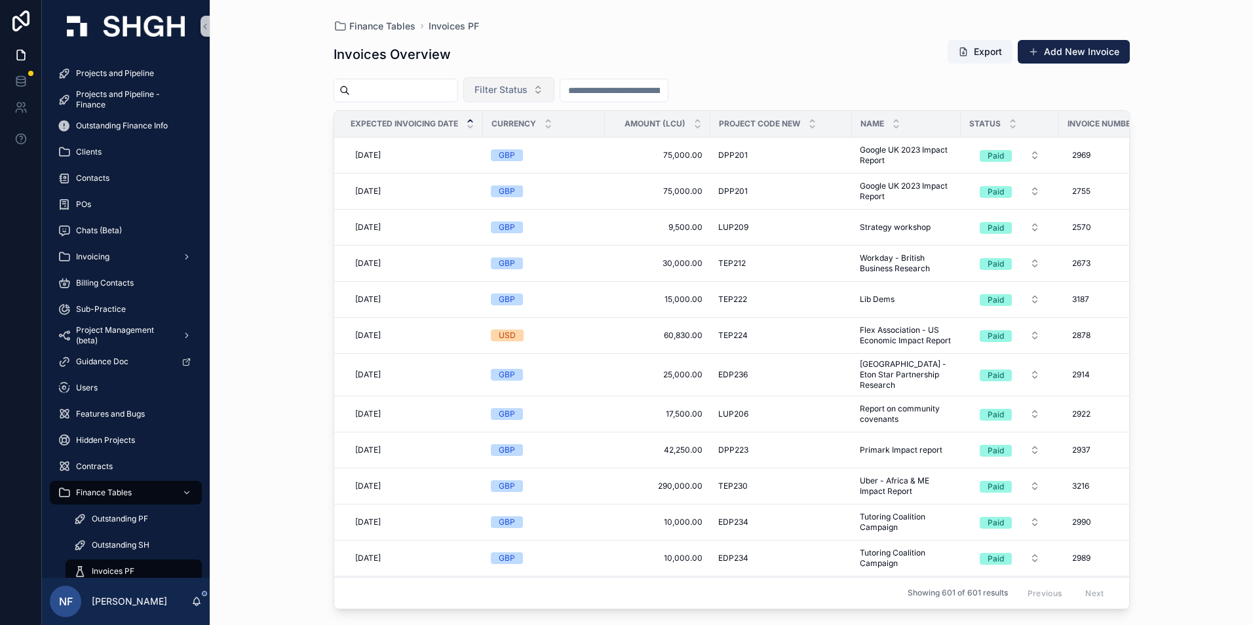
click at [528, 90] on span "Filter Status" at bounding box center [501, 89] width 53 height 13
click at [533, 146] on div "Waiting to Send" at bounding box center [541, 142] width 157 height 21
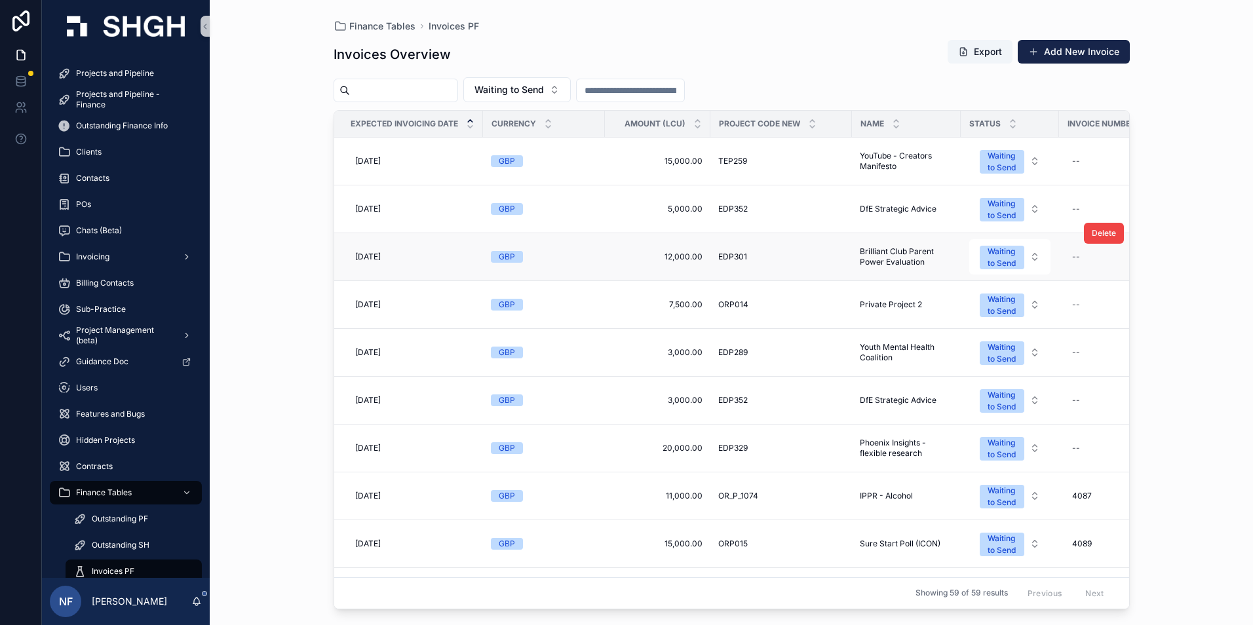
scroll to position [197, 0]
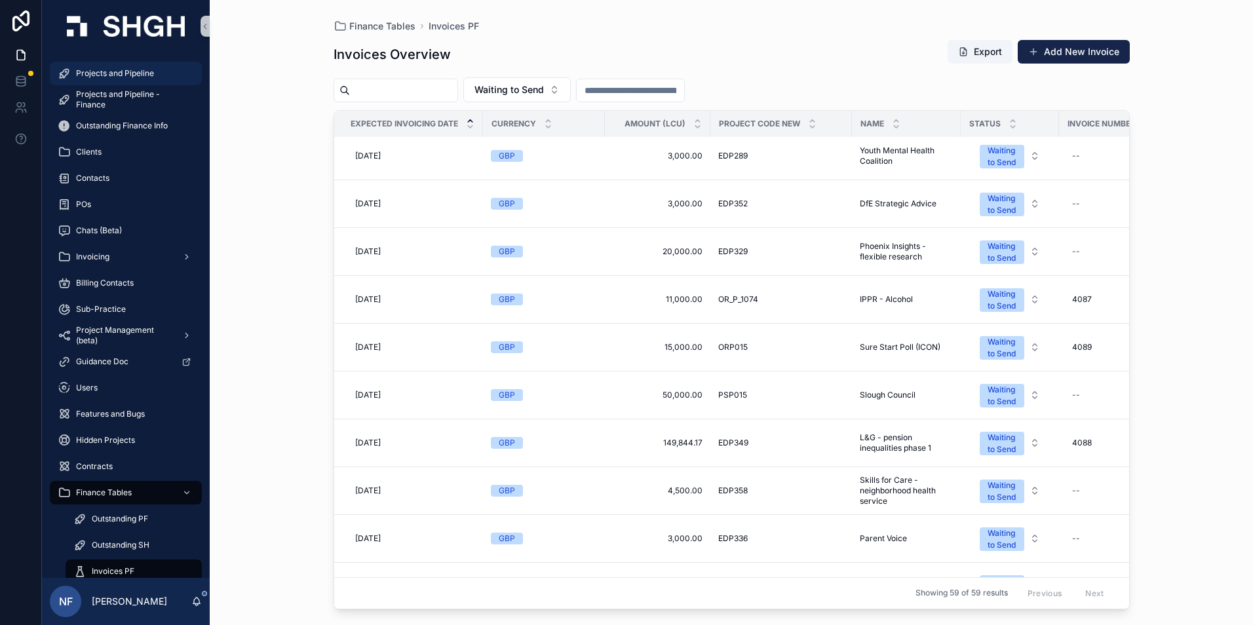
click at [110, 70] on span "Projects and Pipeline" at bounding box center [115, 73] width 78 height 10
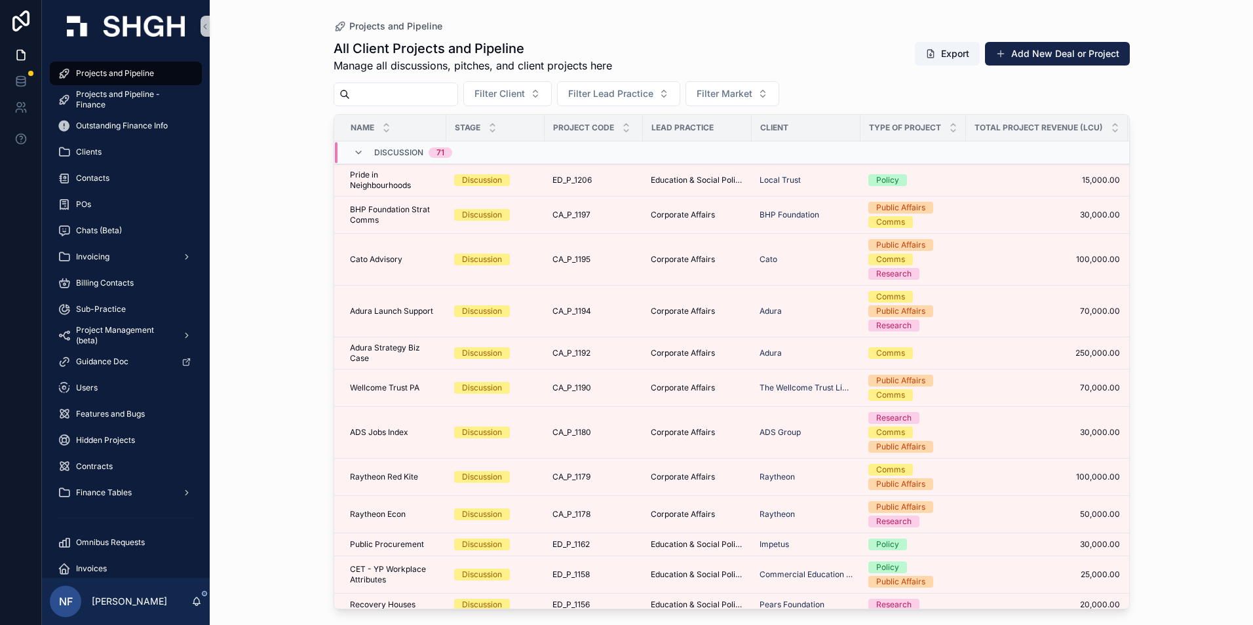
click at [374, 96] on input "scrollable content" at bounding box center [403, 94] width 107 height 18
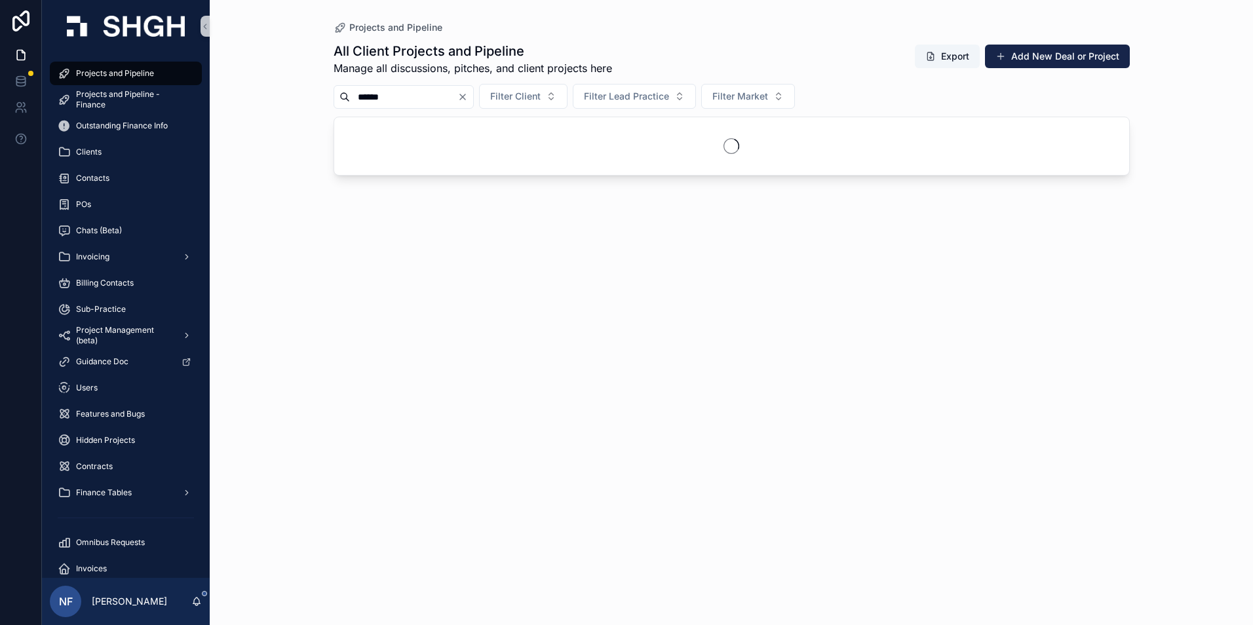
type input "******"
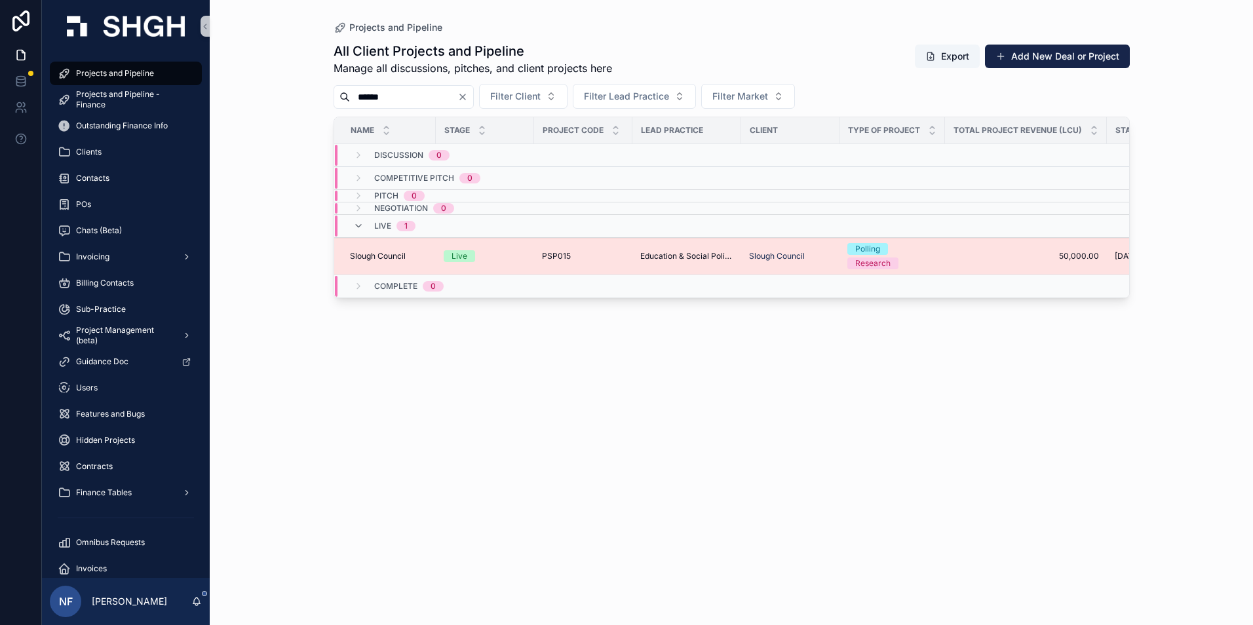
click at [366, 256] on span "Slough Council" at bounding box center [378, 256] width 56 height 10
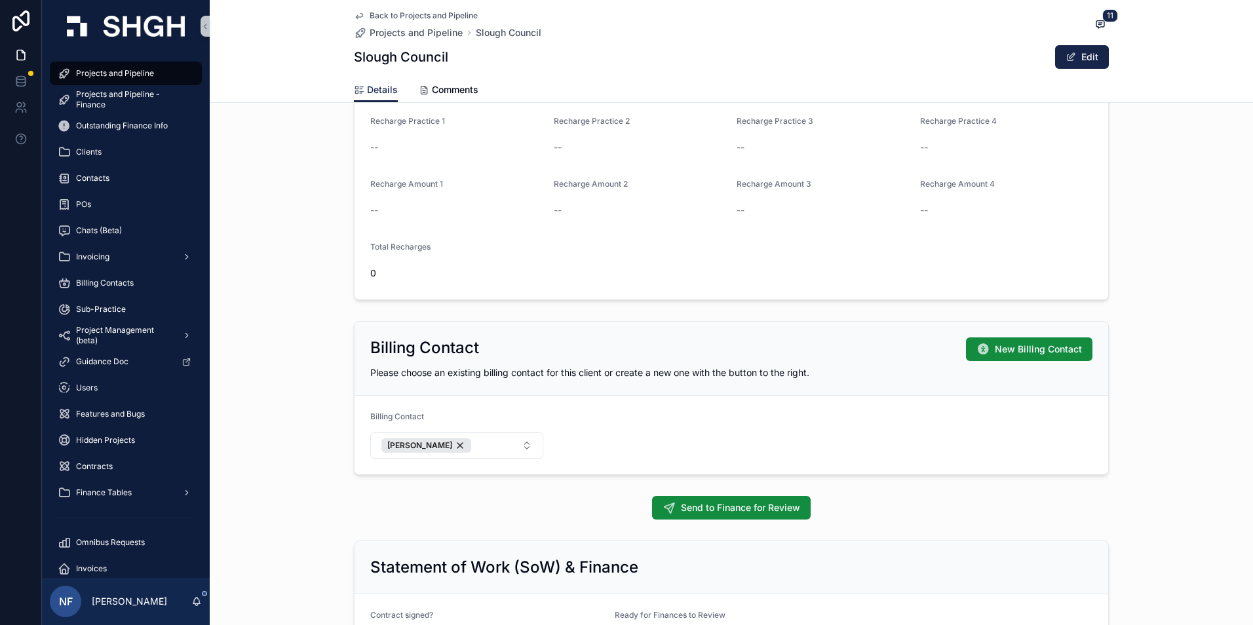
scroll to position [852, 0]
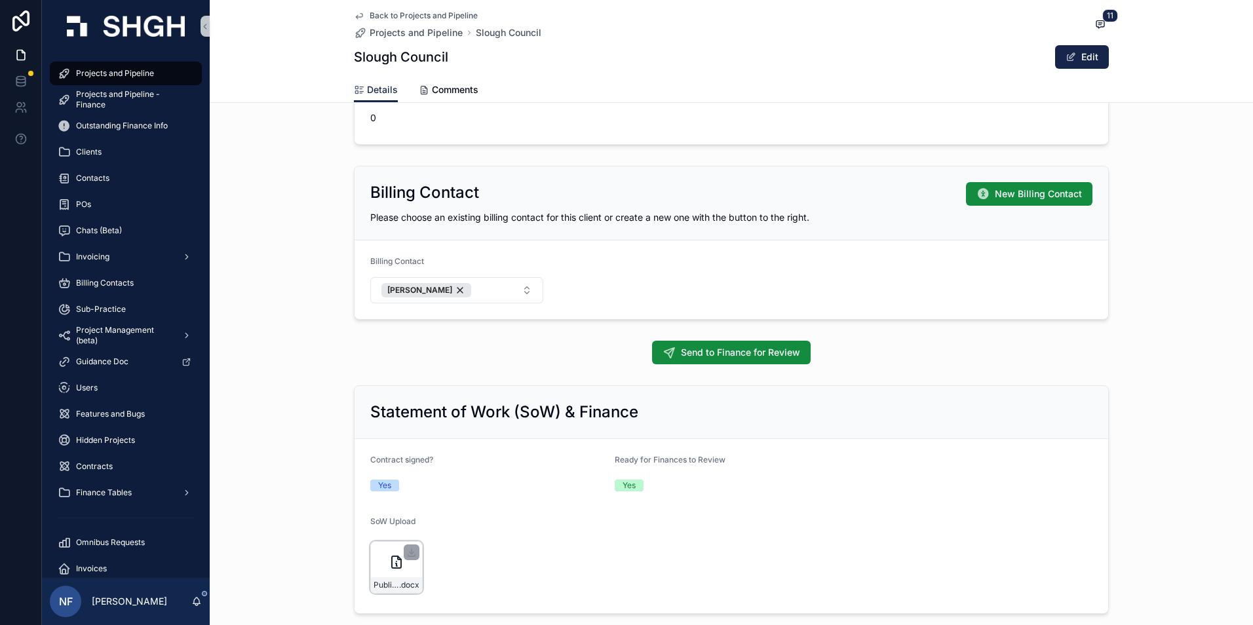
click at [382, 579] on div "Public-First-BCG---Agreement---Slough-Council-vBCG-Signed .docx" at bounding box center [396, 585] width 51 height 16
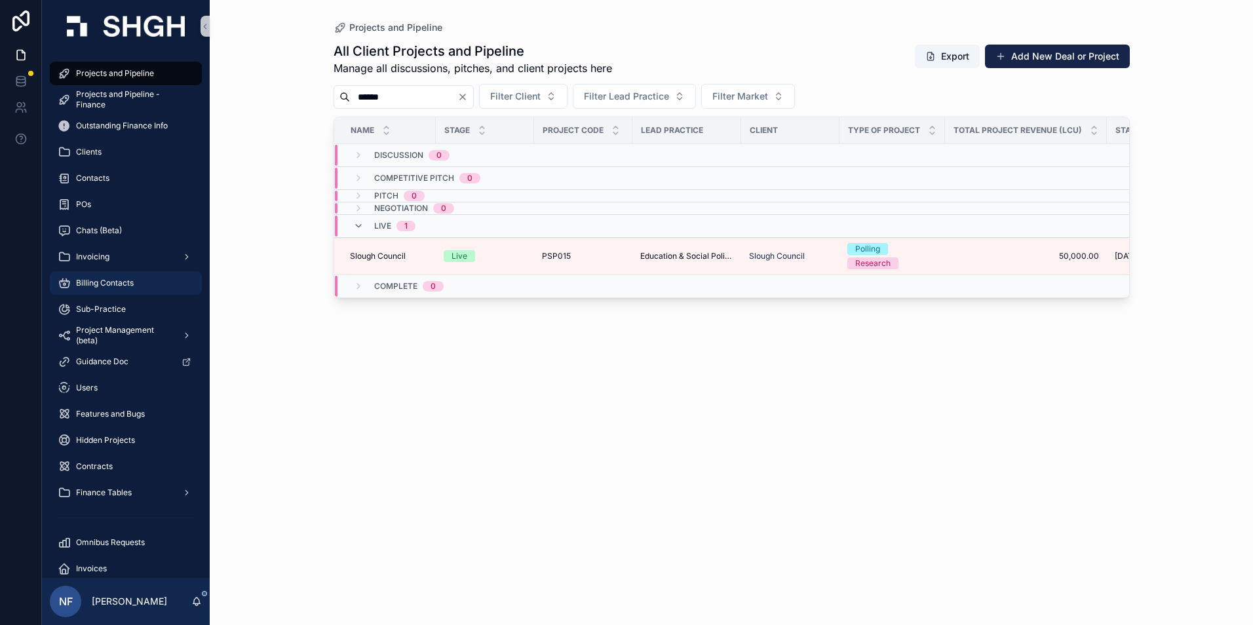
click at [123, 290] on div "Billing Contacts" at bounding box center [126, 283] width 136 height 21
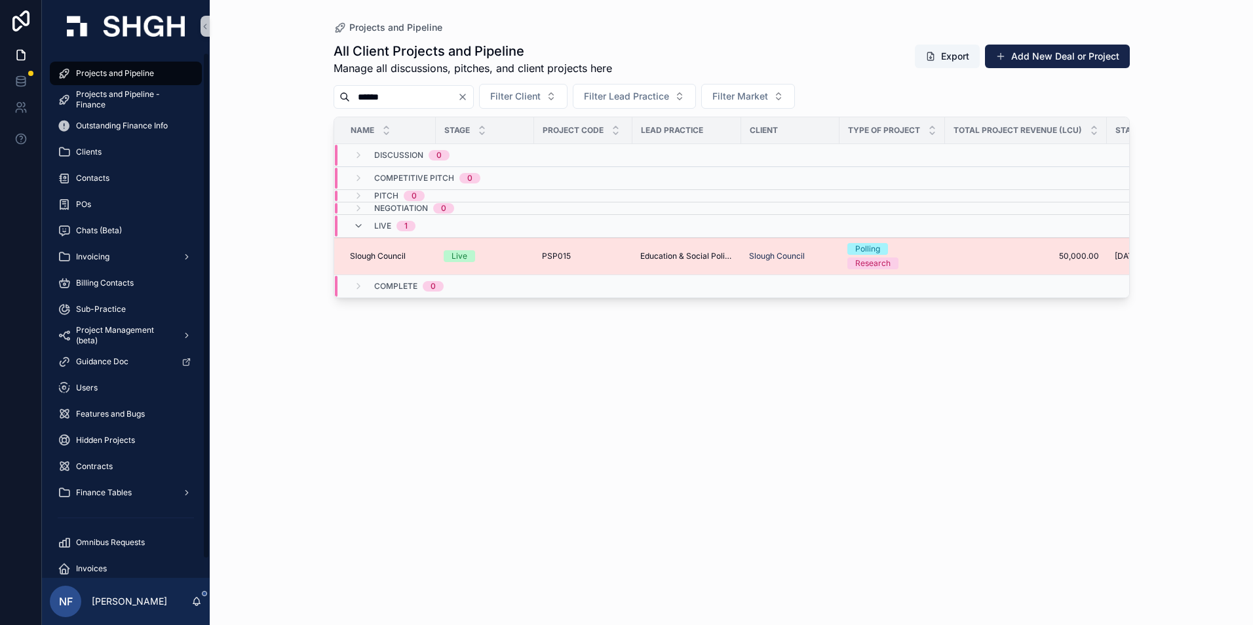
click at [364, 259] on span "Slough Council" at bounding box center [378, 256] width 56 height 10
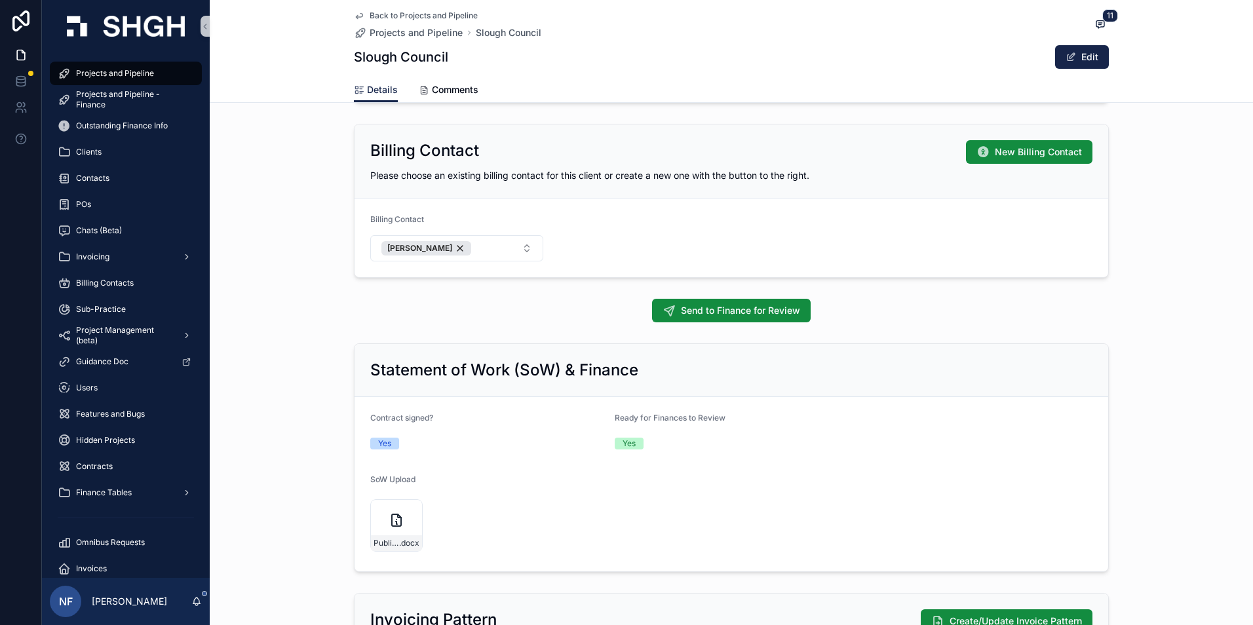
scroll to position [1049, 0]
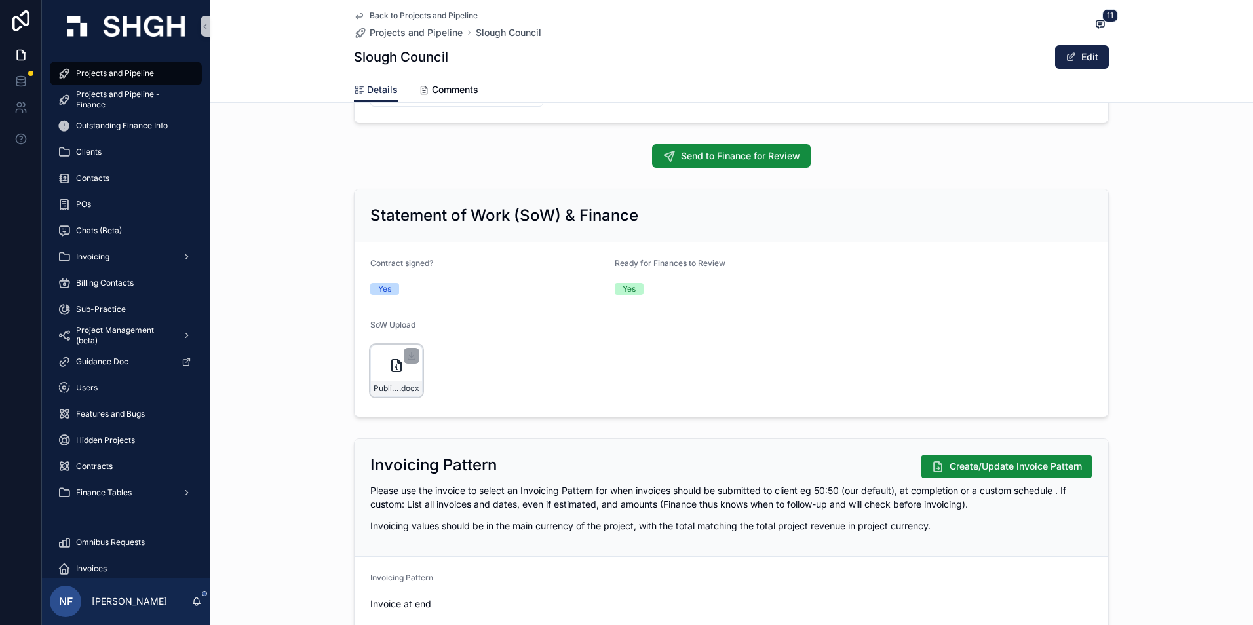
click at [374, 382] on div "Public-First-BCG---Agreement---Slough-Council-vBCG-Signed .docx" at bounding box center [396, 389] width 51 height 16
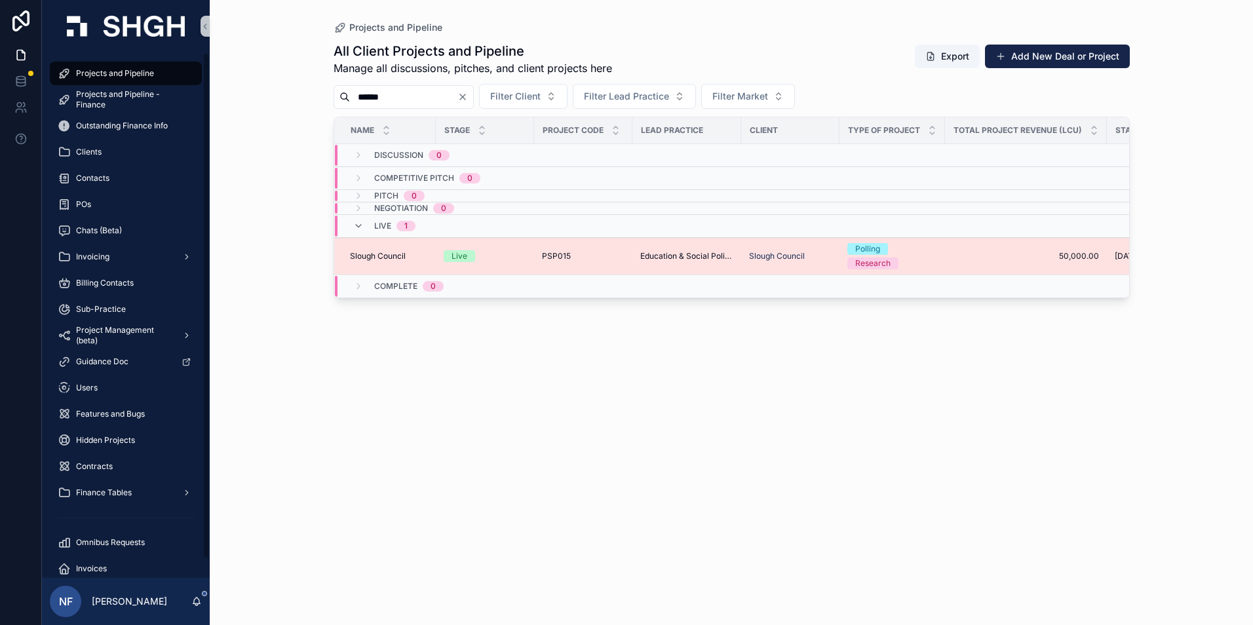
click at [373, 265] on td "Slough Council Slough Council" at bounding box center [385, 256] width 102 height 37
click at [379, 256] on span "Slough Council" at bounding box center [378, 256] width 56 height 10
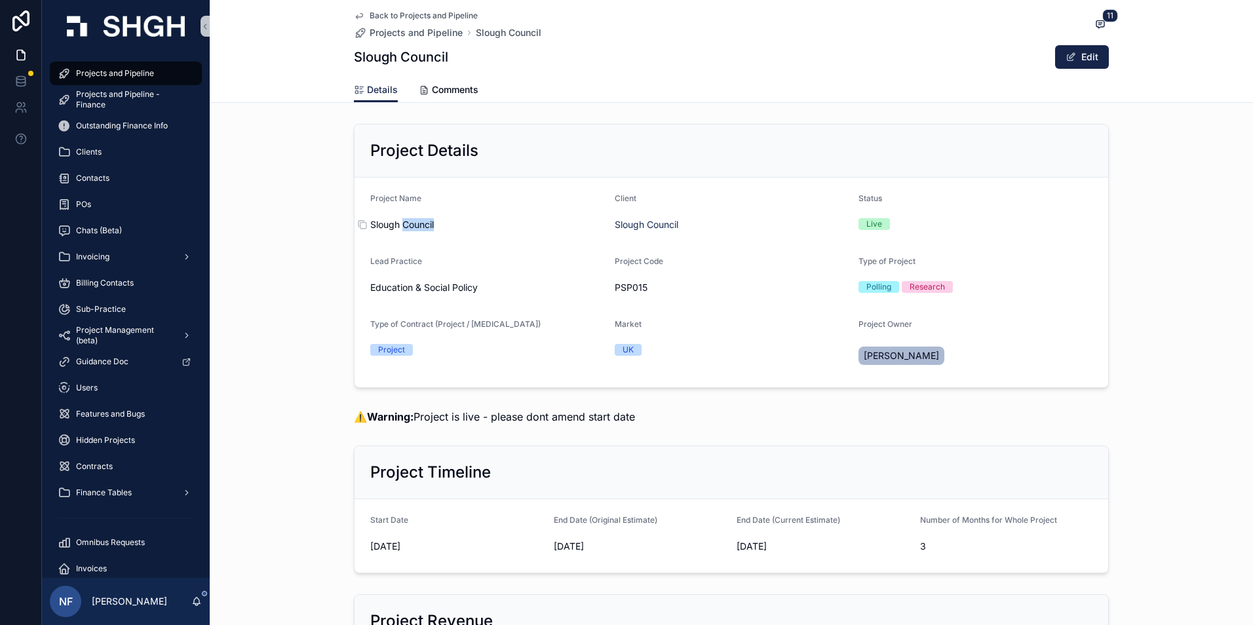
drag, startPoint x: 367, startPoint y: 225, endPoint x: 400, endPoint y: 225, distance: 32.8
click at [400, 225] on div "Slough Council" at bounding box center [487, 224] width 234 height 13
drag, startPoint x: 400, startPoint y: 225, endPoint x: 408, endPoint y: 250, distance: 25.7
click at [408, 250] on form "Project Name Slough Council Client Slough Council Status Live Lead Practice Edu…" at bounding box center [732, 283] width 754 height 210
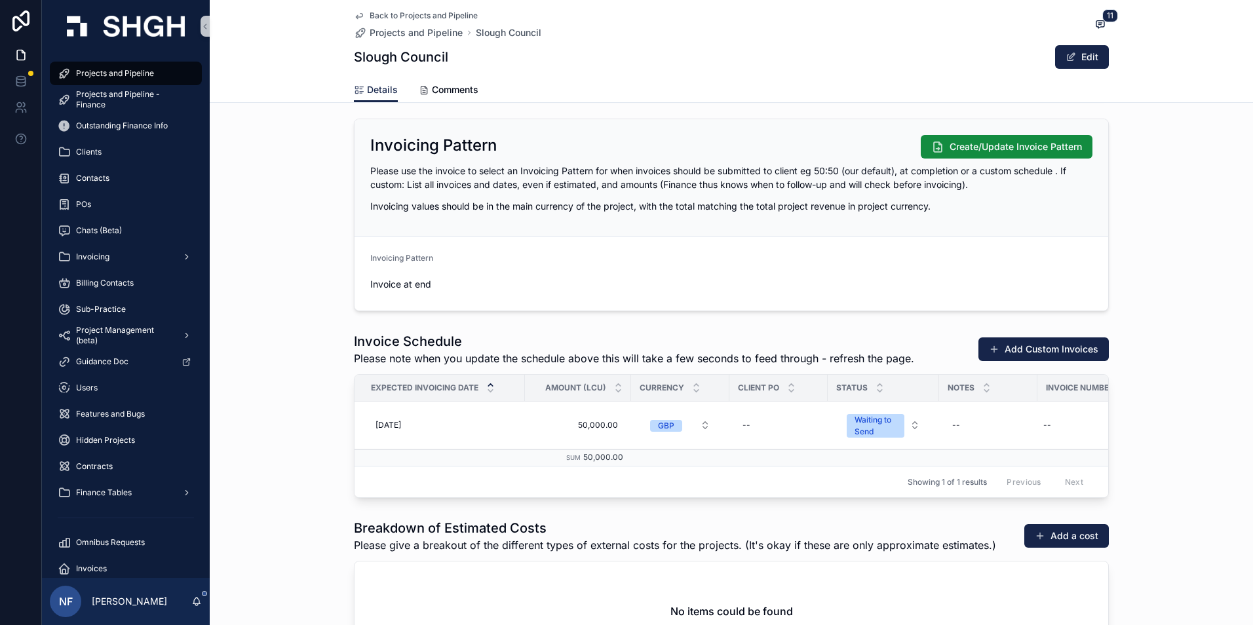
scroll to position [1377, 0]
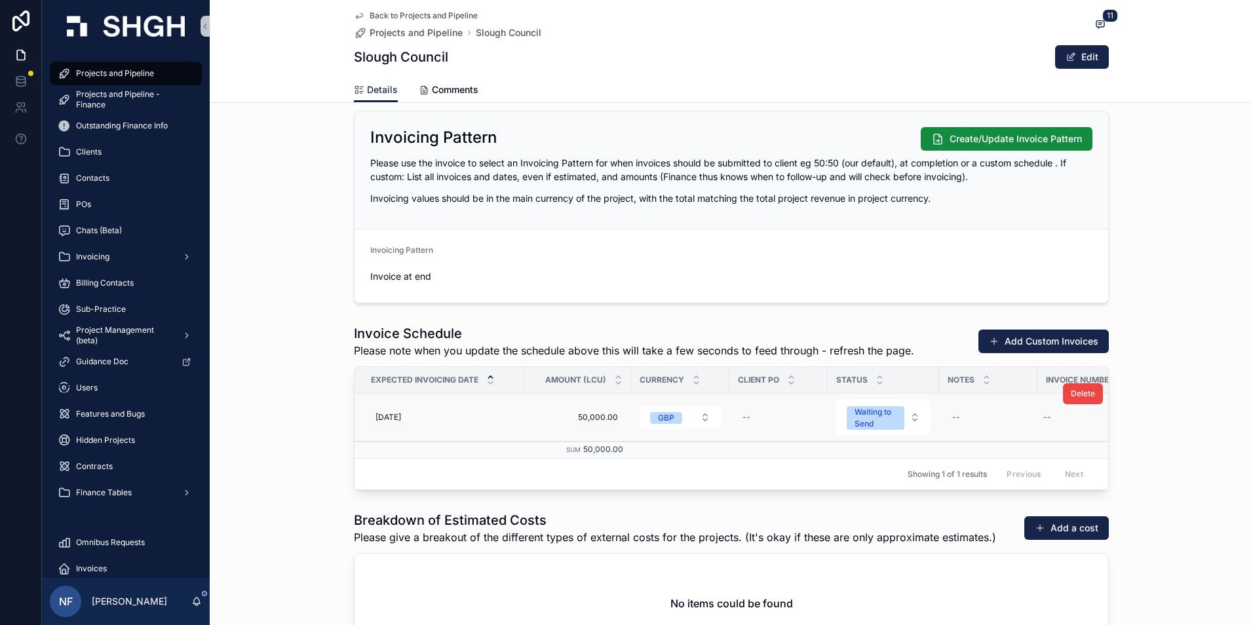
click at [1069, 412] on div "Delete" at bounding box center [1083, 393] width 40 height 47
click at [1045, 420] on div "--" at bounding box center [1048, 417] width 8 height 10
type input "****"
click at [1203, 442] on button "scrollable content" at bounding box center [1200, 435] width 16 height 16
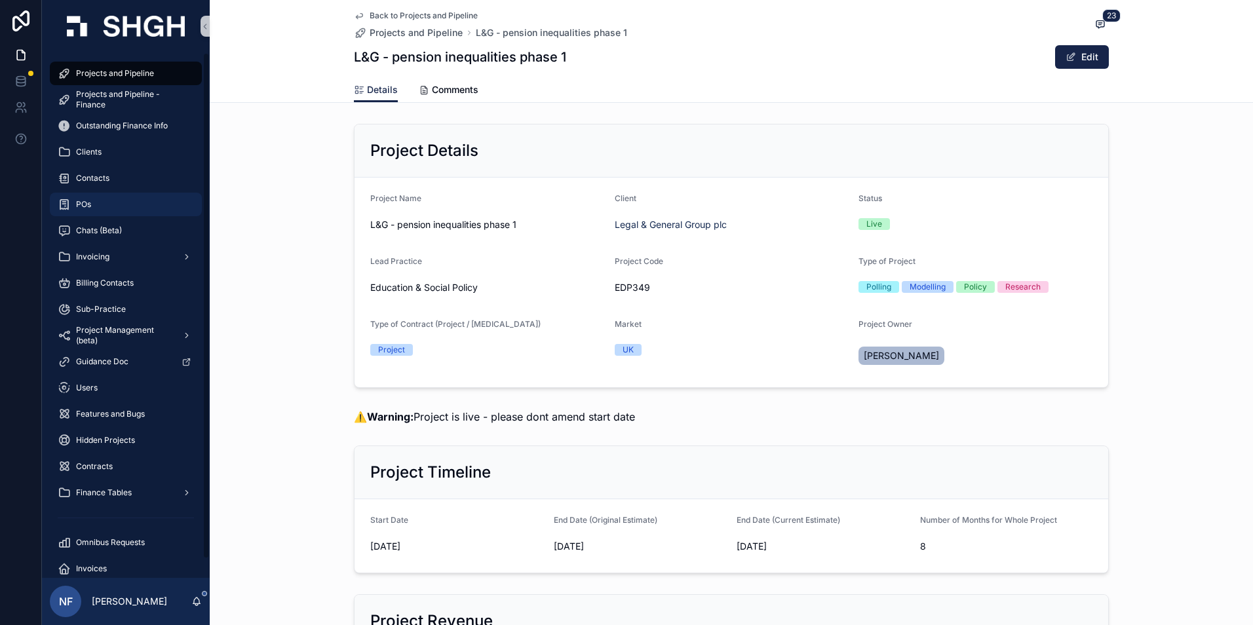
click at [85, 205] on span "POs" at bounding box center [83, 204] width 15 height 10
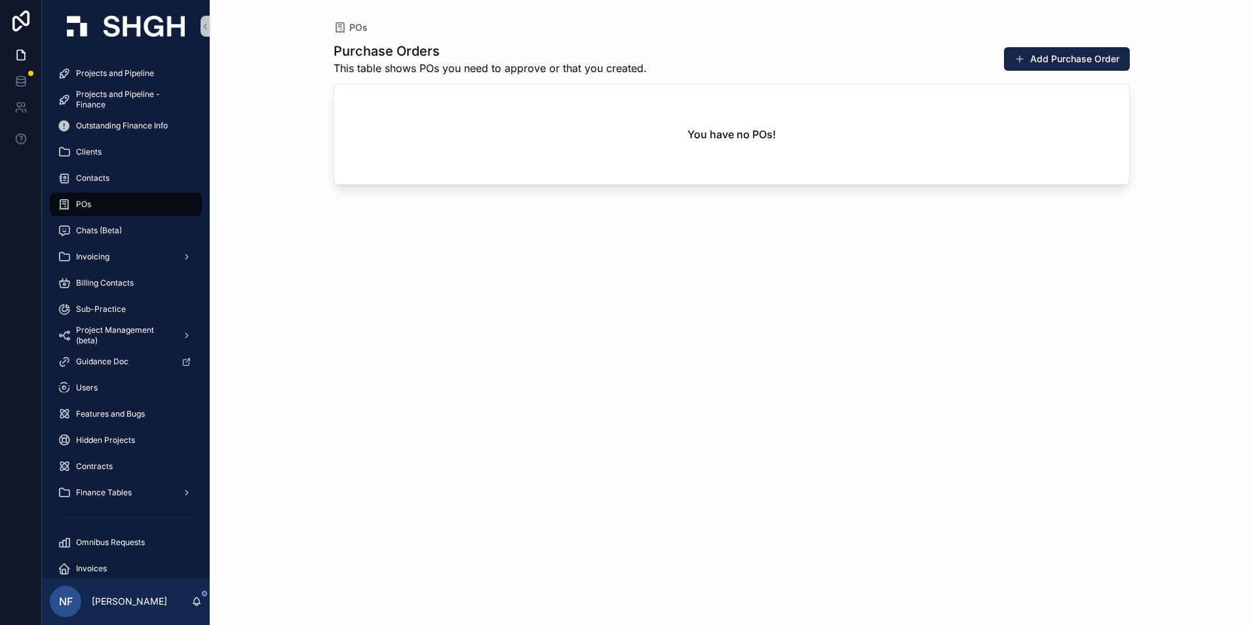
click at [85, 205] on span "POs" at bounding box center [83, 204] width 15 height 10
click at [98, 260] on span "Invoicing" at bounding box center [92, 257] width 33 height 10
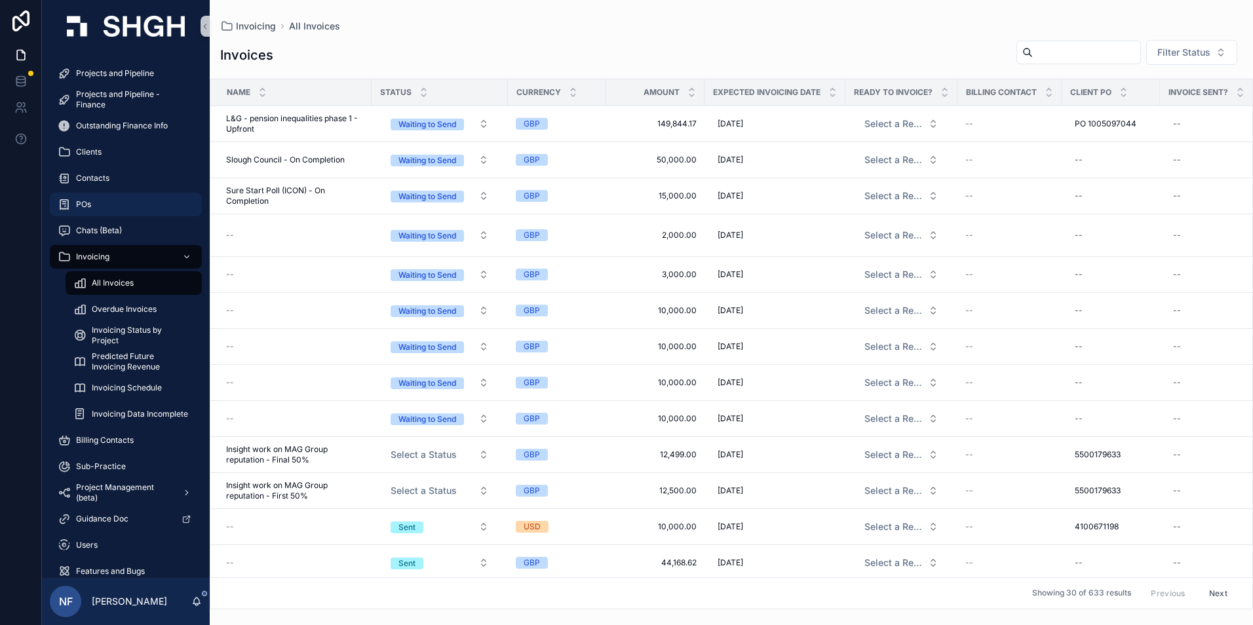
click at [79, 202] on span "POs" at bounding box center [83, 204] width 15 height 10
click at [107, 203] on div "POs" at bounding box center [126, 204] width 136 height 21
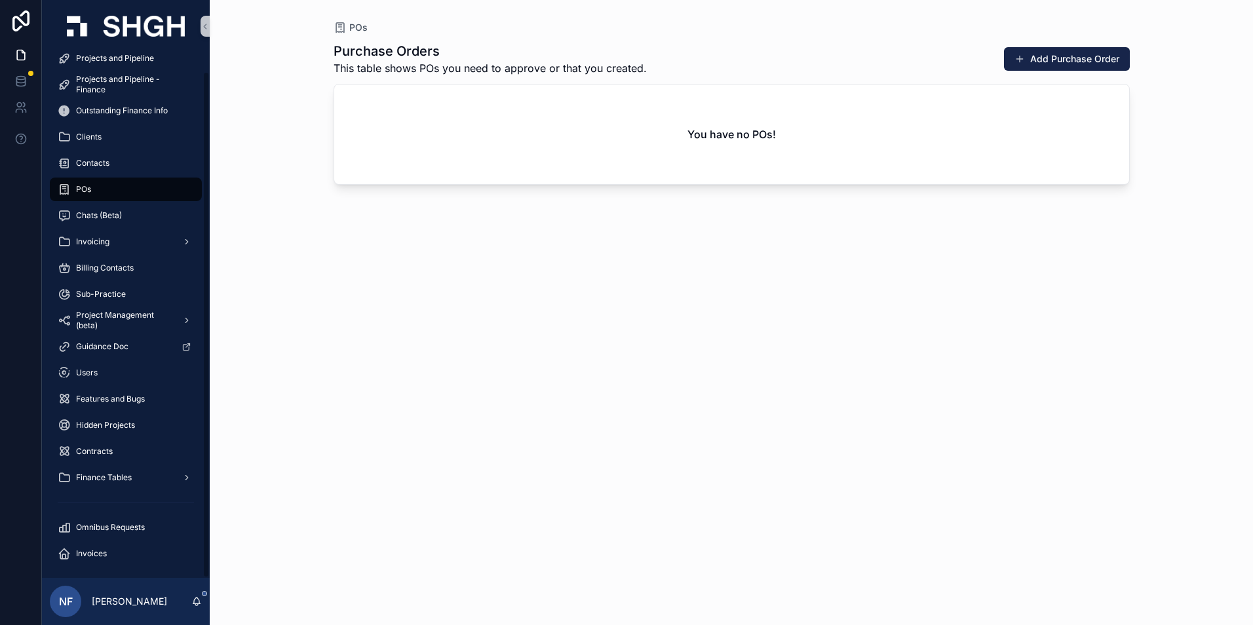
scroll to position [20, 0]
click at [106, 205] on div "Chats (Beta)" at bounding box center [126, 211] width 136 height 21
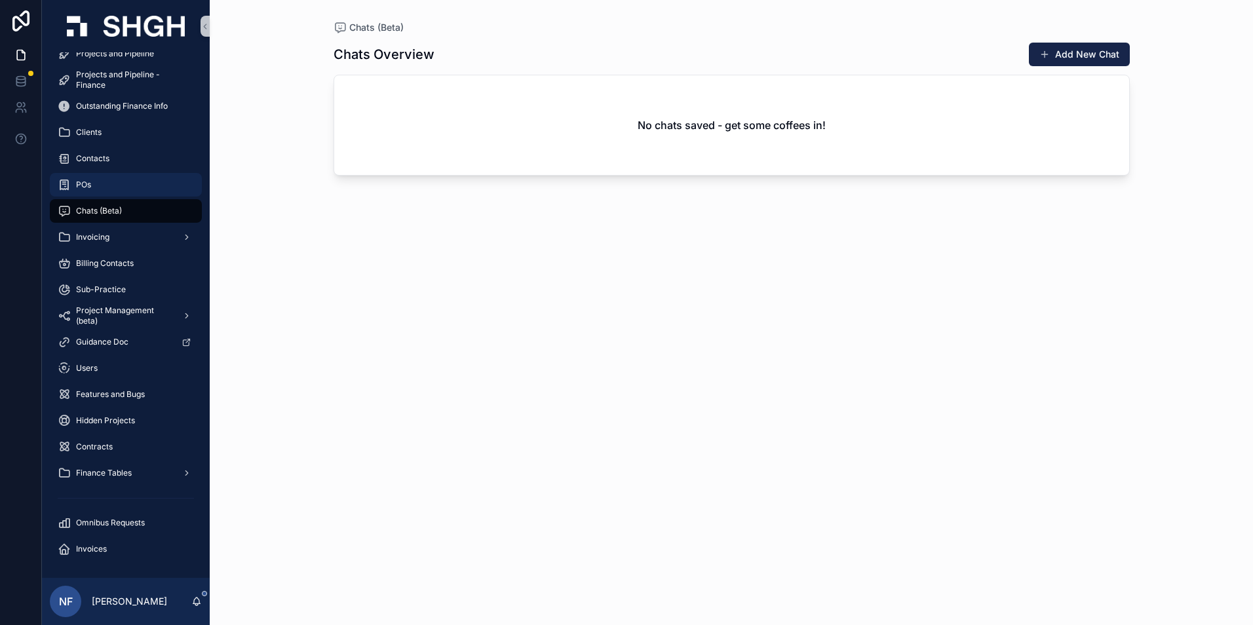
click at [101, 188] on div "POs" at bounding box center [126, 184] width 136 height 21
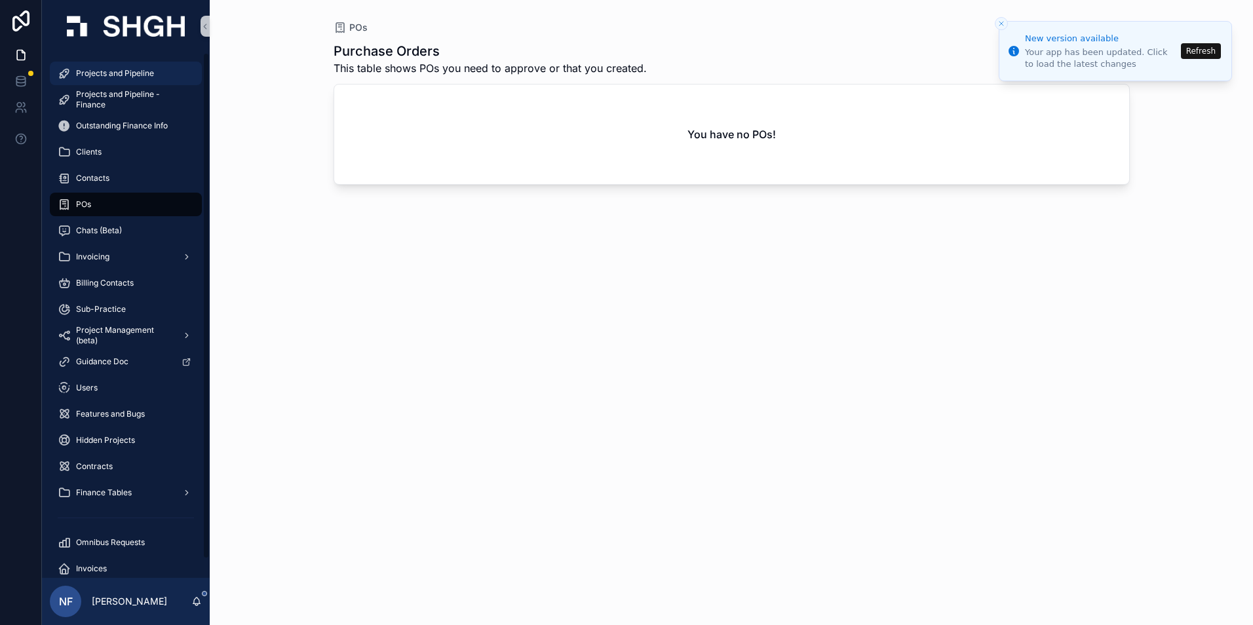
click at [123, 75] on span "Projects and Pipeline" at bounding box center [115, 73] width 78 height 10
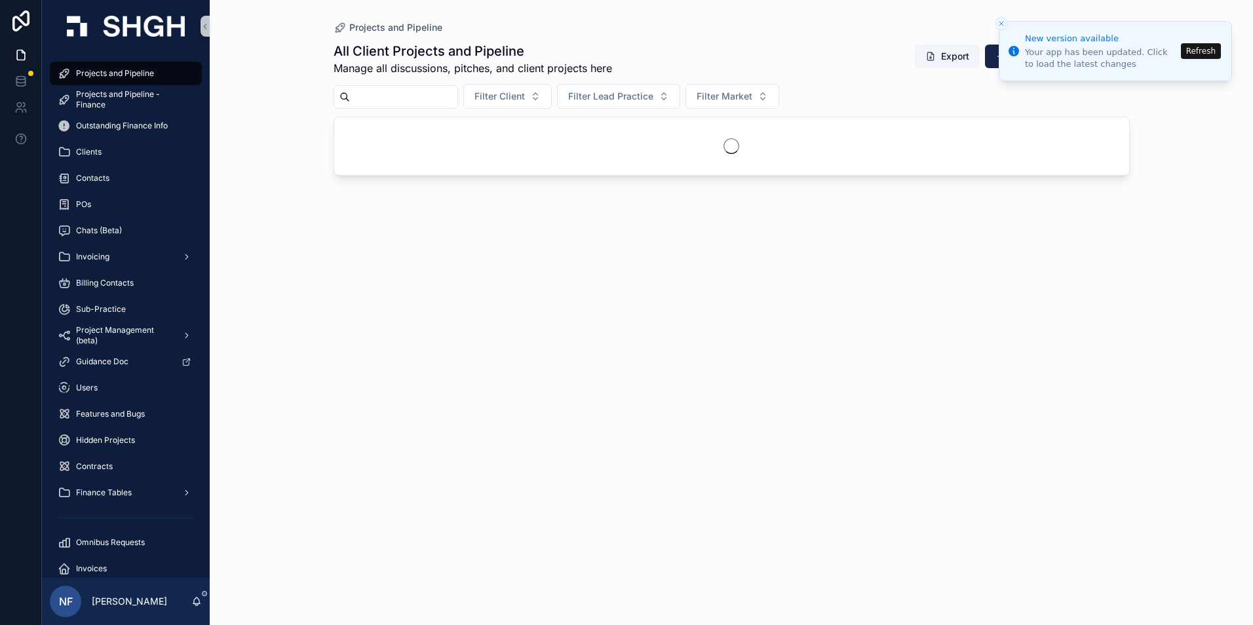
click at [125, 68] on span "Projects and Pipeline" at bounding box center [115, 73] width 78 height 10
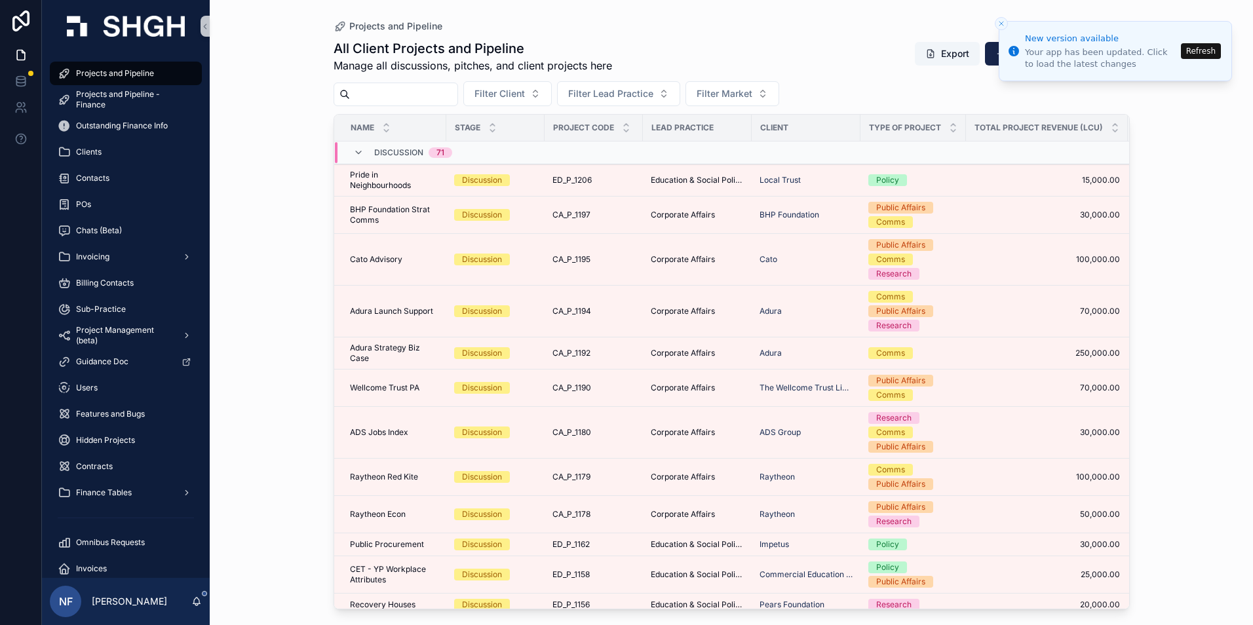
click at [1201, 52] on button "Refresh" at bounding box center [1201, 51] width 40 height 16
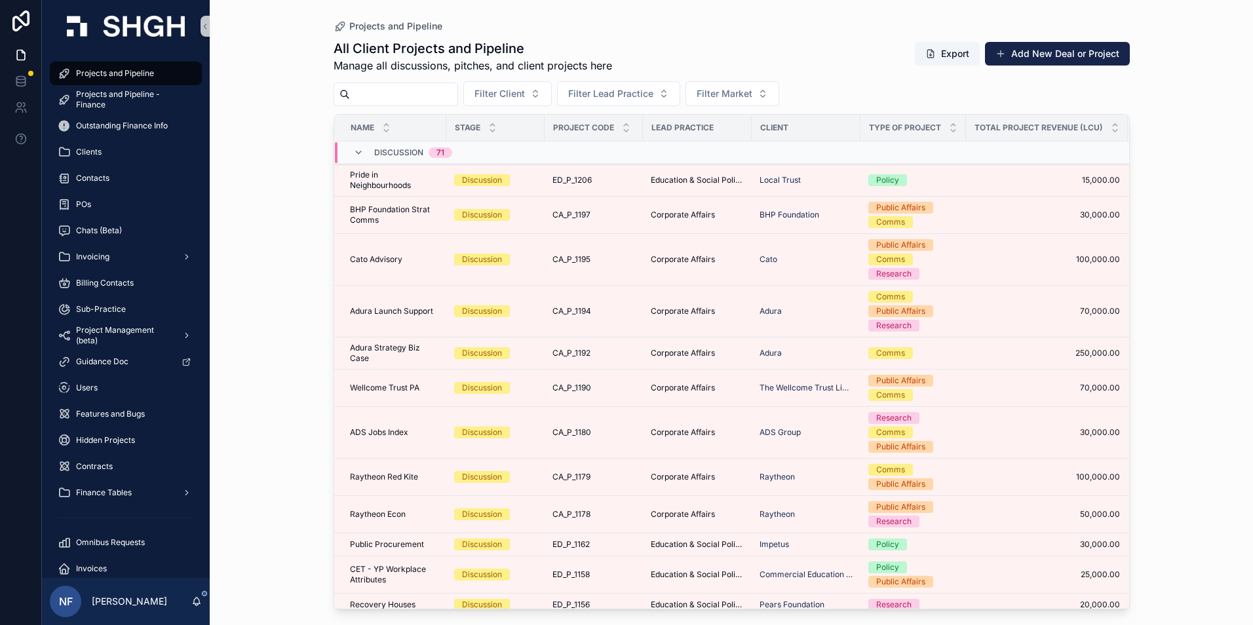
click at [429, 96] on input "scrollable content" at bounding box center [403, 94] width 107 height 18
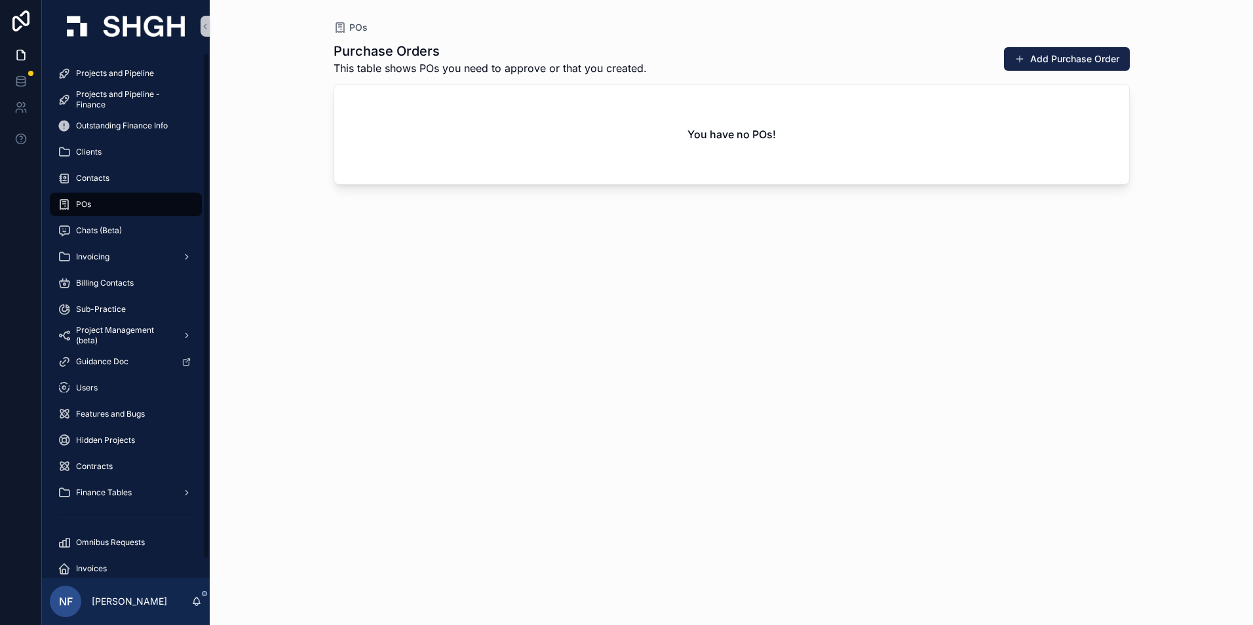
click at [87, 205] on span "POs" at bounding box center [83, 204] width 15 height 10
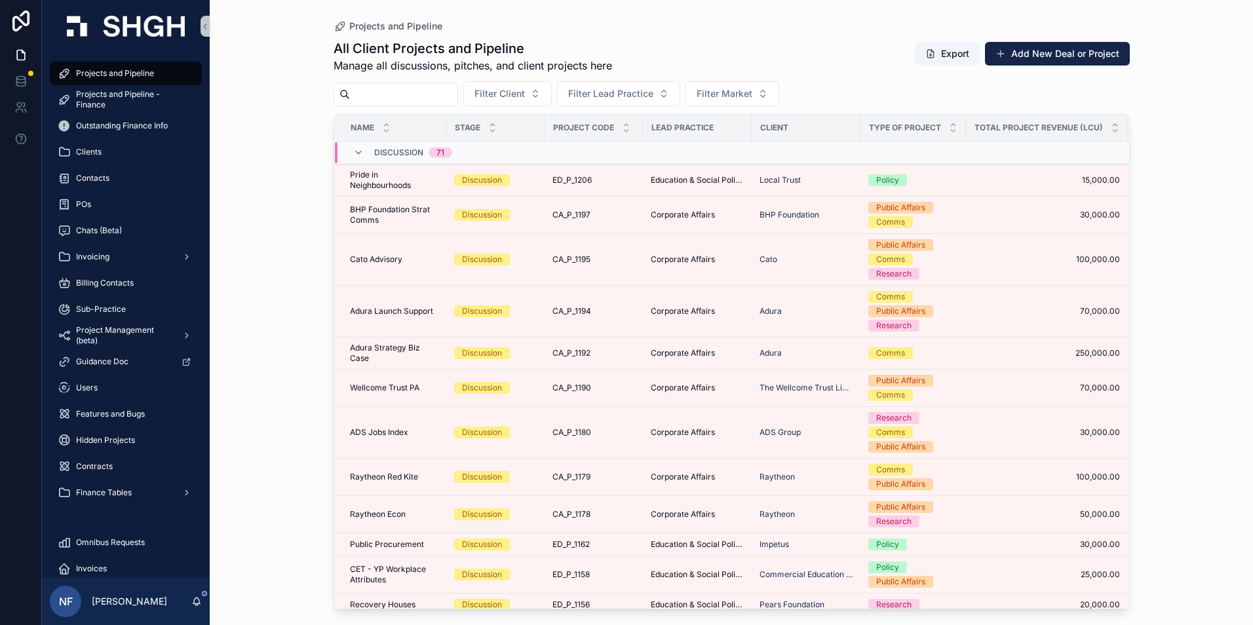
drag, startPoint x: 0, startPoint y: 0, endPoint x: 429, endPoint y: 96, distance: 439.2
click at [429, 96] on input "scrollable content" at bounding box center [403, 94] width 107 height 18
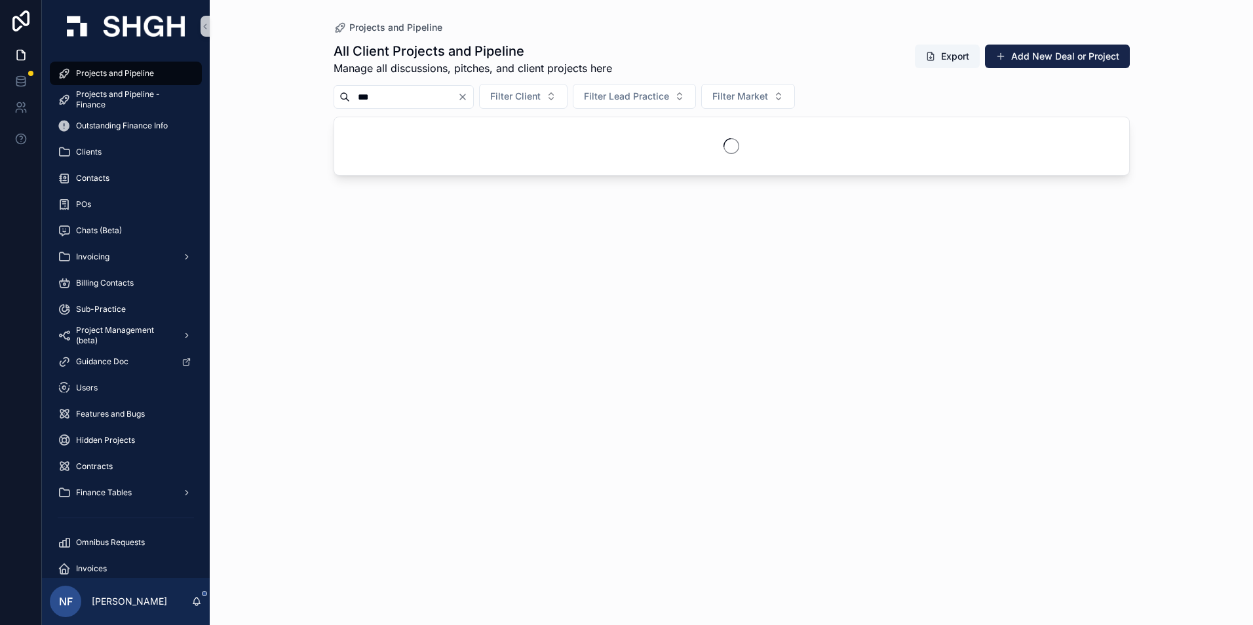
click at [429, 96] on input "***" at bounding box center [403, 97] width 107 height 18
type input "*"
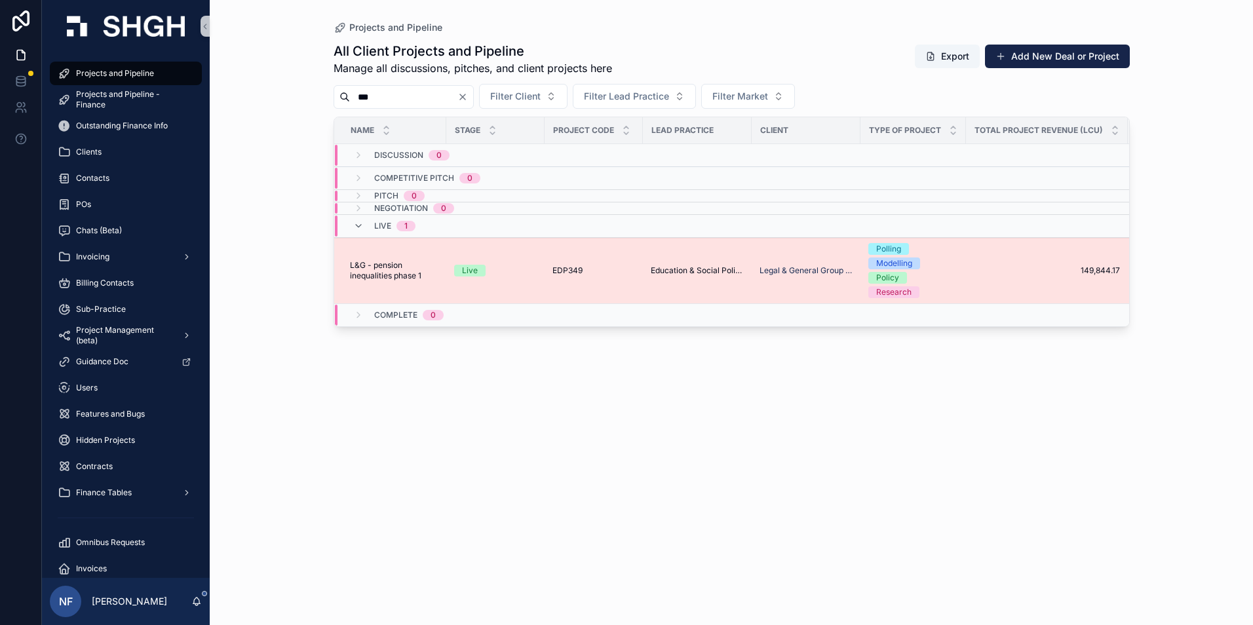
type input "***"
click at [384, 254] on td "L&G - pension inequalities phase 1 L&G - pension inequalities phase 1" at bounding box center [390, 271] width 112 height 66
click at [379, 264] on span "L&G - pension inequalities phase 1" at bounding box center [394, 270] width 88 height 21
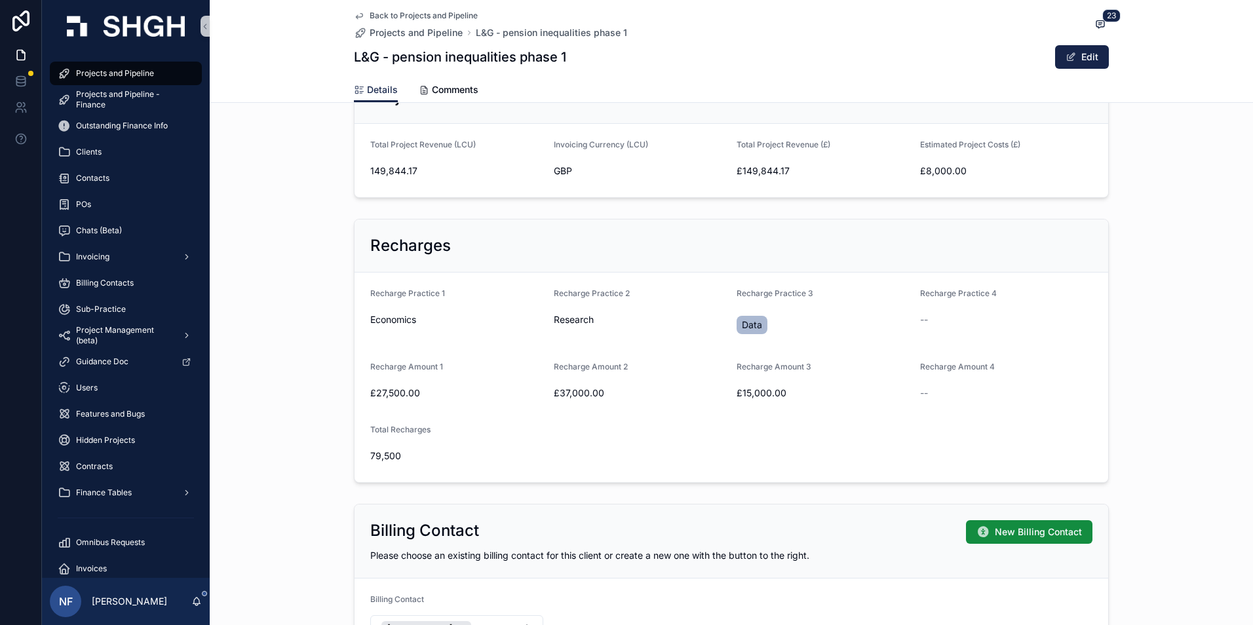
scroll to position [721, 0]
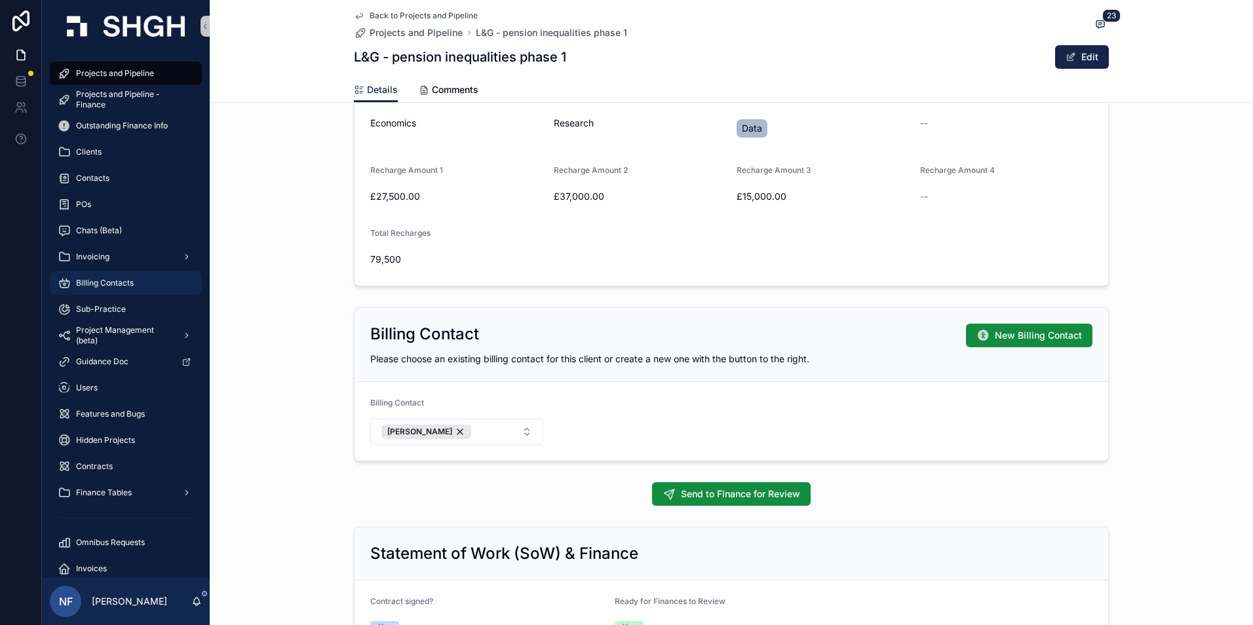
click at [102, 279] on span "Billing Contacts" at bounding box center [105, 283] width 58 height 10
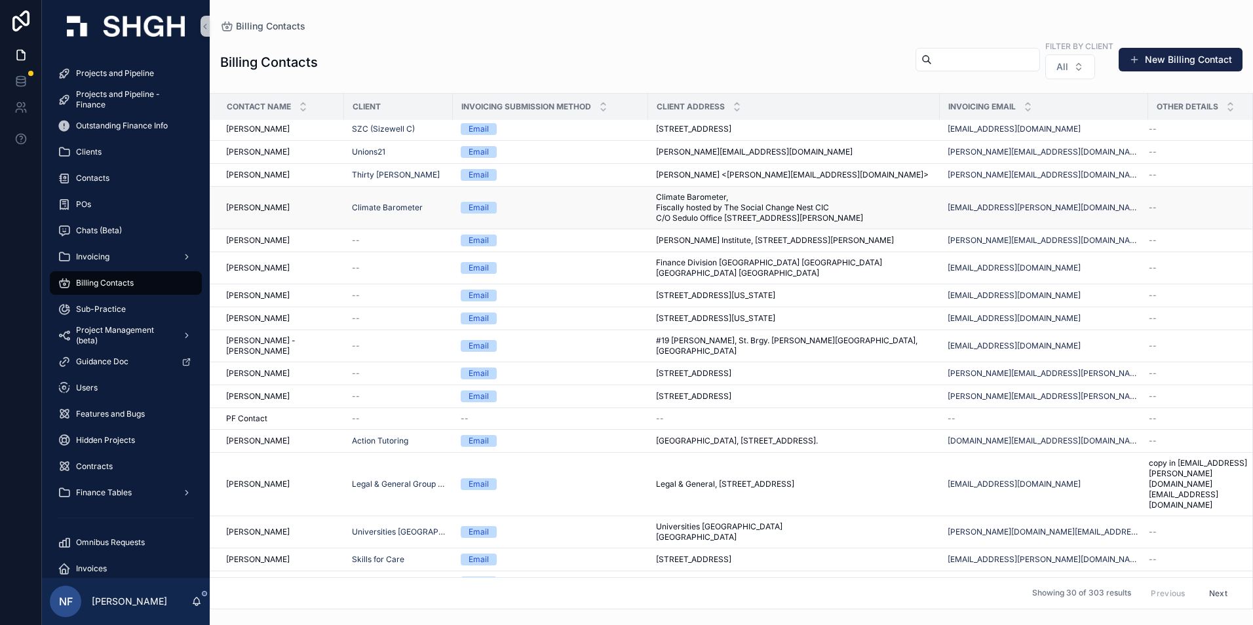
scroll to position [66, 0]
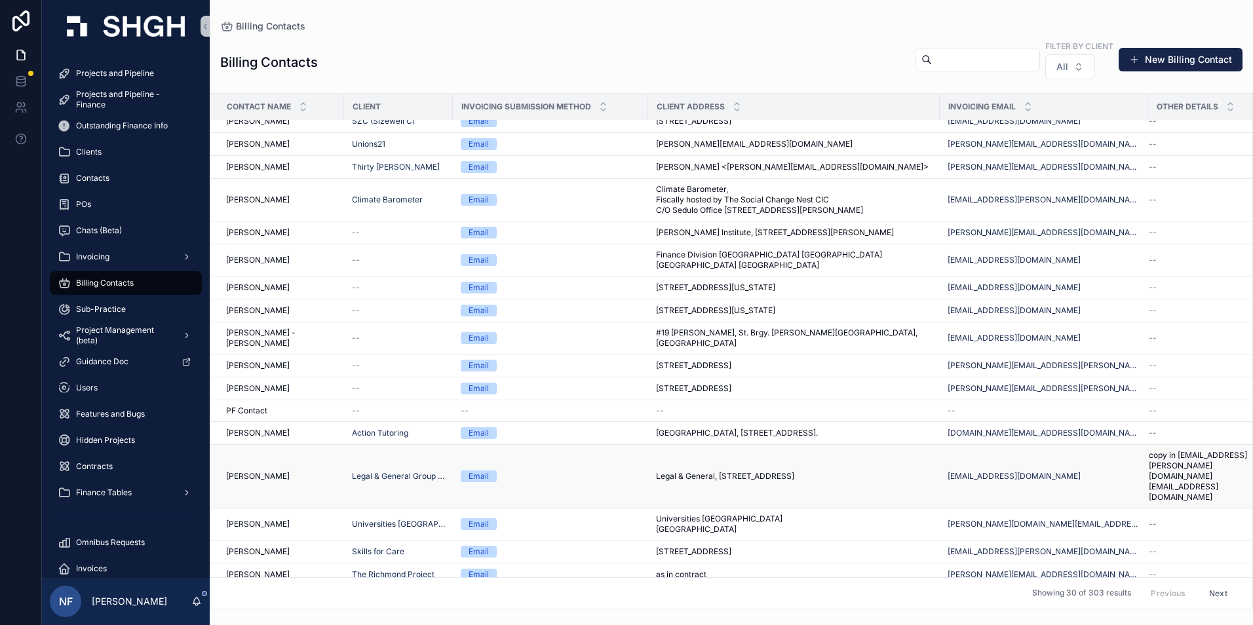
click at [1186, 503] on span "copy in [EMAIL_ADDRESS][PERSON_NAME][DOMAIN_NAME] [EMAIL_ADDRESS][DOMAIN_NAME]" at bounding box center [1202, 476] width 106 height 52
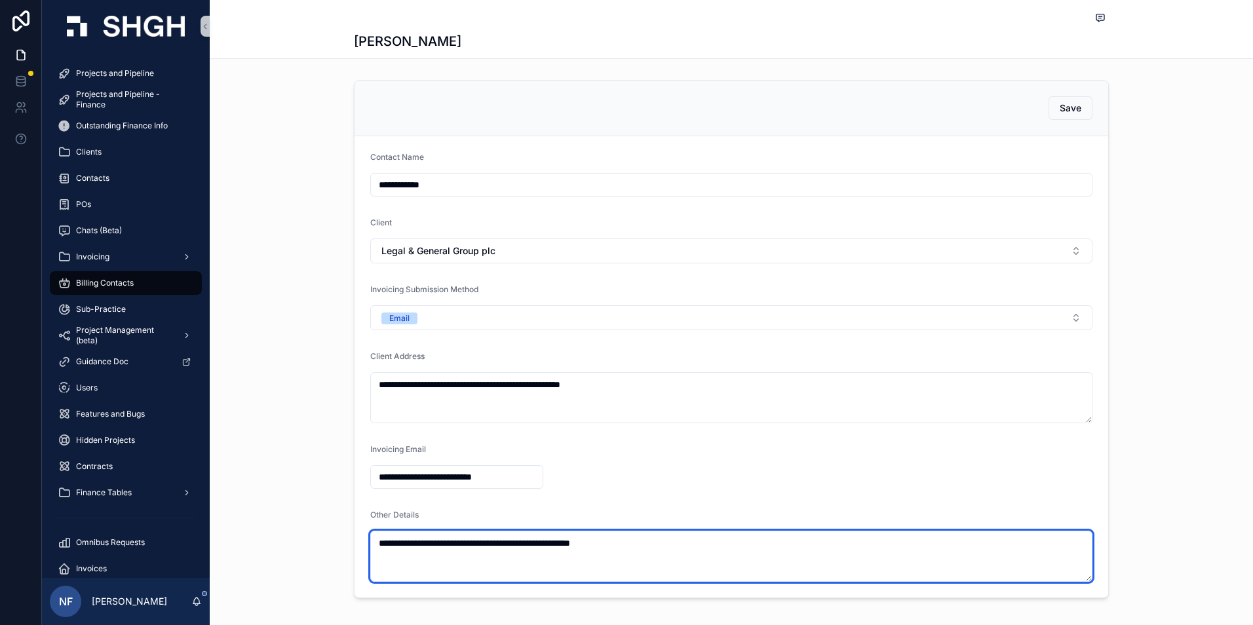
drag, startPoint x: 410, startPoint y: 545, endPoint x: 528, endPoint y: 545, distance: 118.0
click at [528, 545] on textarea "**********" at bounding box center [731, 556] width 722 height 51
drag, startPoint x: 533, startPoint y: 539, endPoint x: 651, endPoint y: 542, distance: 118.0
click at [651, 542] on textarea "**********" at bounding box center [731, 556] width 722 height 51
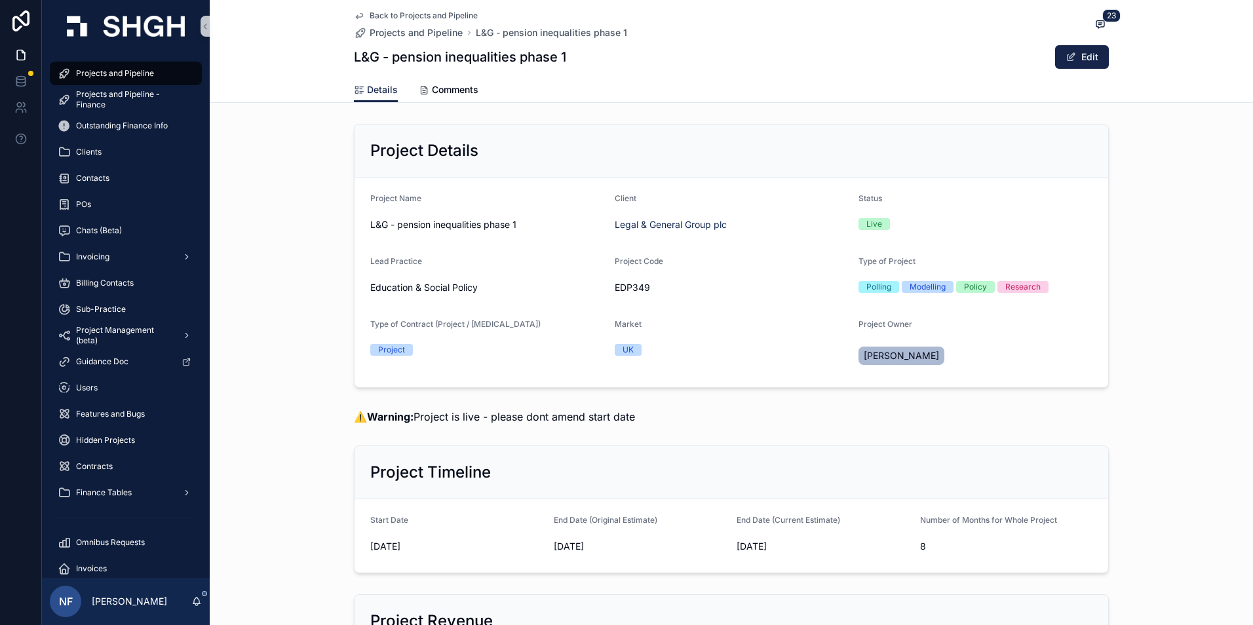
click at [98, 73] on span "Projects and Pipeline" at bounding box center [115, 73] width 78 height 10
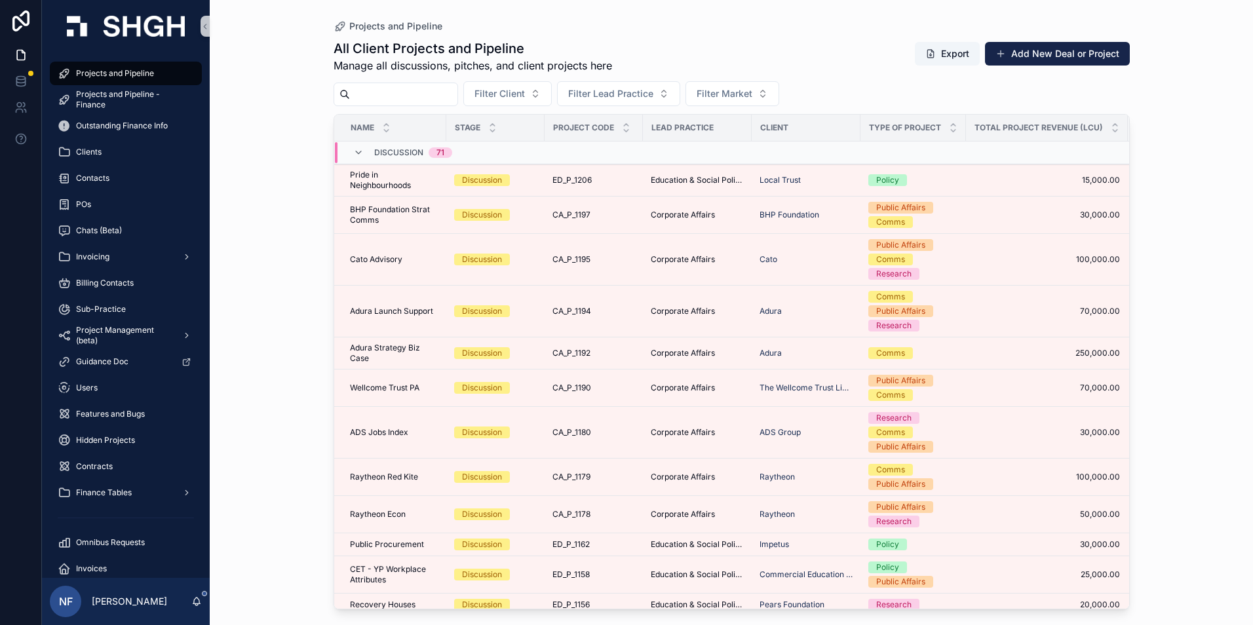
click at [382, 89] on input "scrollable content" at bounding box center [403, 94] width 107 height 18
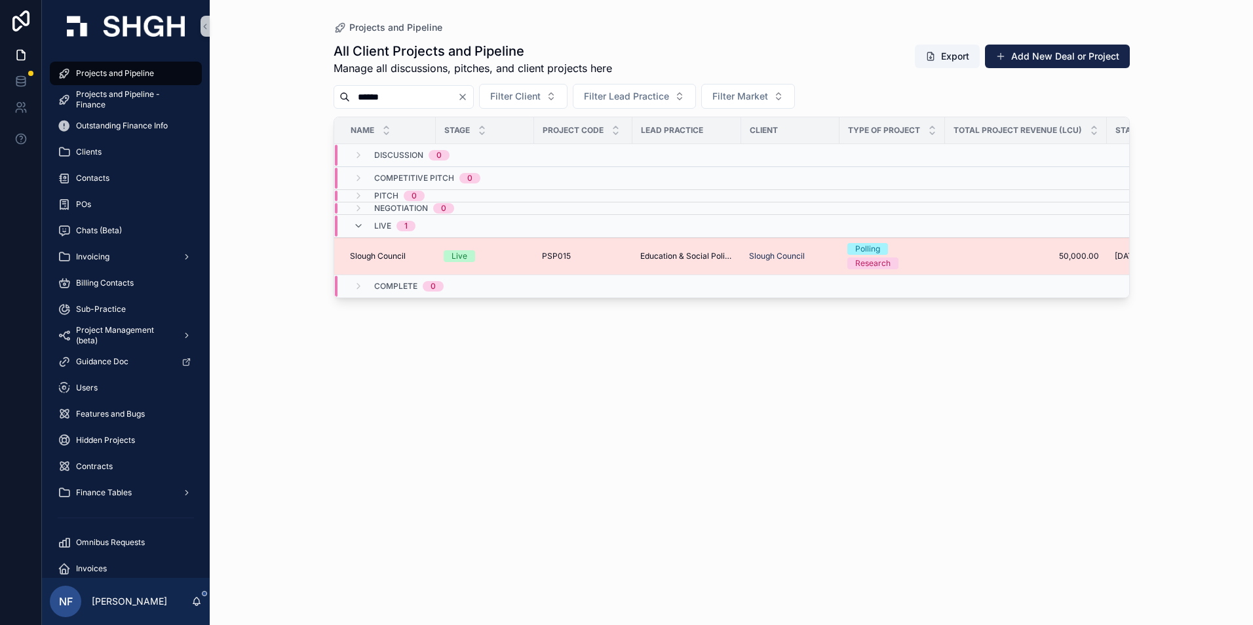
type input "******"
click at [378, 254] on span "Slough Council" at bounding box center [378, 256] width 56 height 10
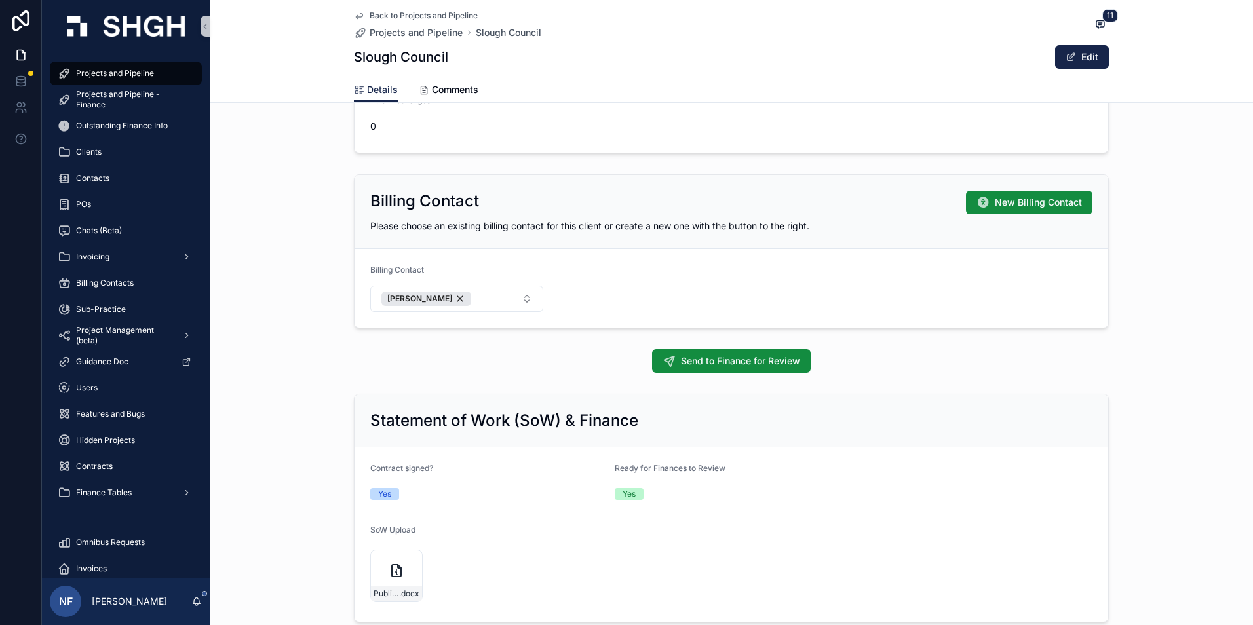
scroll to position [852, 0]
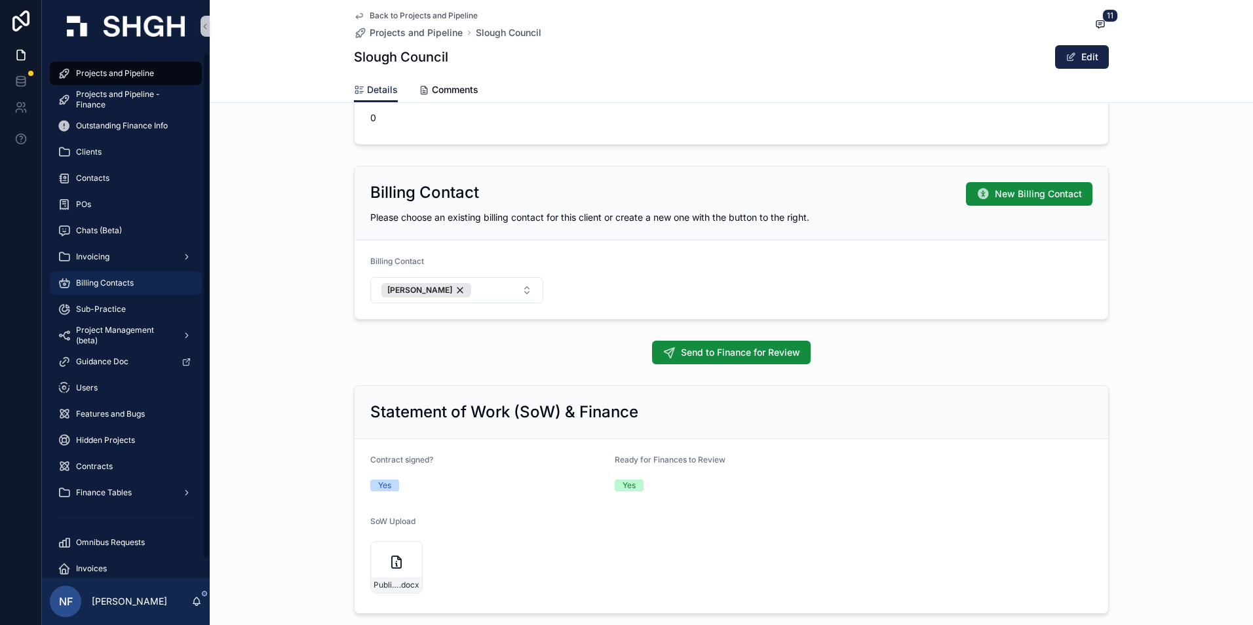
click at [129, 274] on div "Billing Contacts" at bounding box center [126, 283] width 136 height 21
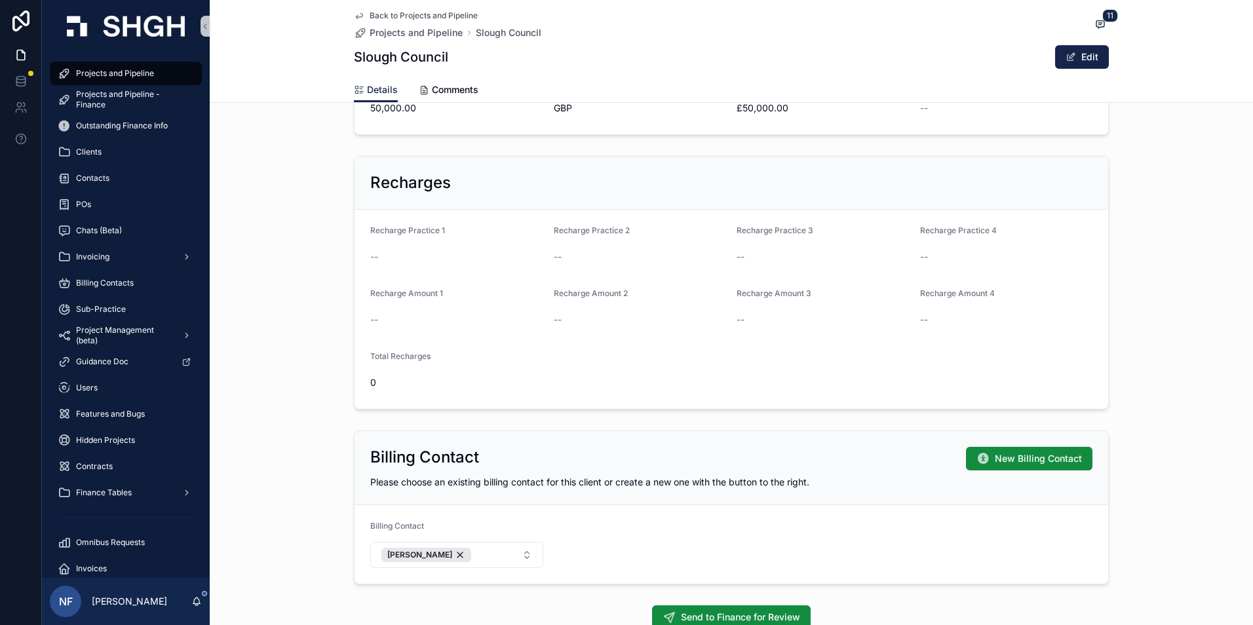
scroll to position [590, 0]
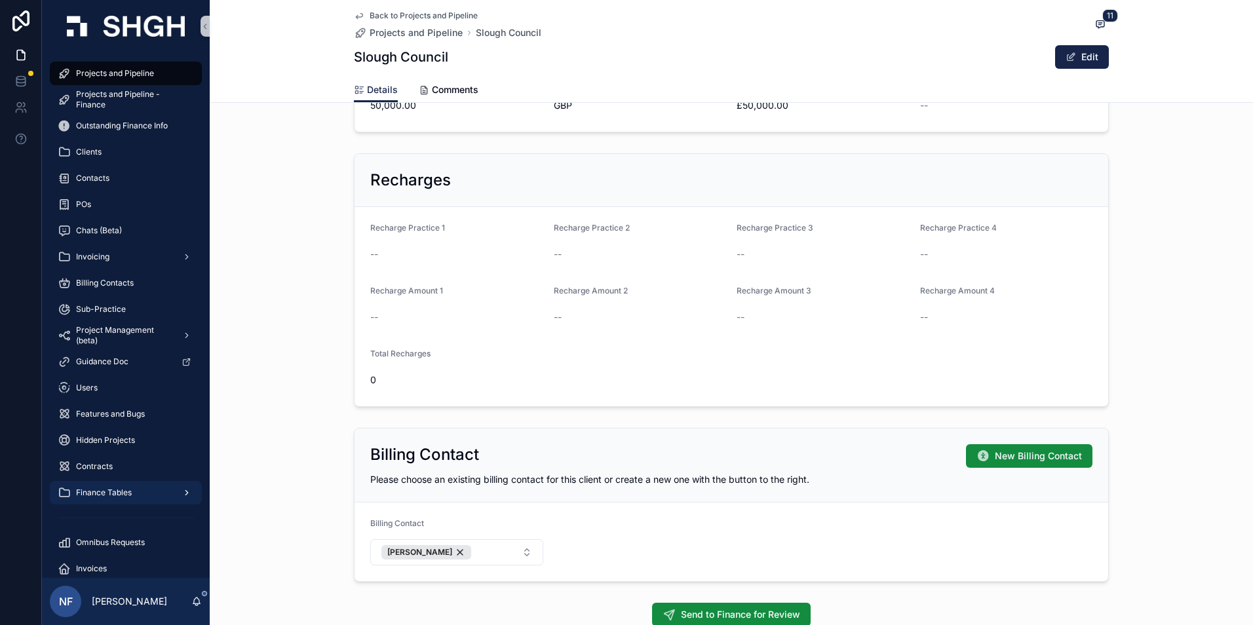
click at [89, 494] on span "Finance Tables" at bounding box center [104, 493] width 56 height 10
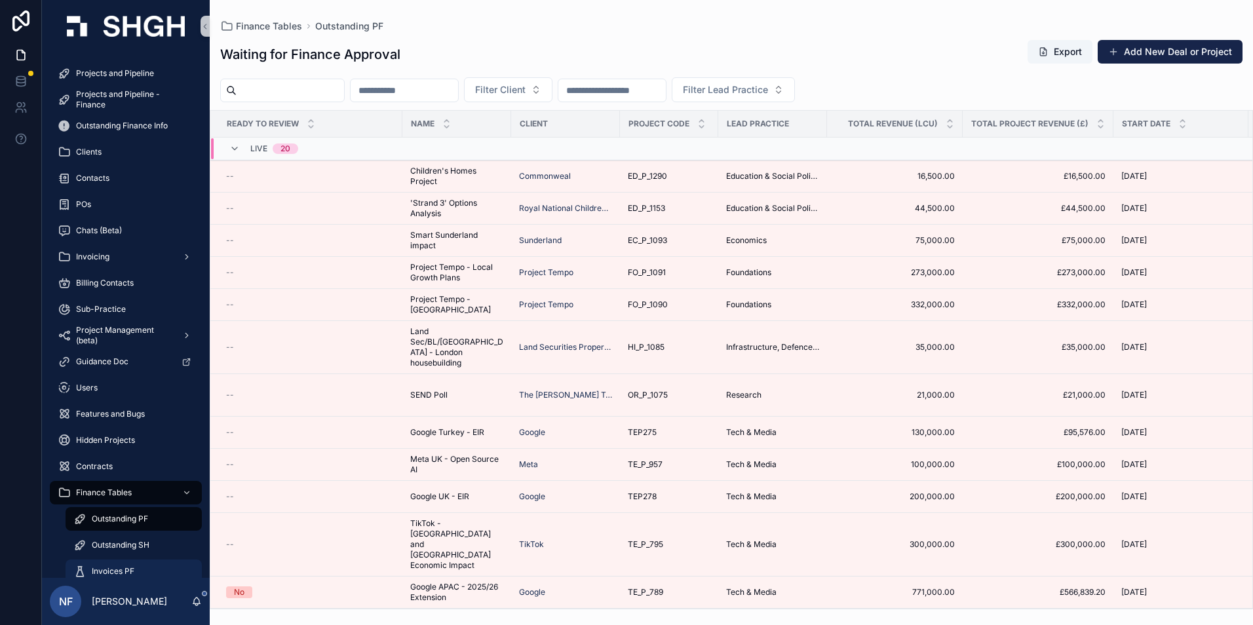
click at [101, 572] on span "Invoices PF" at bounding box center [113, 571] width 43 height 10
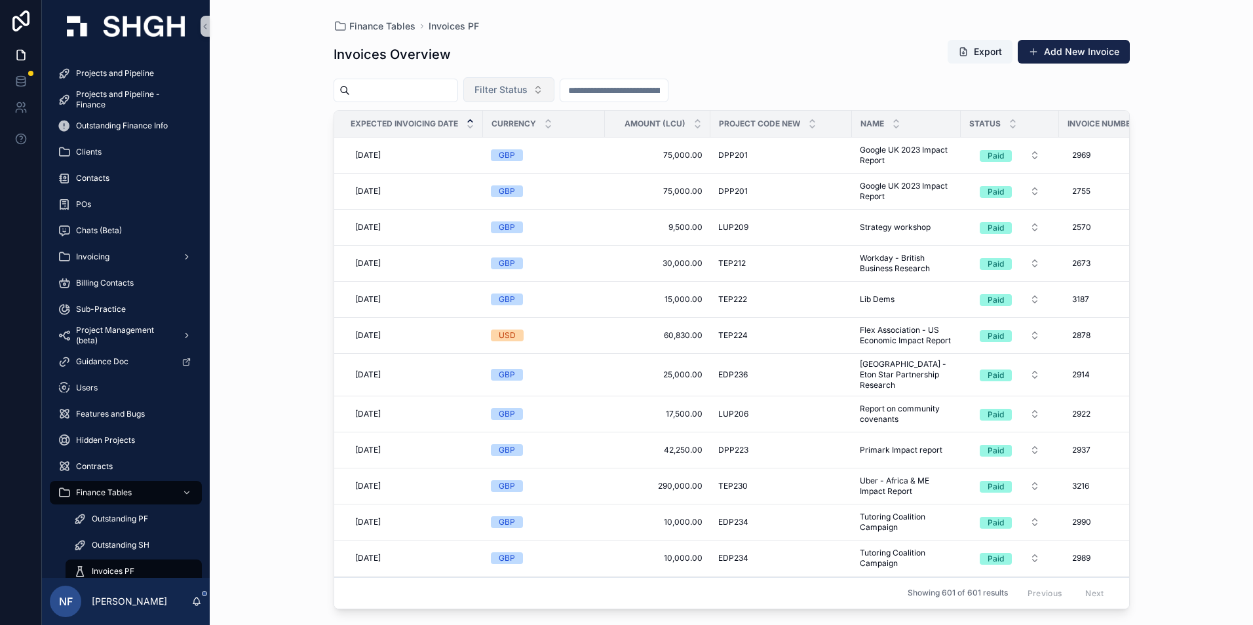
click at [528, 90] on span "Filter Status" at bounding box center [501, 89] width 53 height 13
click at [526, 145] on div "Waiting to Send" at bounding box center [541, 142] width 157 height 21
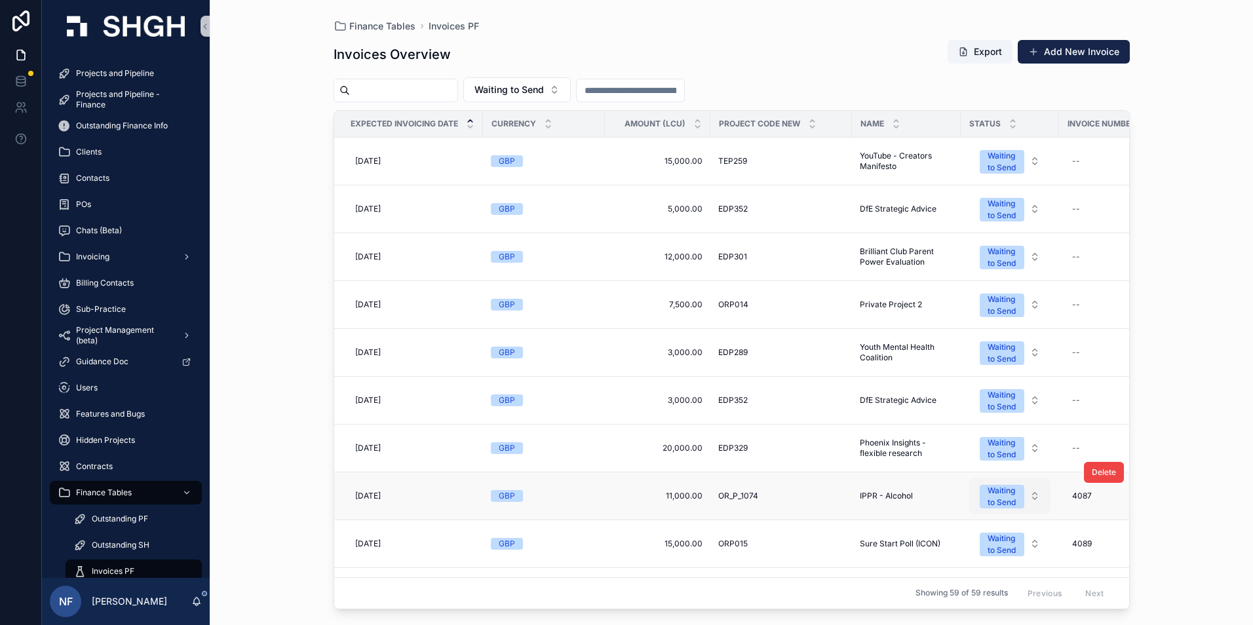
click at [1006, 502] on div "Waiting to Send" at bounding box center [1002, 497] width 29 height 24
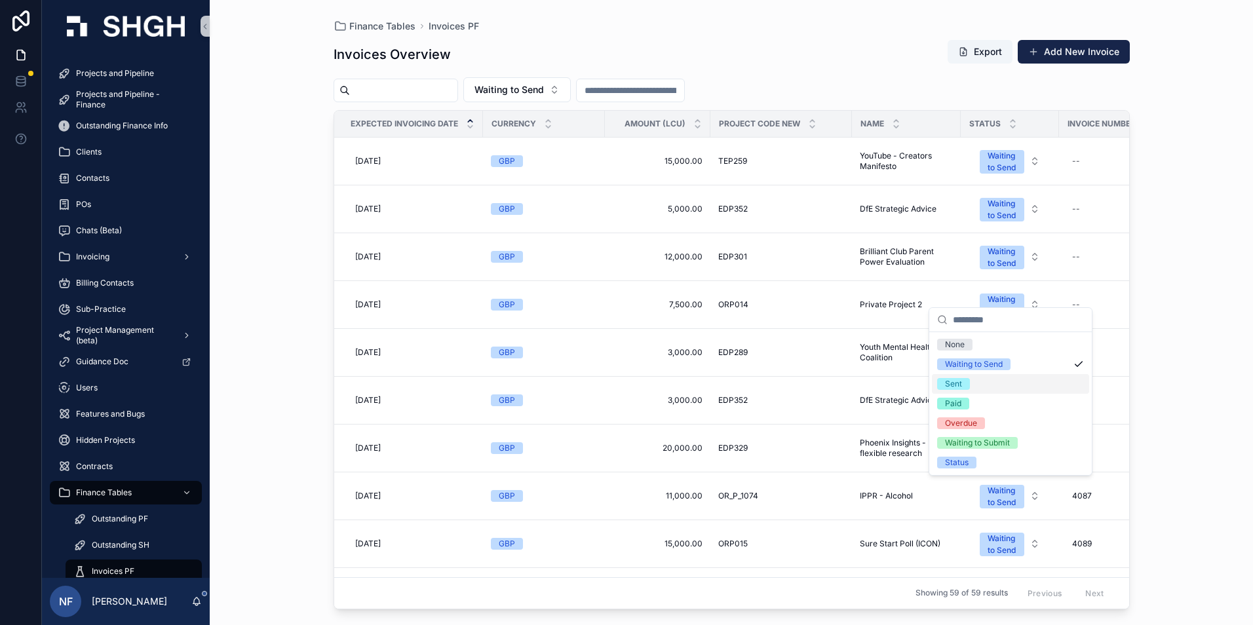
click at [960, 381] on div "Sent" at bounding box center [953, 384] width 17 height 12
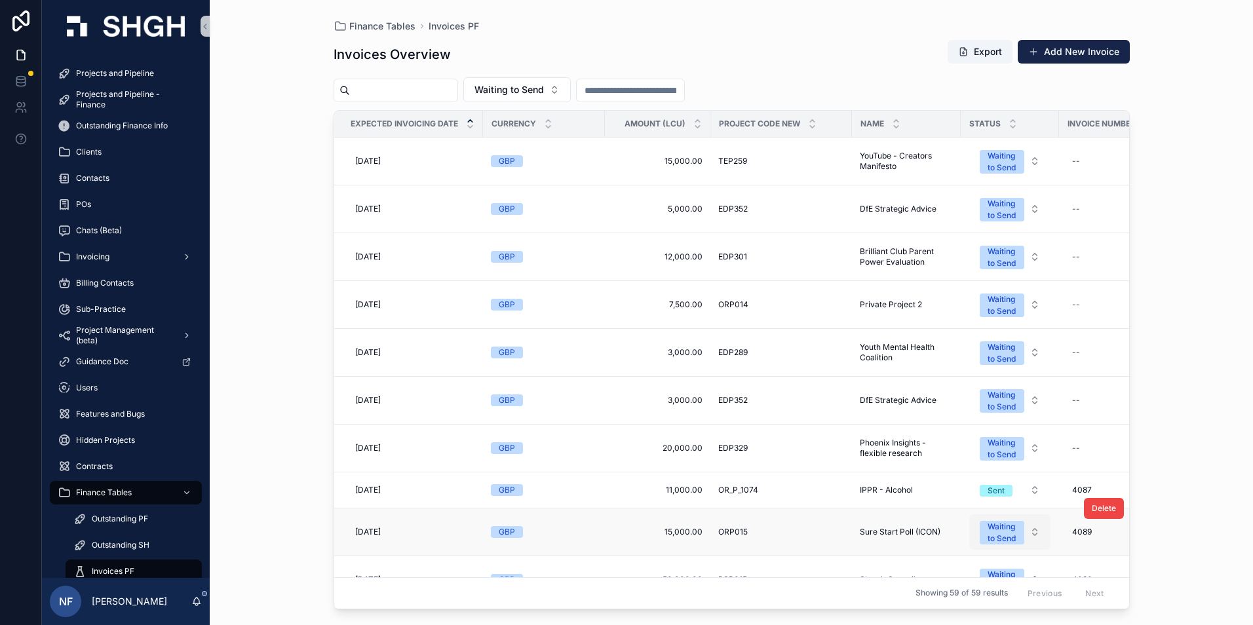
click at [995, 546] on button "Waiting to Send" at bounding box center [1009, 532] width 81 height 35
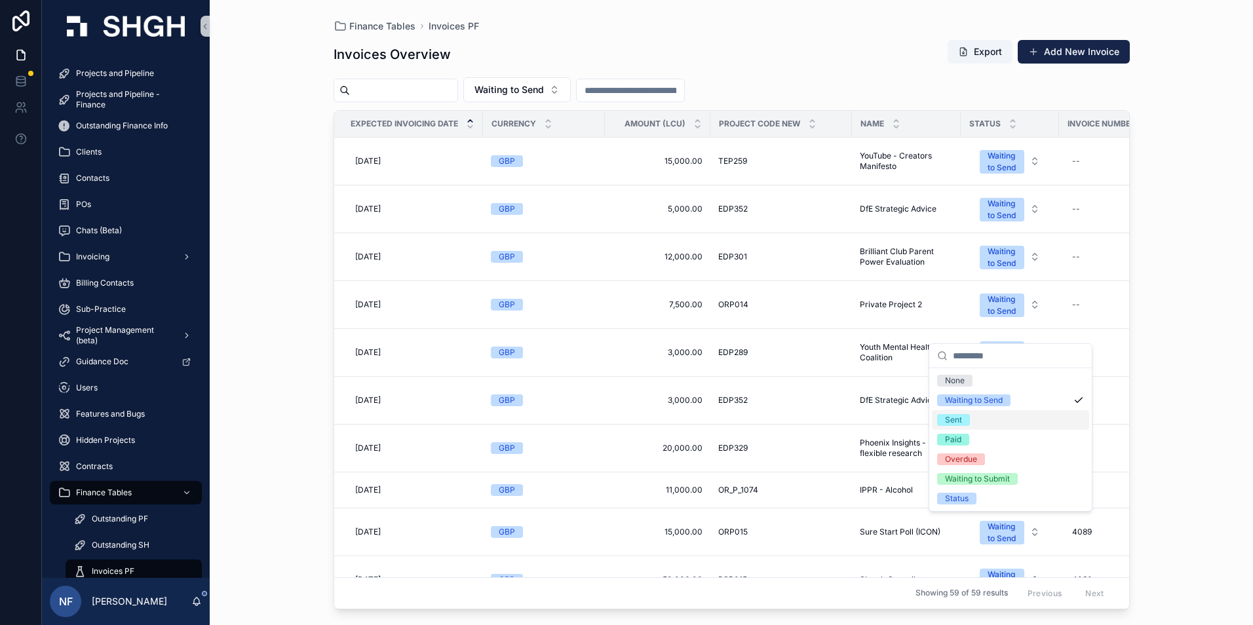
click at [960, 417] on div "Sent" at bounding box center [953, 420] width 17 height 12
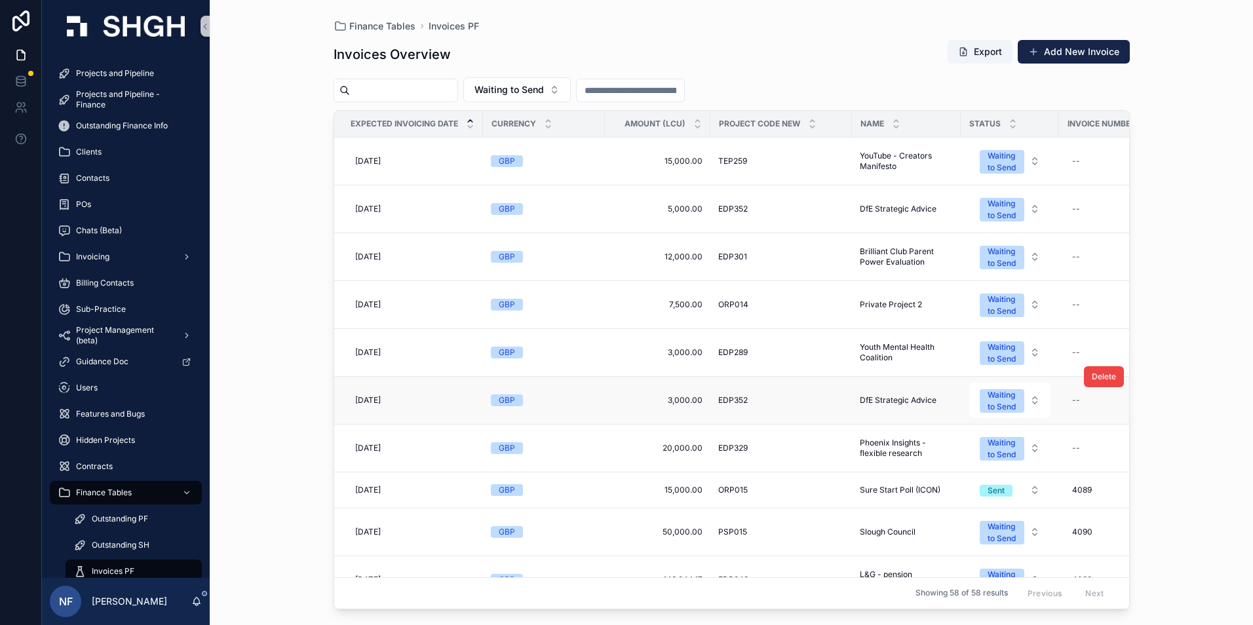
scroll to position [66, 0]
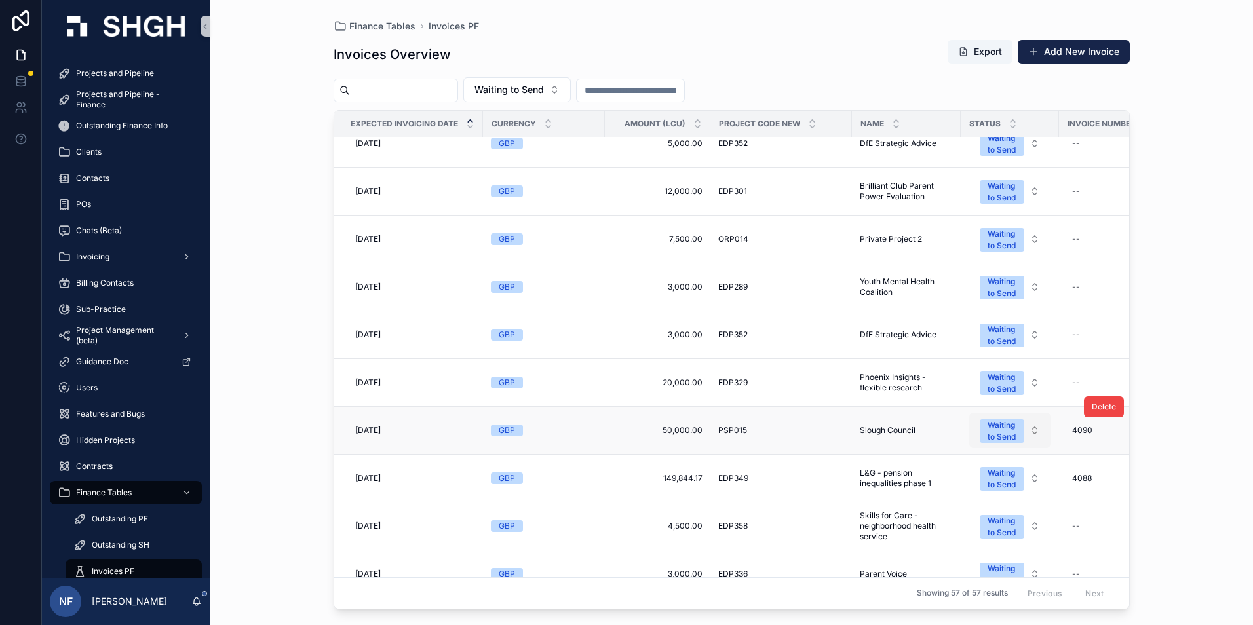
click at [1007, 436] on div "Waiting to Send" at bounding box center [1002, 432] width 29 height 24
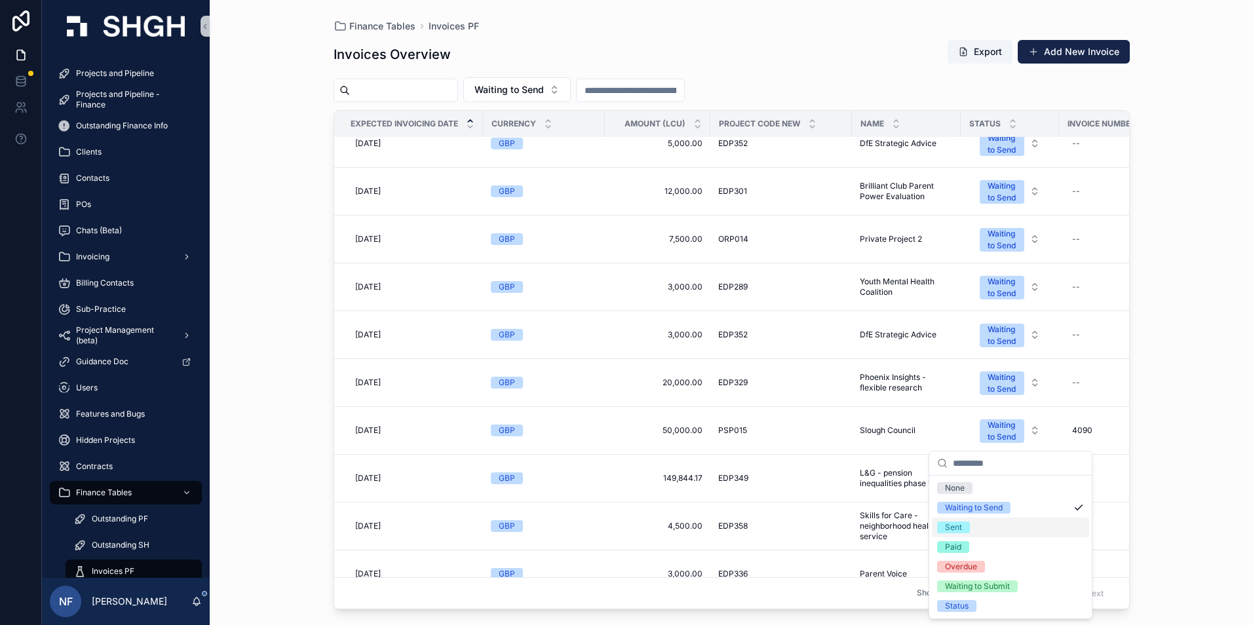
click at [962, 523] on span "Sent" at bounding box center [953, 528] width 33 height 12
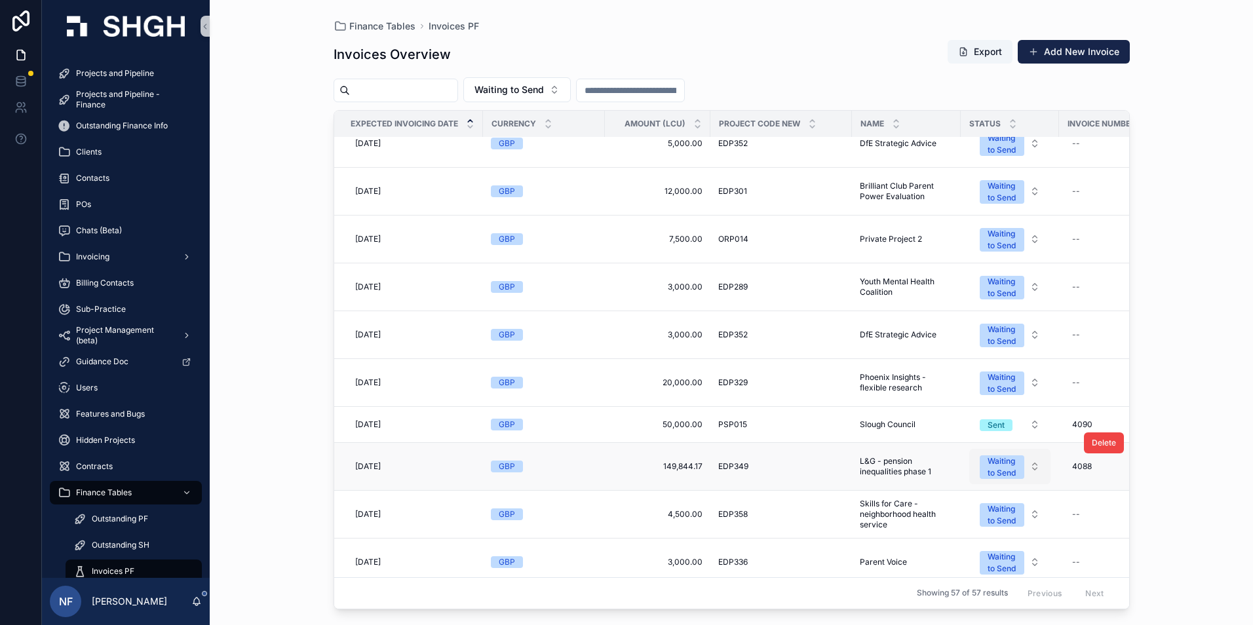
click at [1013, 473] on div "Waiting to Send" at bounding box center [1002, 468] width 29 height 24
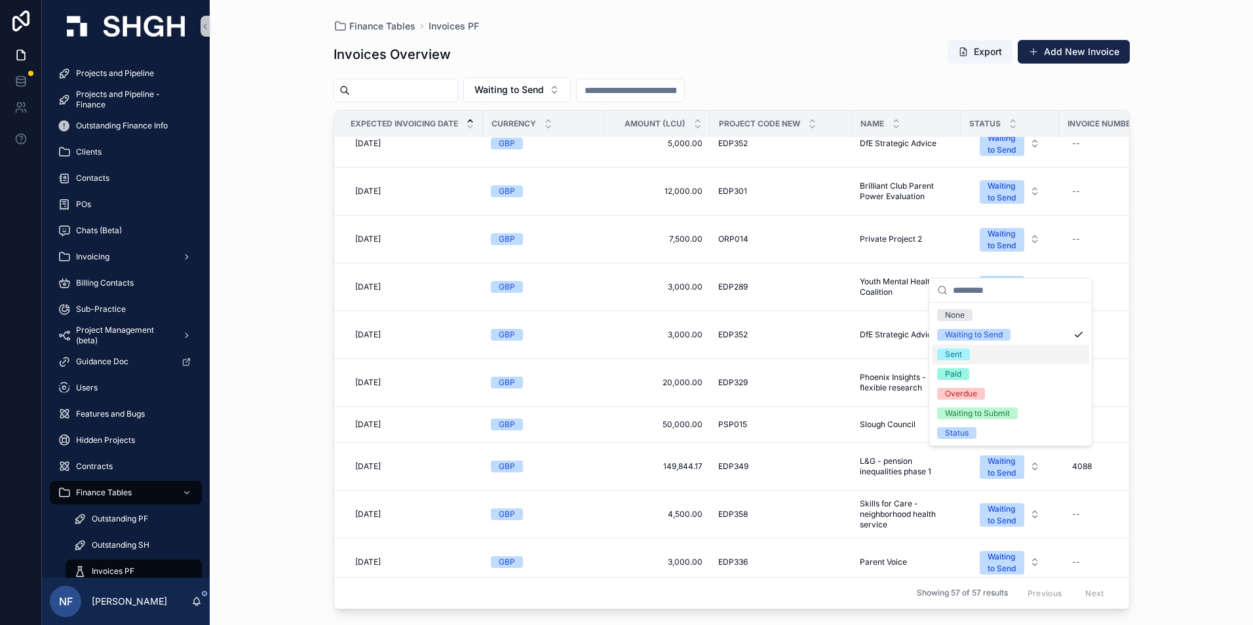
click at [967, 355] on span "Sent" at bounding box center [953, 355] width 33 height 12
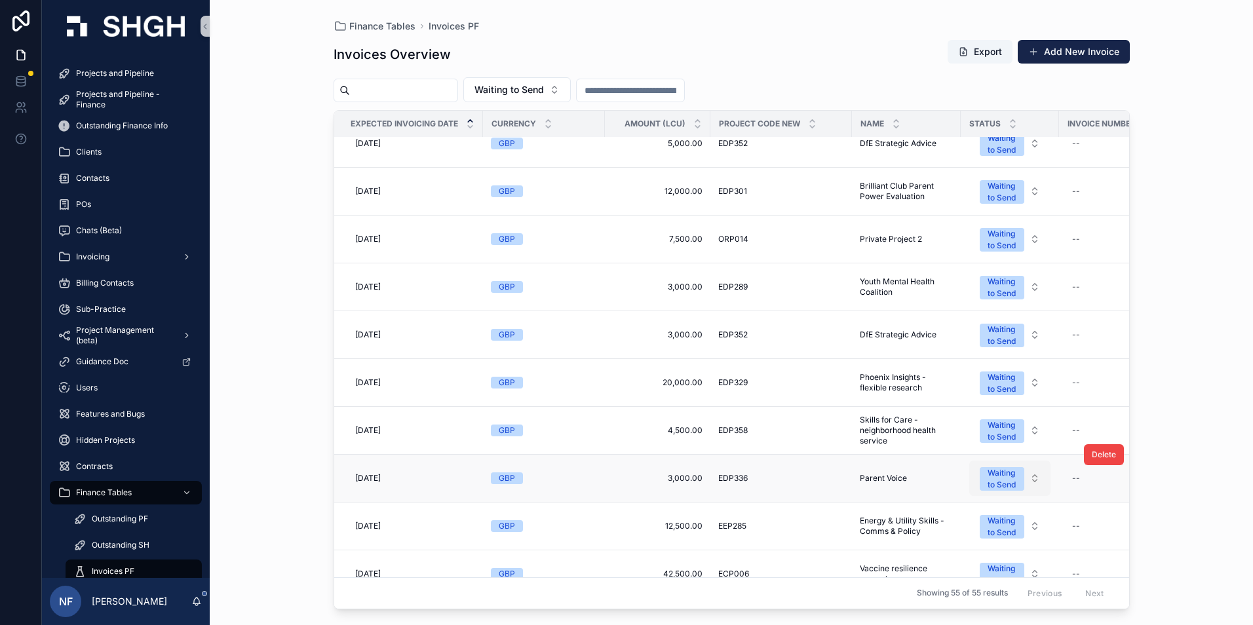
scroll to position [0, 0]
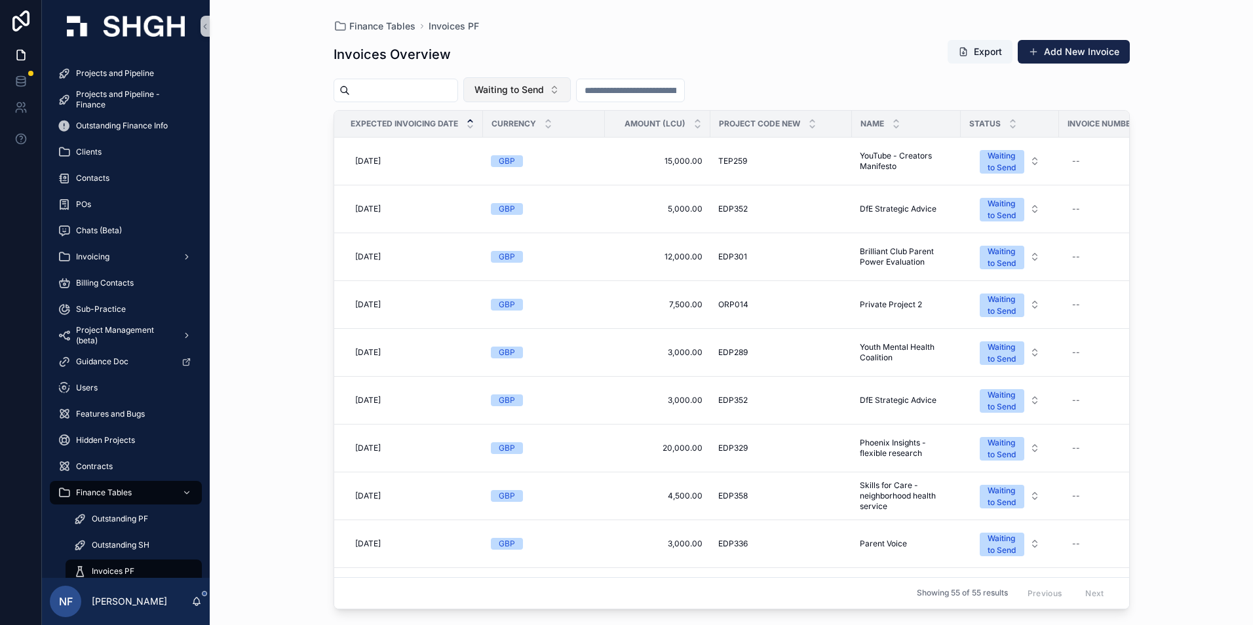
click at [562, 97] on button "Waiting to Send" at bounding box center [516, 89] width 107 height 25
click at [501, 184] on div "Sent" at bounding box center [549, 184] width 157 height 21
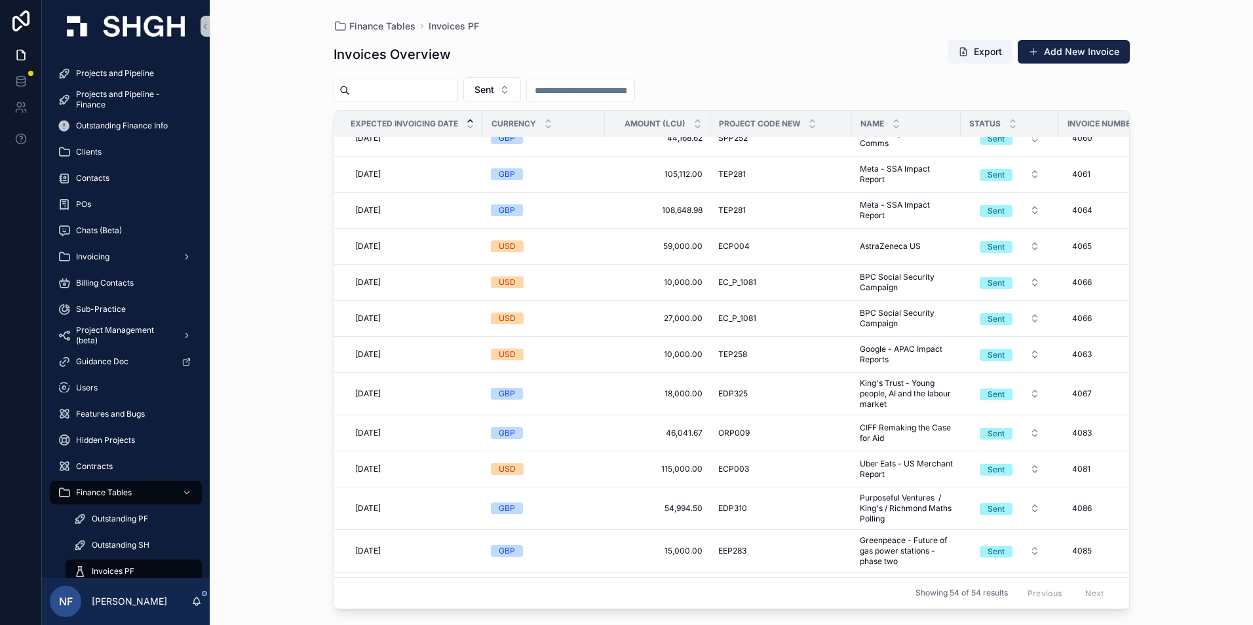
scroll to position [1055, 0]
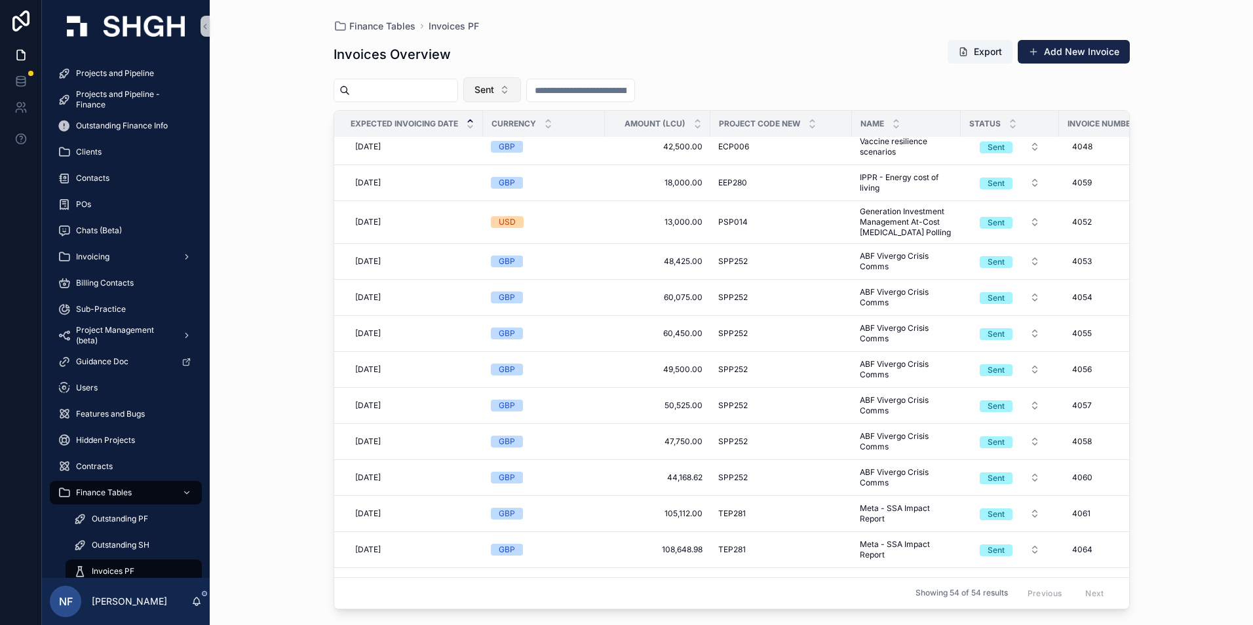
click at [515, 81] on button "Sent" at bounding box center [492, 89] width 58 height 25
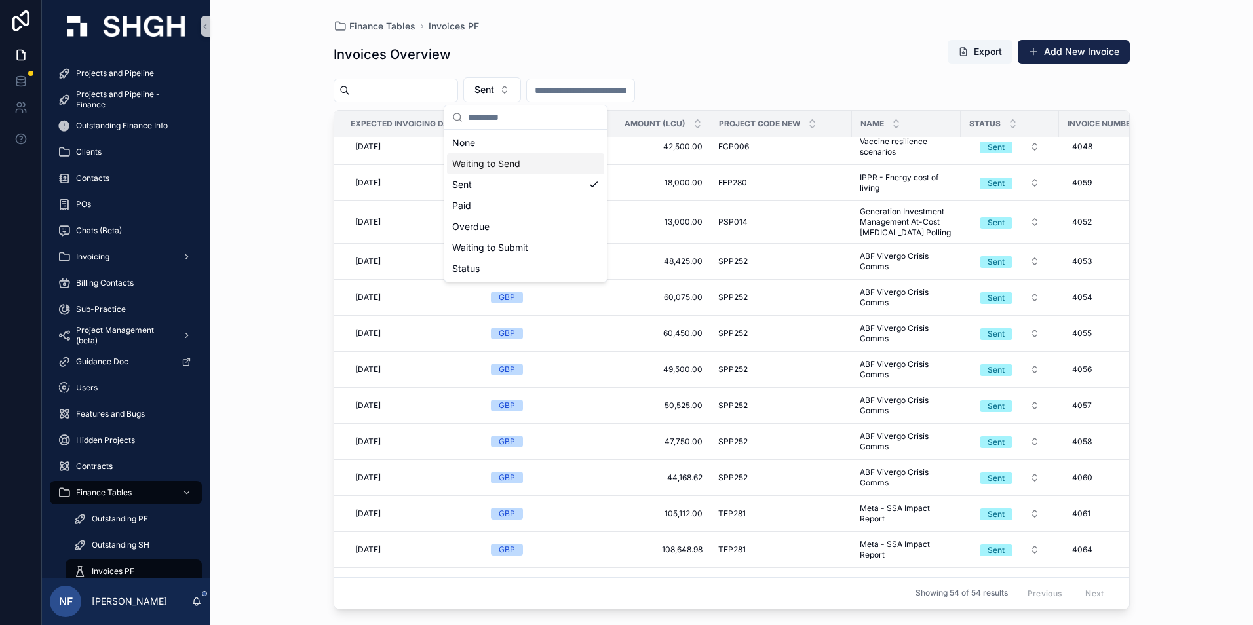
click at [483, 168] on div "Waiting to Send" at bounding box center [525, 163] width 157 height 21
